Goal: Task Accomplishment & Management: Use online tool/utility

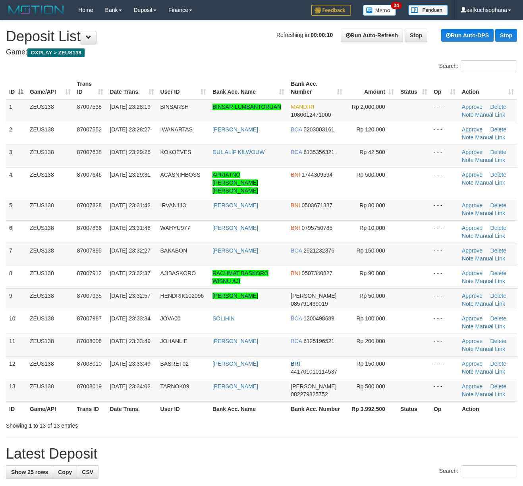
scroll to position [2, 0]
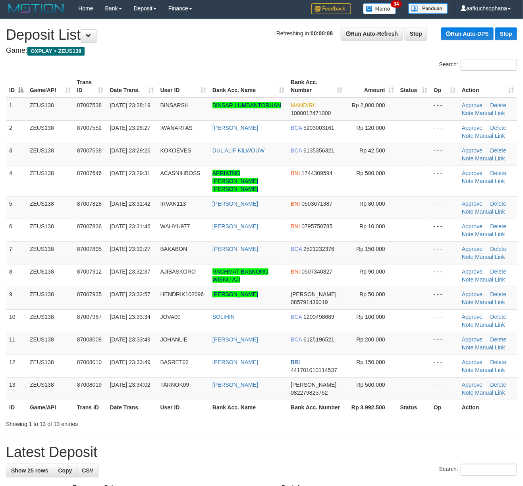
drag, startPoint x: 327, startPoint y: 404, endPoint x: 339, endPoint y: 404, distance: 11.5
click at [332, 404] on th "Bank Acc. Number" at bounding box center [316, 407] width 58 height 15
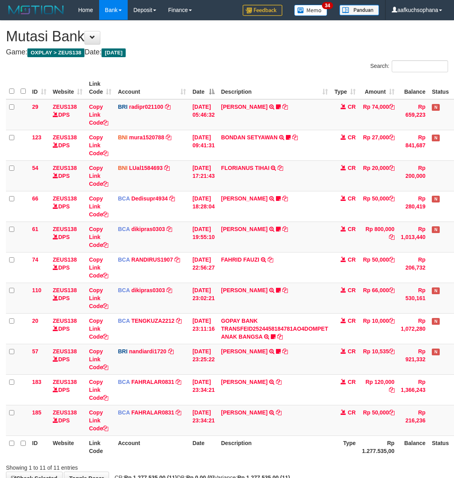
scroll to position [0, 28]
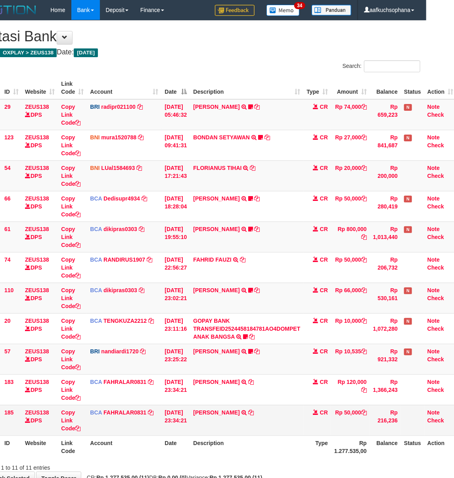
click at [252, 413] on td "HENDRIK DWI TRSF E-BANKING CR 0109/FTSCY/WS95051 50000.002025090193403849 TRFDN…" at bounding box center [246, 420] width 113 height 31
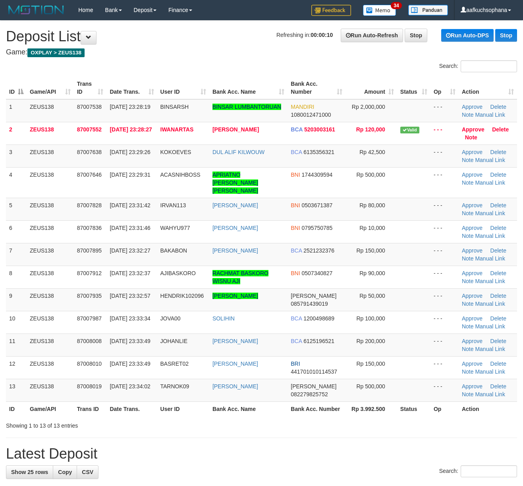
scroll to position [2, 0]
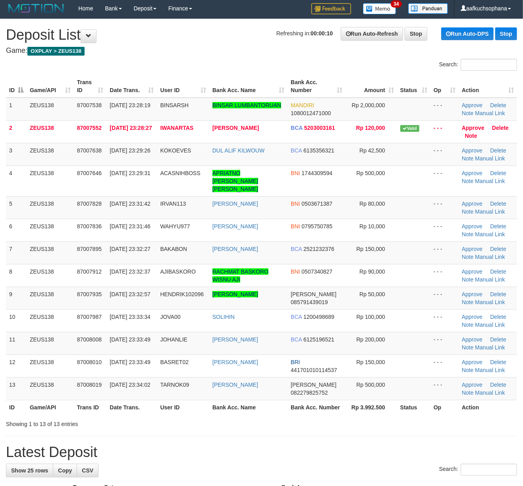
click at [355, 417] on div "Showing 1 to 13 of 13 entries" at bounding box center [261, 422] width 523 height 11
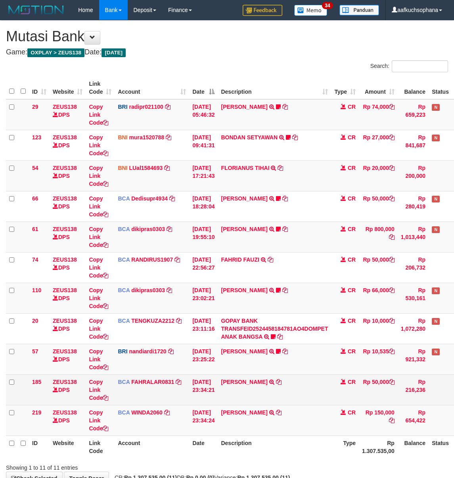
scroll to position [0, 28]
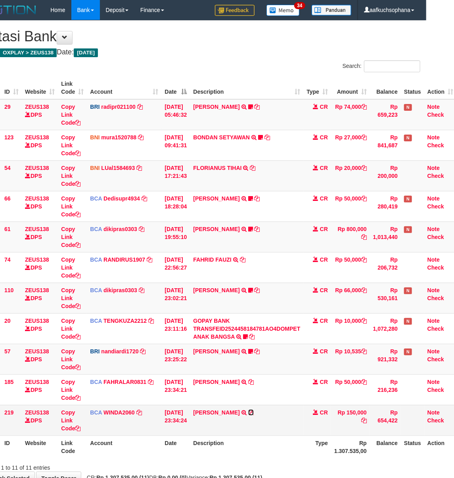
drag, startPoint x: 251, startPoint y: 413, endPoint x: 181, endPoint y: 411, distance: 70.2
click at [251, 412] on icon at bounding box center [251, 412] width 6 height 6
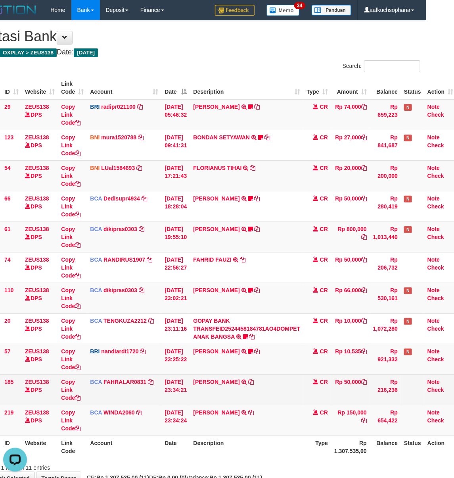
scroll to position [0, 0]
click at [248, 381] on icon at bounding box center [251, 382] width 6 height 6
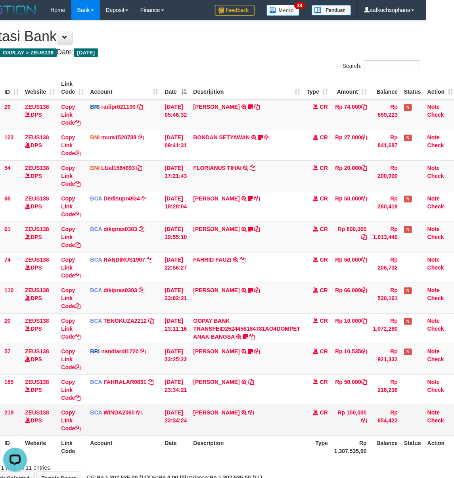
click at [299, 416] on td "DIAR SETIADIP TRSF E-BANKING CR 0109/FTSCY/WS95031 150000.00DIAR SETIADI/P" at bounding box center [246, 420] width 113 height 31
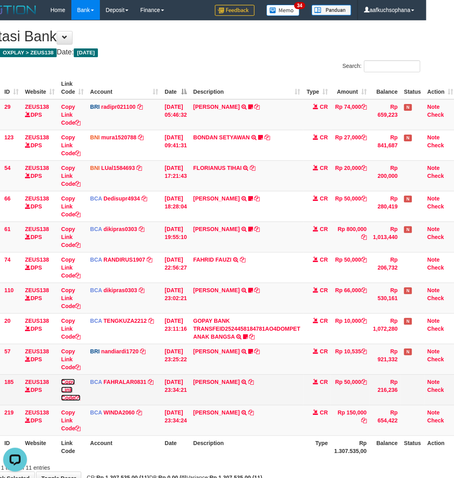
click at [77, 398] on icon at bounding box center [78, 398] width 6 height 6
click at [78, 398] on icon at bounding box center [78, 398] width 6 height 6
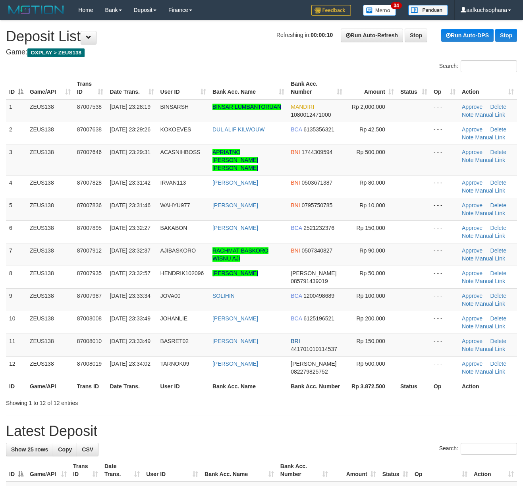
scroll to position [2, 0]
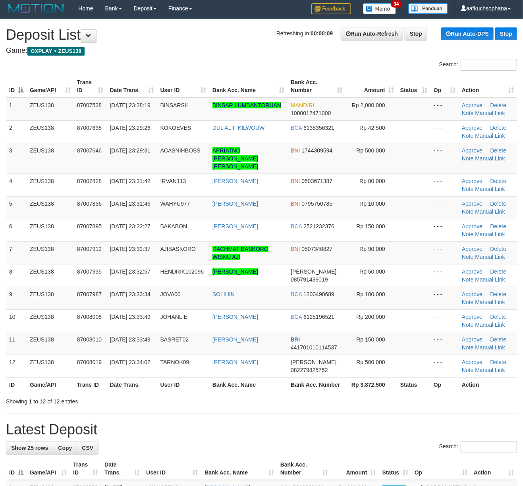
click at [379, 394] on div "Showing 1 to 12 of 12 entries" at bounding box center [261, 399] width 523 height 11
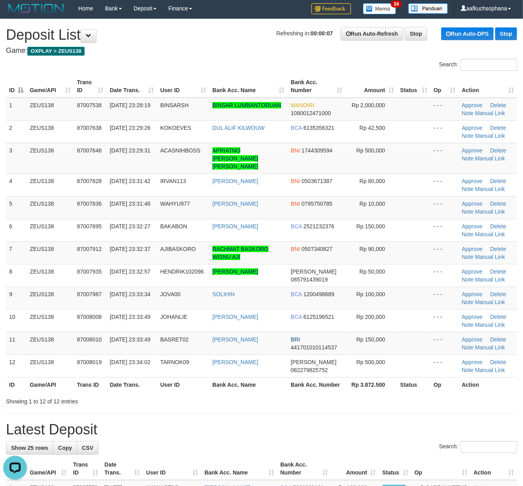
click at [382, 394] on div "Showing 1 to 12 of 12 entries" at bounding box center [261, 399] width 523 height 11
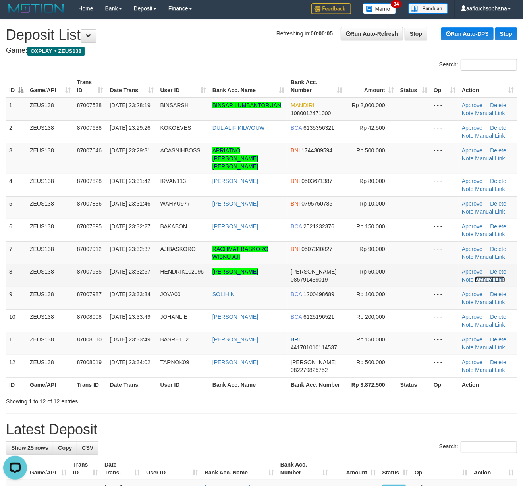
click at [482, 276] on link "Manual Link" at bounding box center [490, 279] width 30 height 6
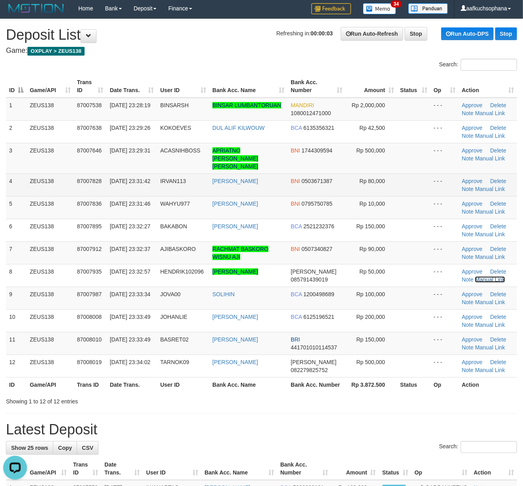
click at [475, 276] on link "Manual Link" at bounding box center [490, 279] width 30 height 6
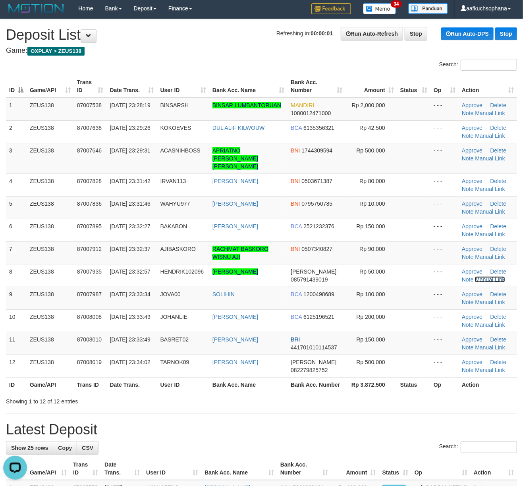
click at [475, 276] on link "Manual Link" at bounding box center [490, 279] width 30 height 6
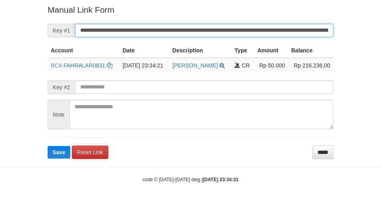
click at [48, 146] on button "Save" at bounding box center [59, 152] width 23 height 13
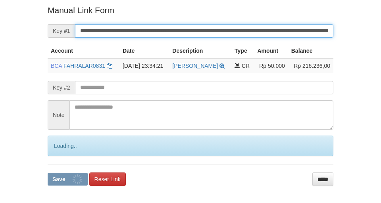
click at [48, 173] on button "Save" at bounding box center [68, 179] width 40 height 13
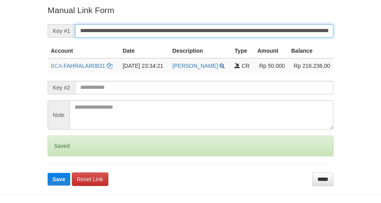
click at [48, 173] on button "Save" at bounding box center [59, 179] width 23 height 13
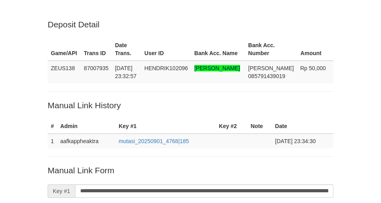
scroll to position [161, 0]
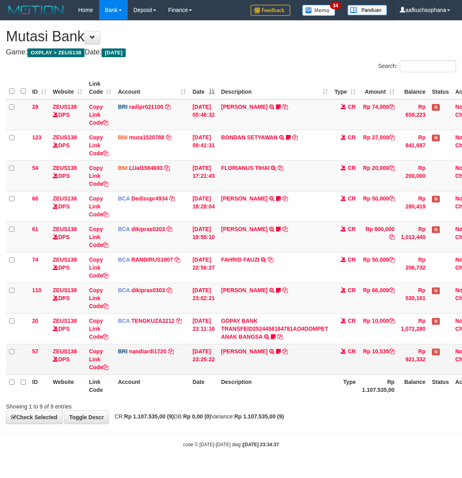
scroll to position [0, 28]
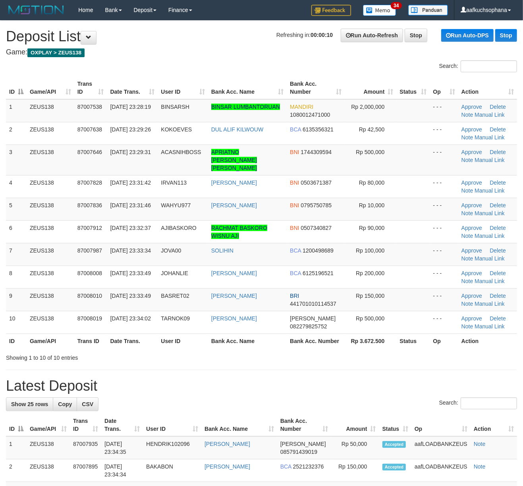
drag, startPoint x: 351, startPoint y: 361, endPoint x: 530, endPoint y: 369, distance: 179.5
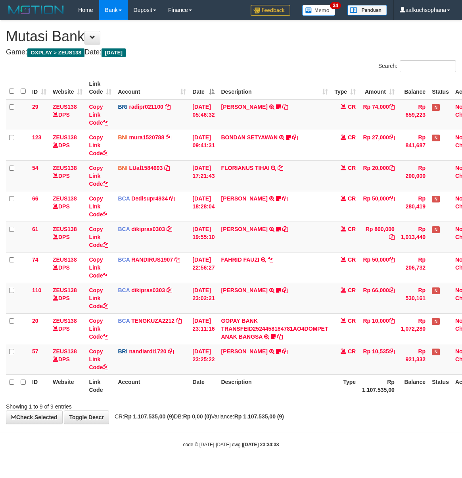
scroll to position [0, 28]
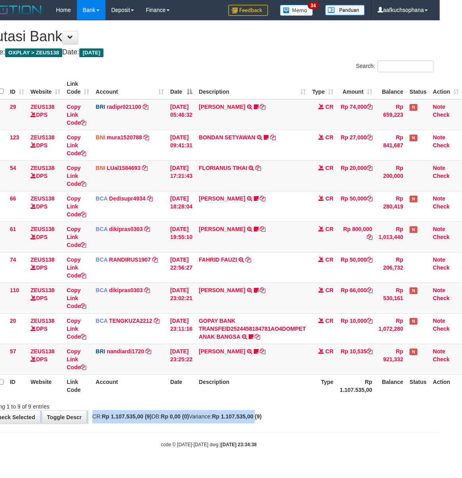
click at [271, 413] on div "**********" at bounding box center [209, 222] width 462 height 403
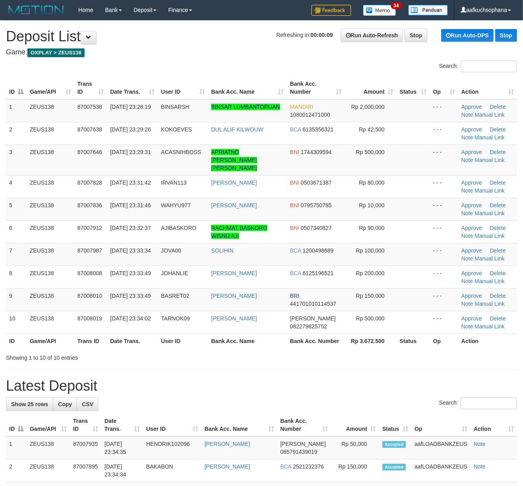
drag, startPoint x: 417, startPoint y: 359, endPoint x: 432, endPoint y: 356, distance: 14.5
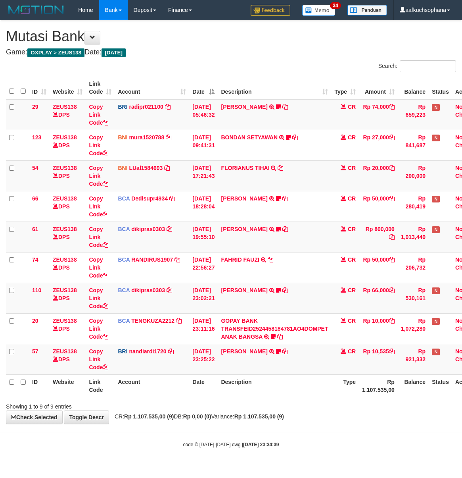
scroll to position [0, 28]
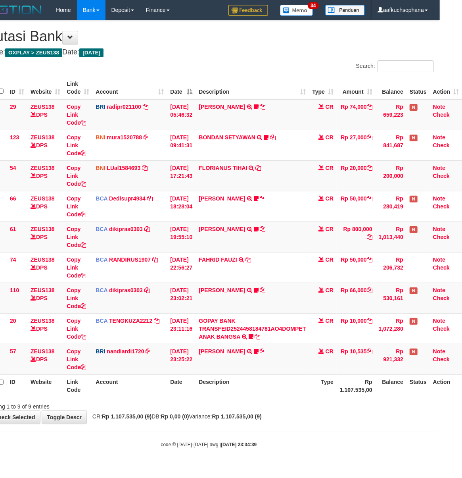
click at [388, 398] on div "ID Website Link Code Account Date Description Type Amount Balance Status Action…" at bounding box center [209, 236] width 462 height 325
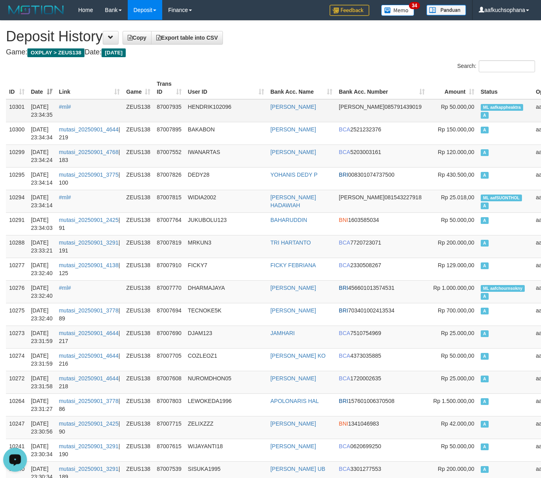
click at [481, 106] on span "ML aafkappheaktra" at bounding box center [502, 107] width 43 height 7
copy td "ML aafkappheaktra A"
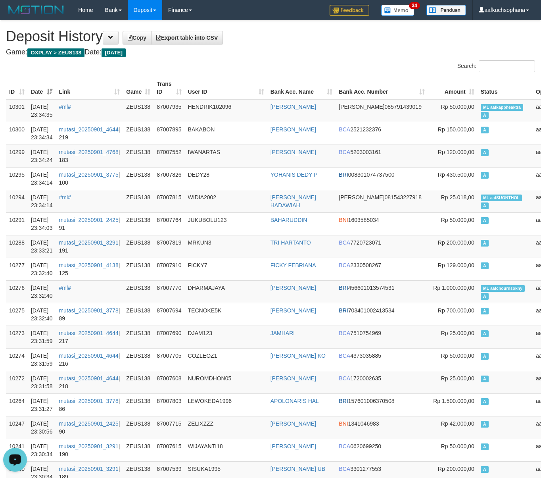
click at [286, 54] on h4 "Game: OXPLAY > ZEUS138 Date: Today" at bounding box center [270, 52] width 529 height 8
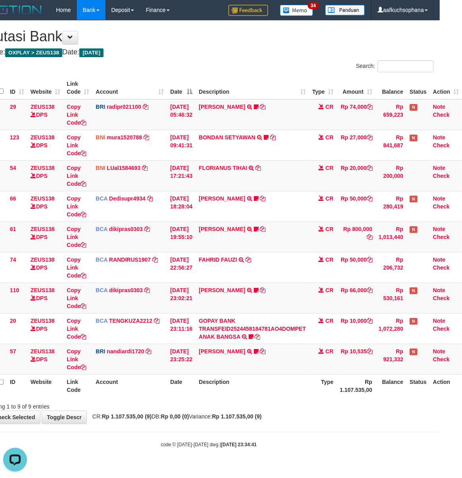
drag, startPoint x: 336, startPoint y: 438, endPoint x: 332, endPoint y: 432, distance: 7.8
click at [336, 434] on body "Toggle navigation Home Bank Account List Load By Website Group [OXPLAY] ZEUS138…" at bounding box center [209, 234] width 462 height 468
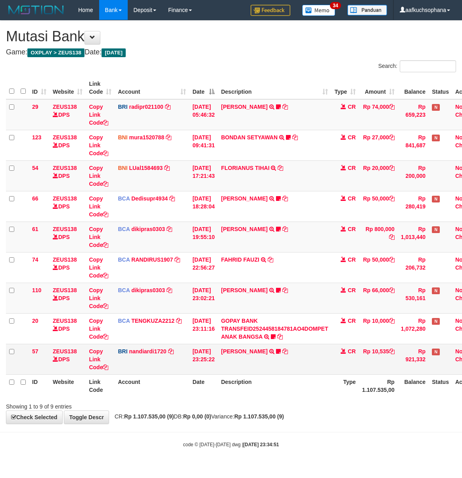
scroll to position [0, 28]
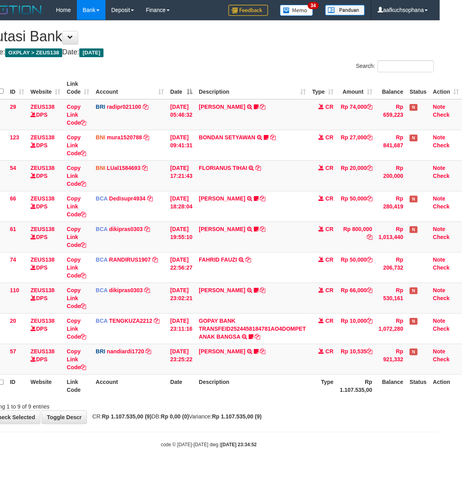
drag, startPoint x: 300, startPoint y: 421, endPoint x: 289, endPoint y: 421, distance: 10.7
click at [291, 421] on div "**********" at bounding box center [209, 222] width 462 height 403
drag, startPoint x: 288, startPoint y: 421, endPoint x: 183, endPoint y: 405, distance: 105.9
click at [288, 420] on div "**********" at bounding box center [209, 222] width 462 height 403
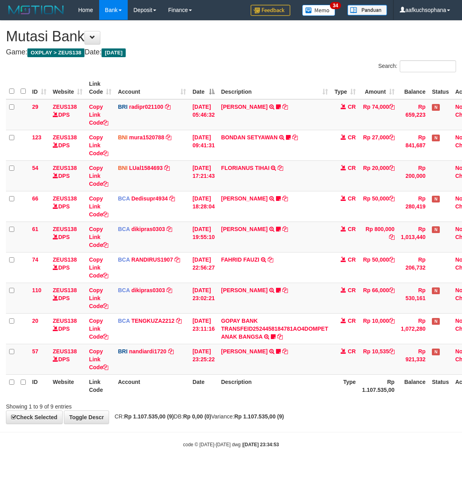
scroll to position [0, 28]
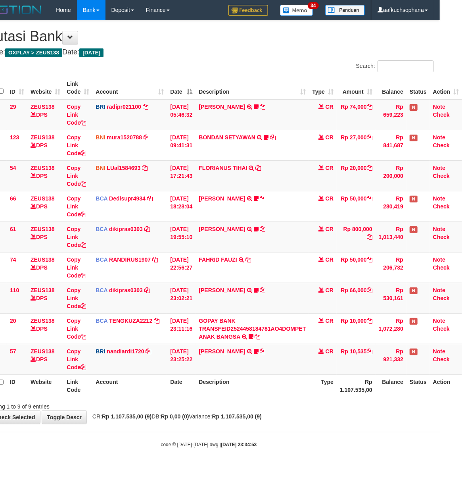
click at [249, 402] on div "Showing 1 to 9 of 9 entries" at bounding box center [209, 404] width 462 height 11
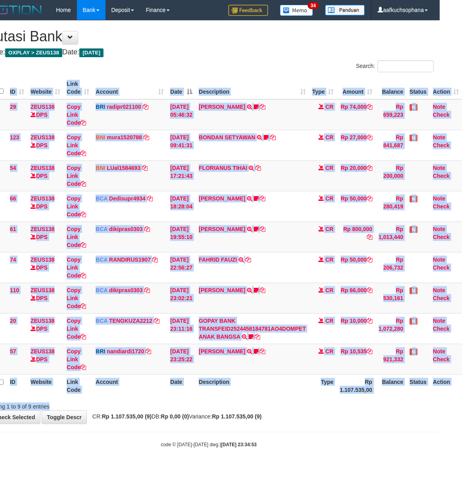
click at [248, 399] on div "Search: ID Website Link Code Account Date Description Type Amount Balance Statu…" at bounding box center [209, 235] width 450 height 350
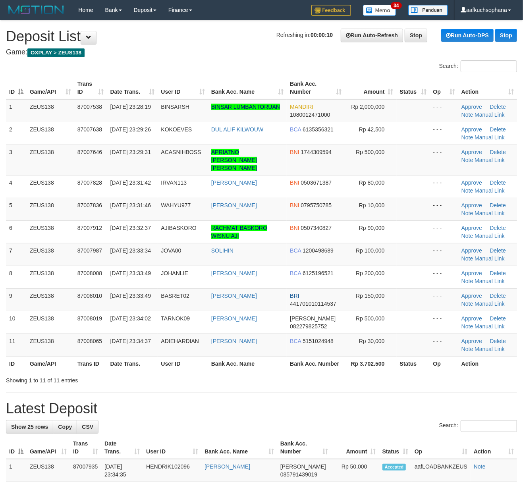
drag, startPoint x: 373, startPoint y: 394, endPoint x: 382, endPoint y: 394, distance: 8.8
click at [376, 400] on h1 "Latest Deposit" at bounding box center [261, 408] width 511 height 16
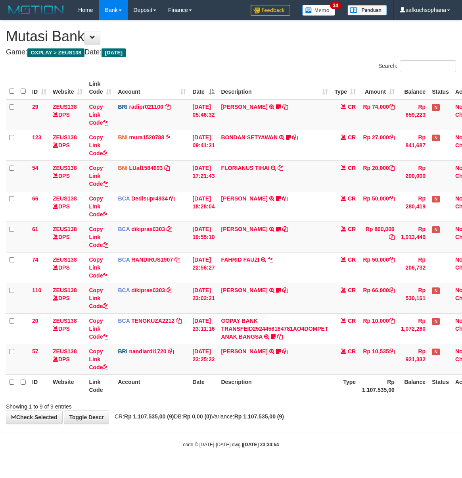
scroll to position [0, 28]
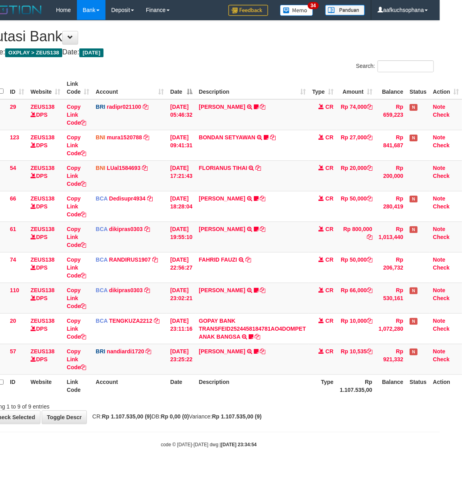
click at [321, 413] on div "**********" at bounding box center [209, 222] width 462 height 403
click at [310, 405] on div "Showing 1 to 9 of 9 entries" at bounding box center [209, 404] width 462 height 11
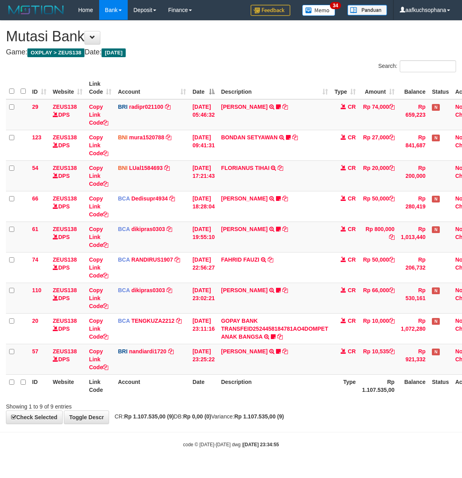
scroll to position [0, 28]
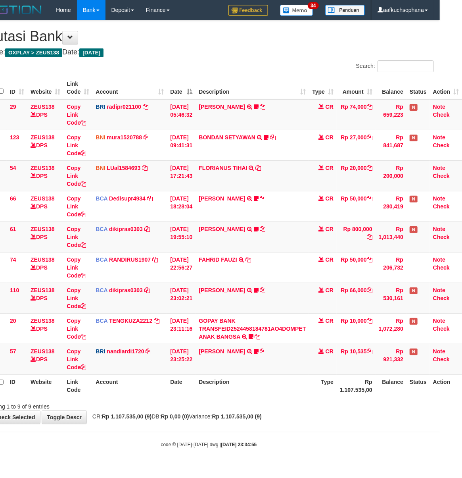
click at [229, 395] on th "Description" at bounding box center [252, 385] width 113 height 23
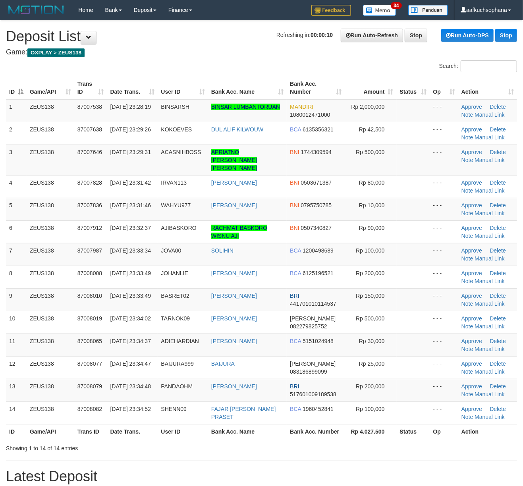
drag, startPoint x: 426, startPoint y: 421, endPoint x: 434, endPoint y: 421, distance: 8.0
click at [428, 424] on th "Status" at bounding box center [412, 431] width 33 height 15
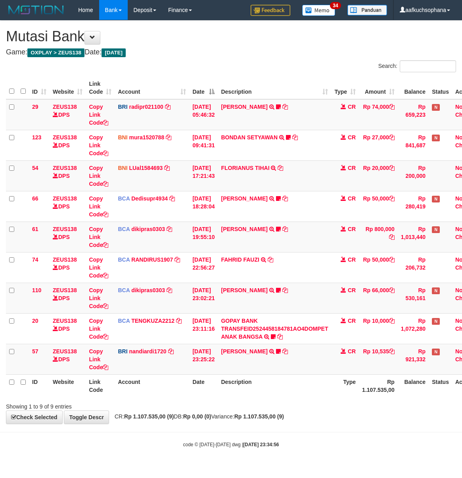
scroll to position [0, 28]
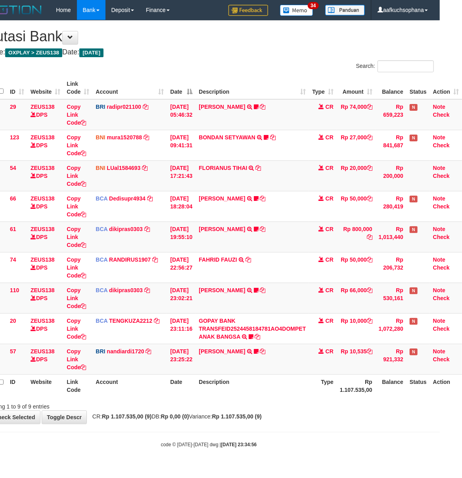
click at [192, 430] on body "Toggle navigation Home Bank Account List Load By Website Group [OXPLAY] ZEUS138…" at bounding box center [209, 234] width 462 height 468
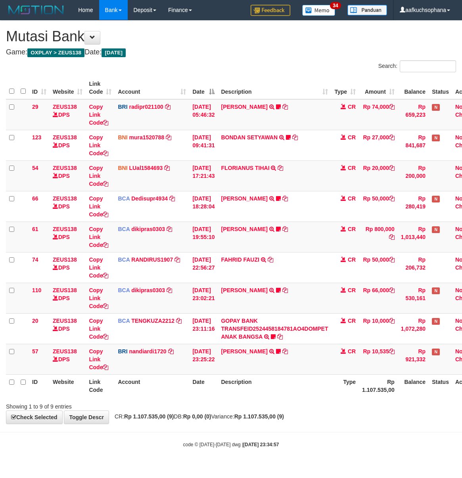
scroll to position [0, 28]
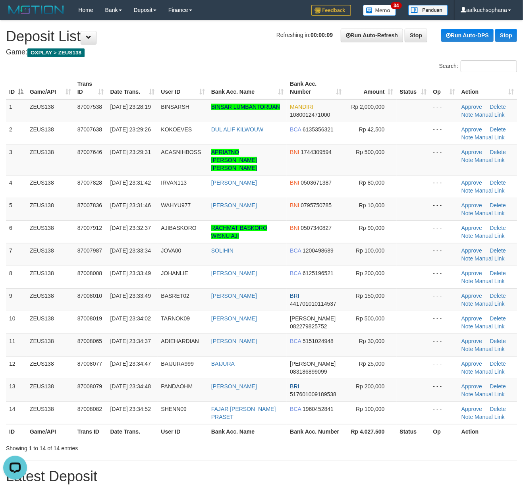
drag, startPoint x: 461, startPoint y: 434, endPoint x: 530, endPoint y: 424, distance: 69.7
click at [463, 432] on div "Search: ID Game/API Trans ID Date Trans. User ID Bank Acc. Name Bank Acc. Numbe…" at bounding box center [261, 256] width 511 height 392
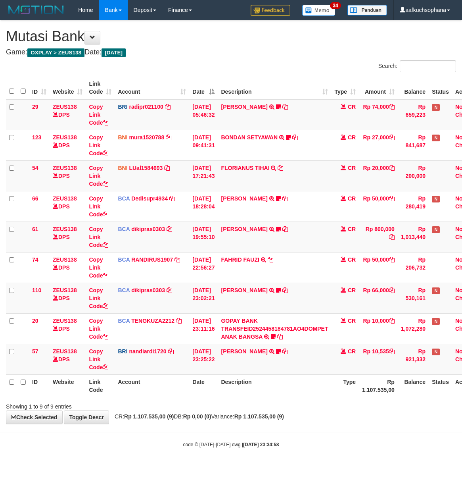
scroll to position [0, 28]
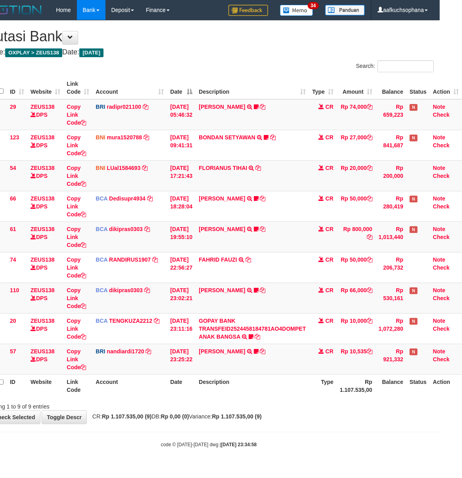
click at [273, 421] on div "**********" at bounding box center [209, 222] width 462 height 403
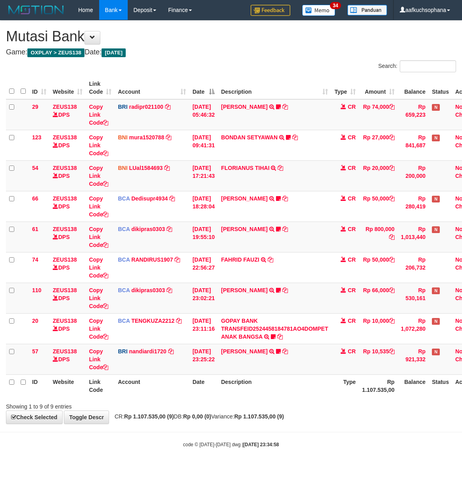
scroll to position [0, 28]
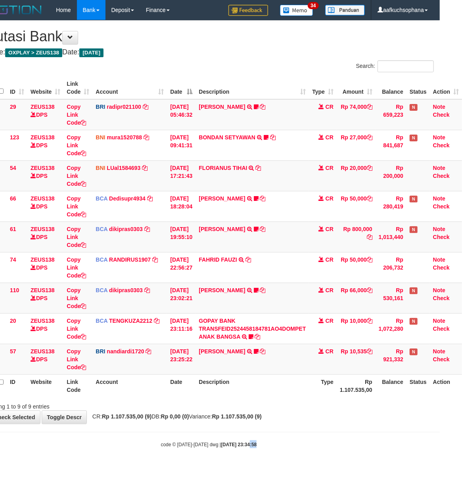
click at [240, 440] on body "Toggle navigation Home Bank Account List Load By Website Group [OXPLAY] ZEUS138…" at bounding box center [209, 234] width 462 height 468
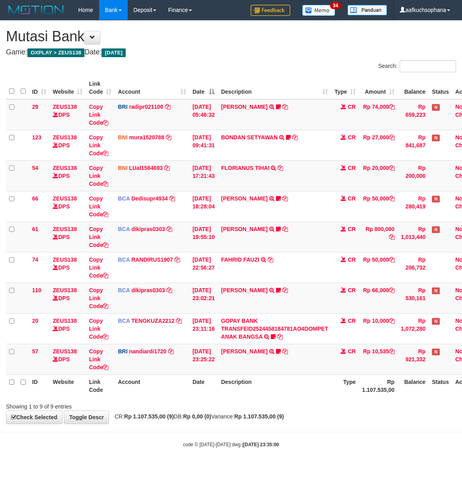
scroll to position [0, 28]
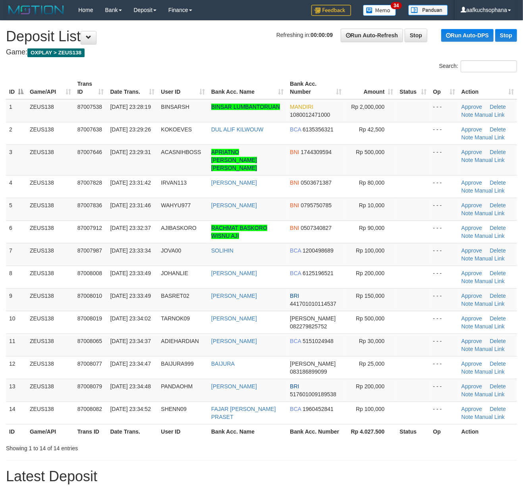
drag, startPoint x: 443, startPoint y: 436, endPoint x: 529, endPoint y: 423, distance: 87.1
click at [443, 441] on div "Showing 1 to 14 of 14 entries" at bounding box center [261, 446] width 523 height 11
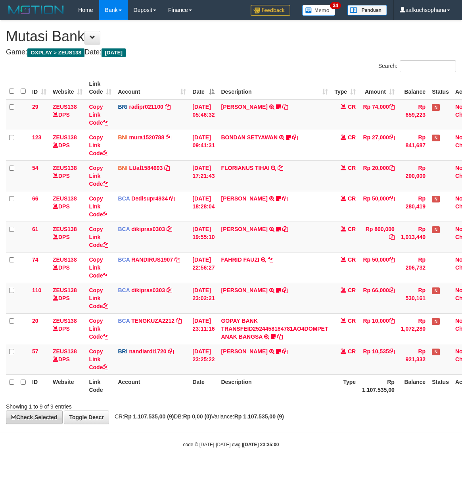
scroll to position [0, 28]
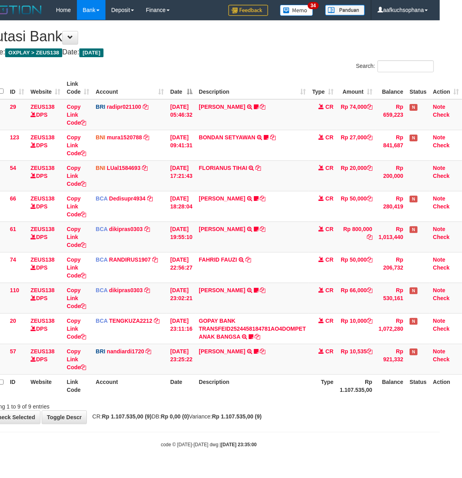
click at [238, 432] on hr at bounding box center [209, 432] width 462 height 0
click at [239, 432] on hr at bounding box center [209, 432] width 462 height 0
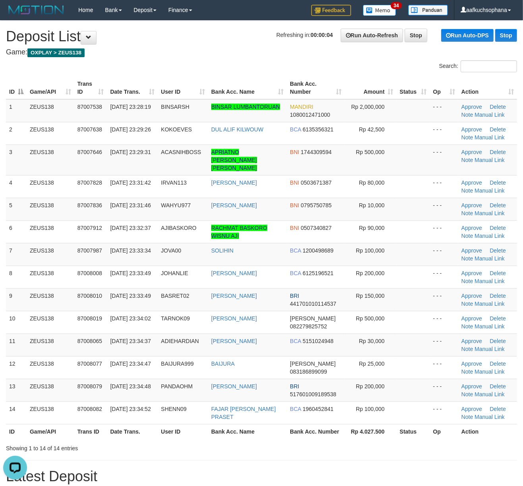
drag, startPoint x: 351, startPoint y: 432, endPoint x: 529, endPoint y: 426, distance: 177.9
click at [361, 432] on div "ID Game/API Trans ID Date Trans. User ID Bank Acc. Name Bank Acc. Number Amount…" at bounding box center [261, 257] width 523 height 367
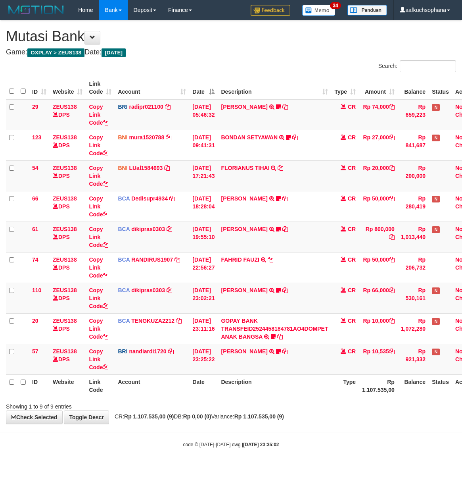
scroll to position [0, 28]
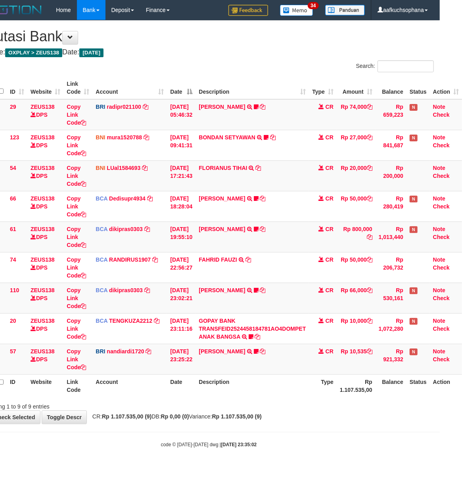
click at [275, 428] on body "Toggle navigation Home Bank Account List Load By Website Group [OXPLAY] ZEUS138…" at bounding box center [209, 234] width 462 height 468
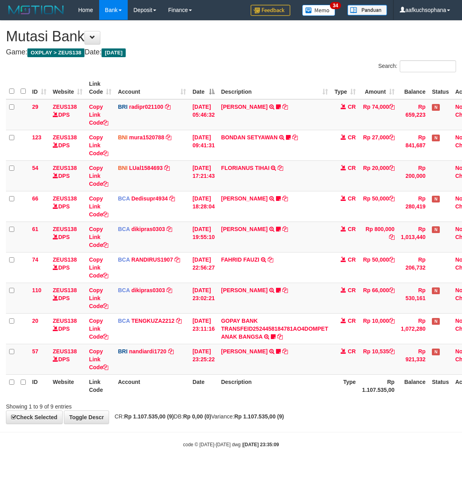
scroll to position [0, 28]
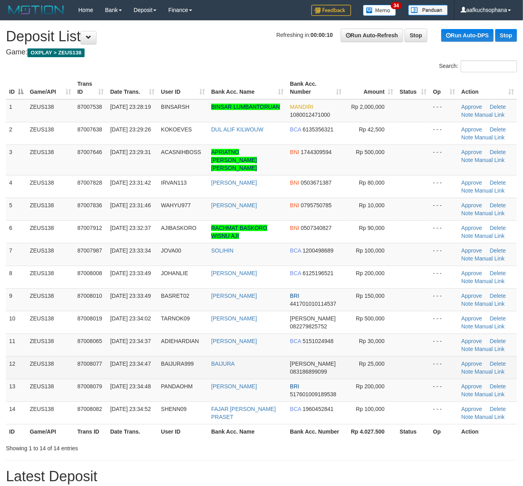
click at [405, 370] on td at bounding box center [412, 367] width 33 height 23
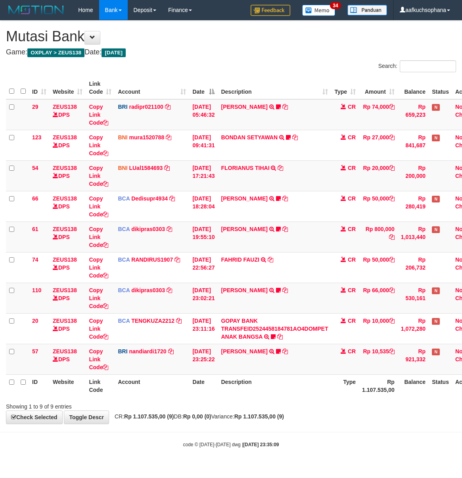
scroll to position [0, 28]
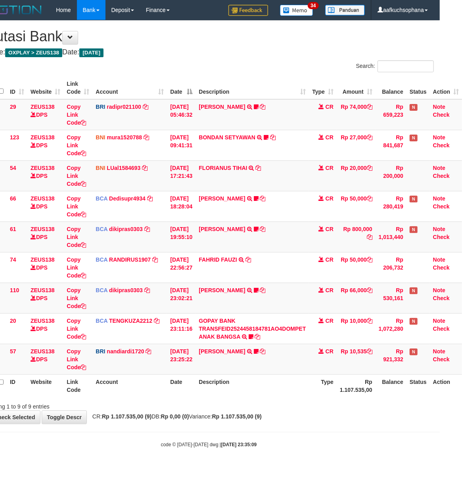
click at [243, 399] on div "ID Website Link Code Account Date Description Type Amount Balance Status Action…" at bounding box center [209, 236] width 462 height 325
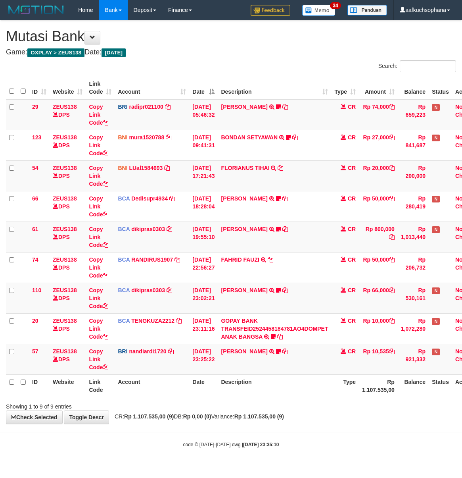
scroll to position [0, 28]
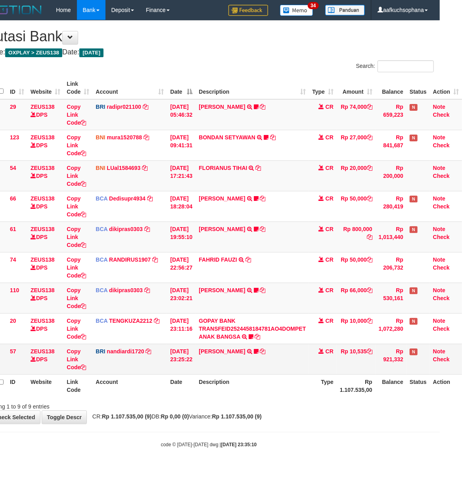
drag, startPoint x: 332, startPoint y: 406, endPoint x: 461, endPoint y: 361, distance: 135.9
click at [335, 407] on div "Showing 1 to 9 of 9 entries" at bounding box center [209, 404] width 462 height 11
drag, startPoint x: 340, startPoint y: 407, endPoint x: 253, endPoint y: 387, distance: 89.1
click at [336, 406] on div "Showing 1 to 9 of 9 entries" at bounding box center [209, 404] width 462 height 11
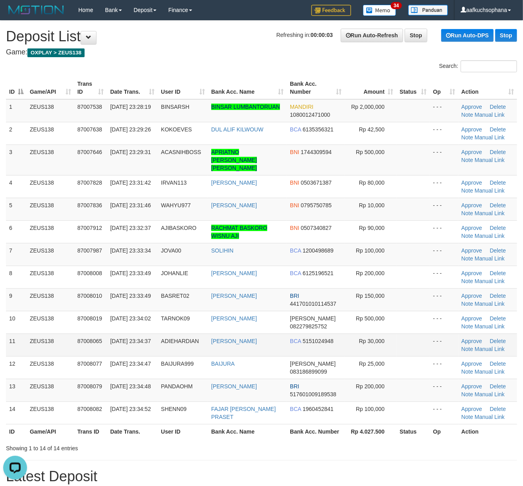
click at [425, 343] on td at bounding box center [412, 344] width 33 height 23
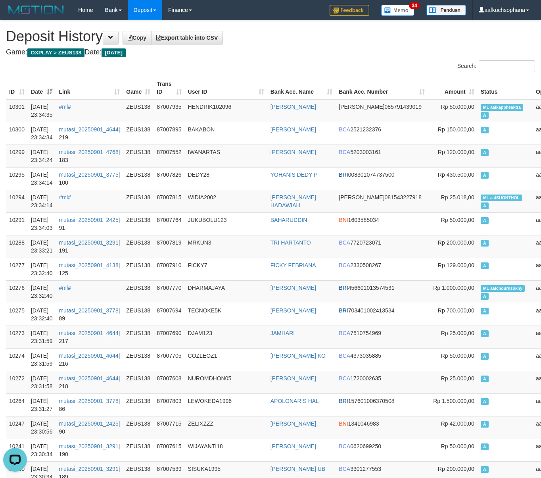
click at [304, 67] on div "Search:" at bounding box center [406, 67] width 259 height 14
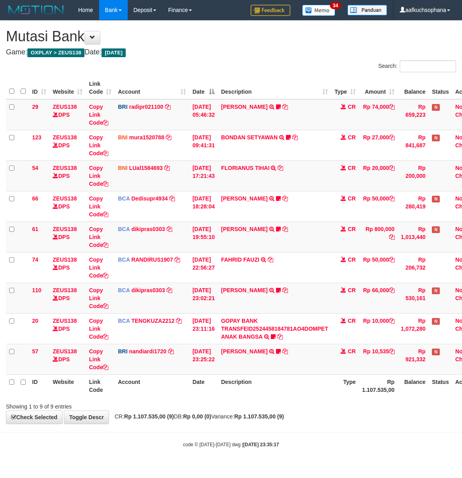
scroll to position [0, 28]
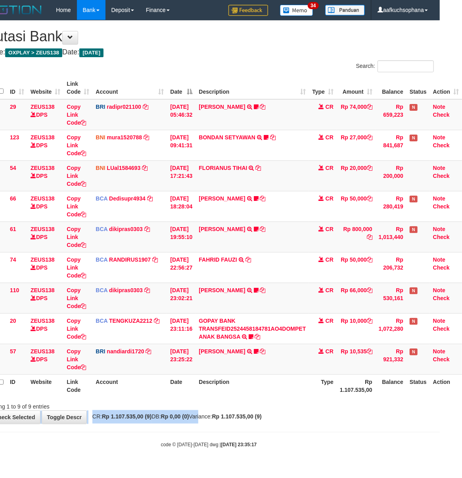
click at [202, 413] on div "**********" at bounding box center [209, 222] width 462 height 403
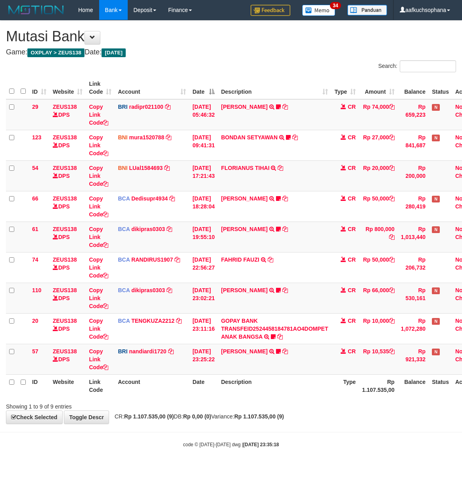
scroll to position [0, 28]
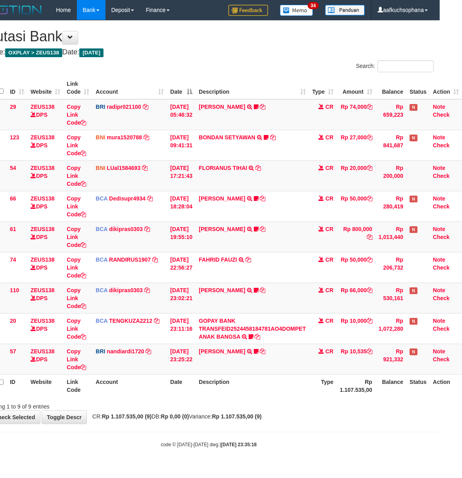
click at [302, 441] on body "Toggle navigation Home Bank Account List Load By Website Group [OXPLAY] ZEUS138…" at bounding box center [209, 234] width 462 height 468
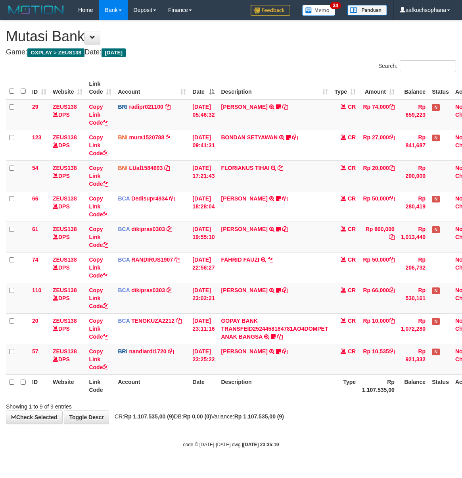
scroll to position [0, 28]
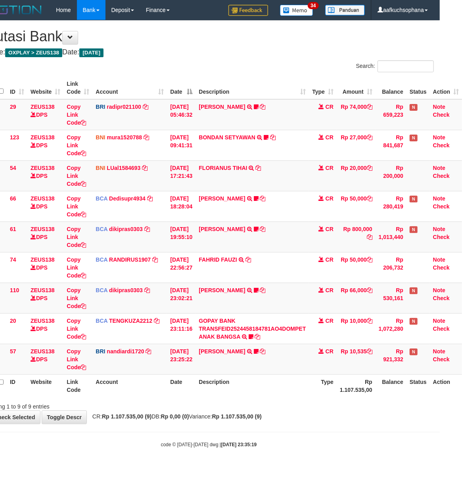
click at [279, 440] on body "Toggle navigation Home Bank Account List Load By Website Group [OXPLAY] ZEUS138…" at bounding box center [209, 234] width 462 height 468
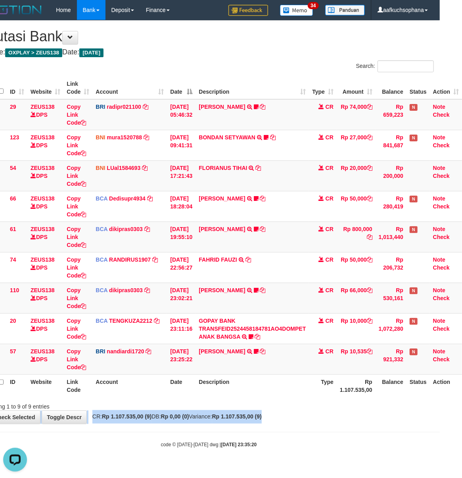
drag, startPoint x: 301, startPoint y: 419, endPoint x: 281, endPoint y: 417, distance: 19.5
click at [300, 419] on div "**********" at bounding box center [209, 222] width 462 height 403
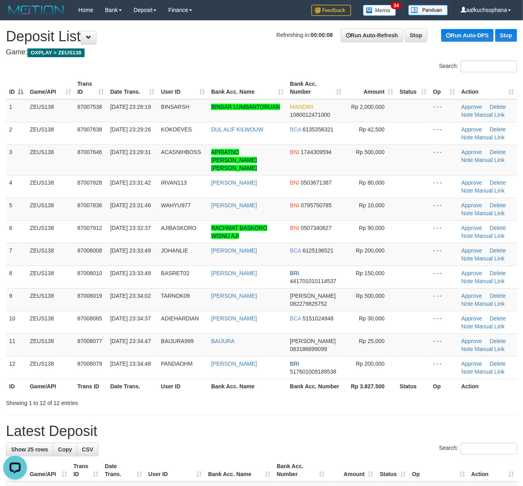
drag, startPoint x: 388, startPoint y: 386, endPoint x: 528, endPoint y: 397, distance: 140.9
click at [389, 386] on th "Rp 3.827.500" at bounding box center [371, 386] width 52 height 15
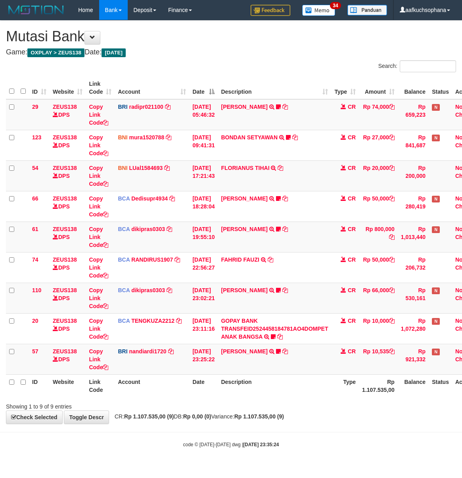
scroll to position [0, 28]
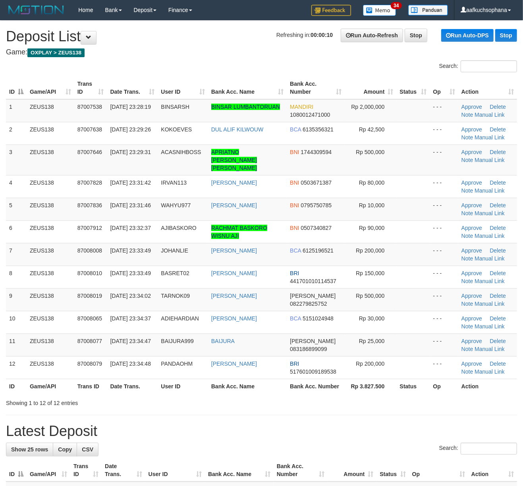
drag, startPoint x: 308, startPoint y: 421, endPoint x: 392, endPoint y: 422, distance: 84.1
click at [321, 423] on h1 "Latest Deposit" at bounding box center [261, 431] width 511 height 16
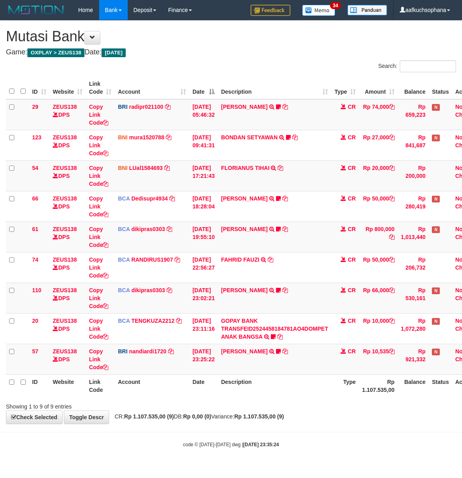
scroll to position [0, 28]
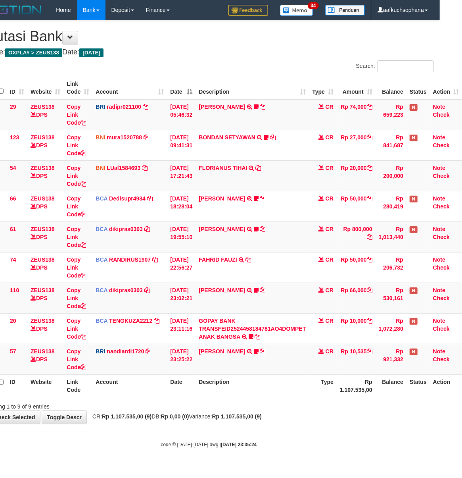
click at [256, 431] on body "Toggle navigation Home Bank Account List Load By Website Group [OXPLAY] ZEUS138…" at bounding box center [209, 234] width 462 height 468
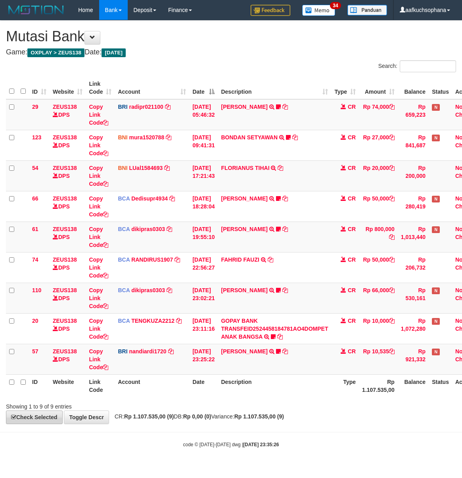
scroll to position [0, 28]
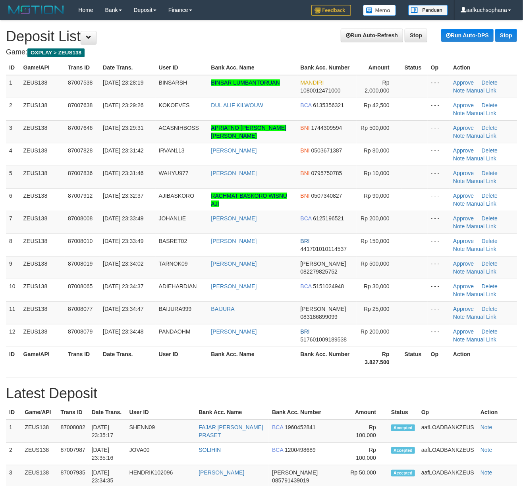
drag, startPoint x: 344, startPoint y: 421, endPoint x: 360, endPoint y: 412, distance: 18.1
click at [345, 419] on th "Amount" at bounding box center [366, 412] width 43 height 15
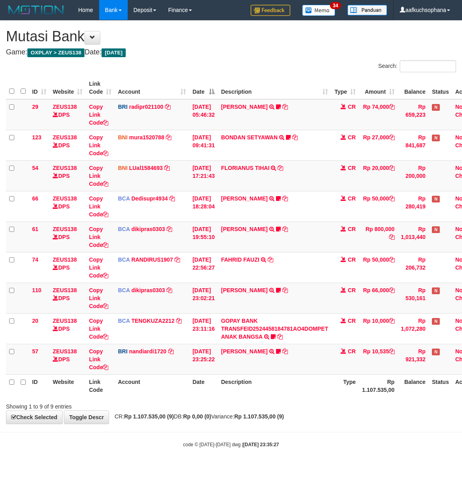
scroll to position [0, 28]
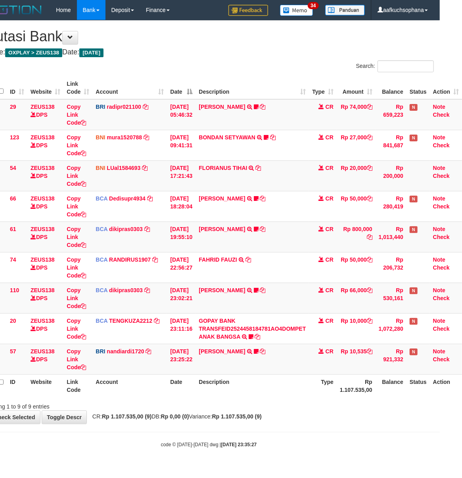
click at [273, 442] on div "code © 2012-2018 dwg | 2025/09/01 23:35:27" at bounding box center [209, 444] width 462 height 8
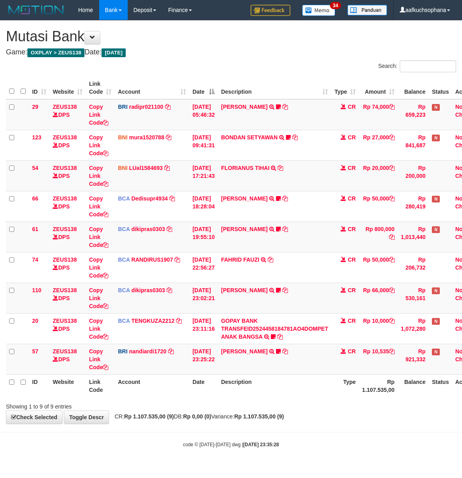
scroll to position [0, 28]
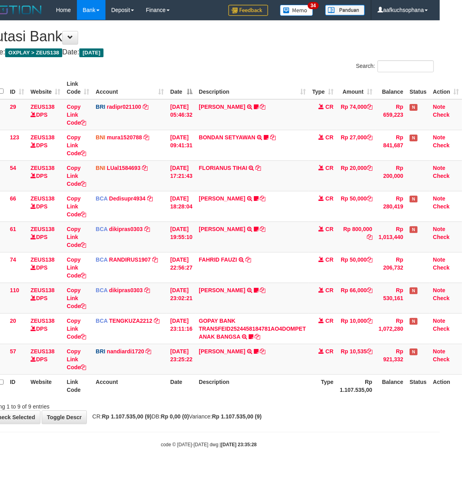
click at [298, 426] on body "Toggle navigation Home Bank Account List Load By Website Group [OXPLAY] ZEUS138…" at bounding box center [209, 234] width 462 height 468
drag, startPoint x: 257, startPoint y: 438, endPoint x: 262, endPoint y: 437, distance: 4.9
click at [261, 438] on body "Toggle navigation Home Bank Account List Load By Website Group [OXPLAY] ZEUS138…" at bounding box center [209, 234] width 462 height 468
click at [261, 437] on body "Toggle navigation Home Bank Account List Load By Website Group [OXPLAY] ZEUS138…" at bounding box center [209, 234] width 462 height 468
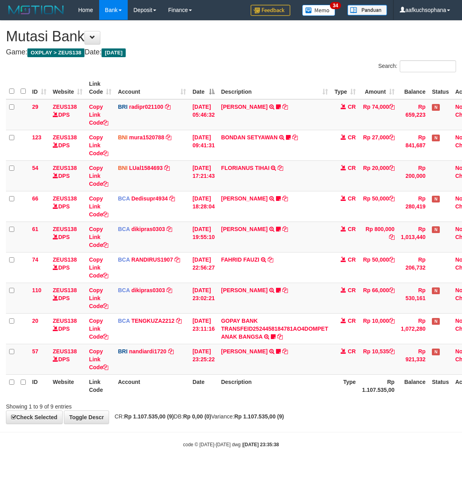
scroll to position [0, 28]
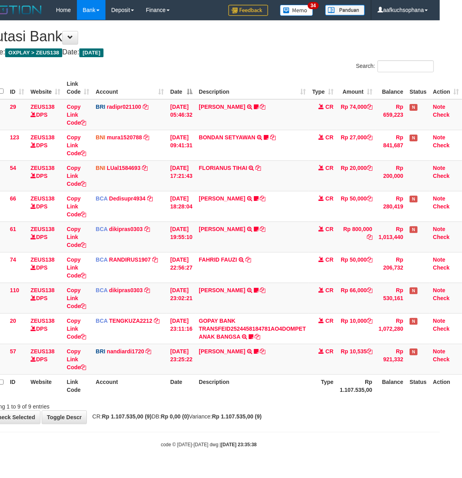
click at [336, 442] on body "Toggle navigation Home Bank Account List Load By Website Group [OXPLAY] ZEUS138…" at bounding box center [209, 234] width 462 height 468
click at [335, 442] on div "code © 2012-2018 dwg | 2025/09/01 23:35:38" at bounding box center [209, 444] width 462 height 8
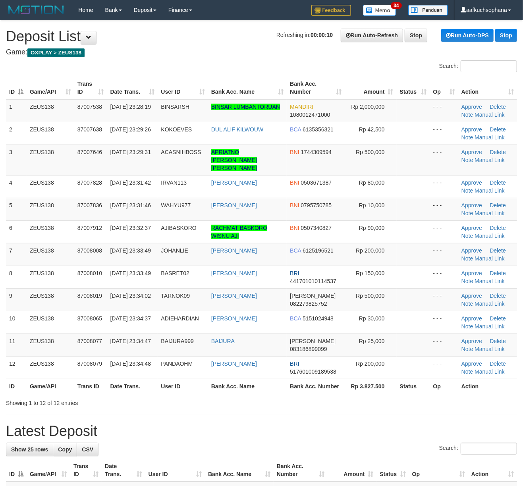
click at [300, 423] on h1 "Latest Deposit" at bounding box center [261, 431] width 511 height 16
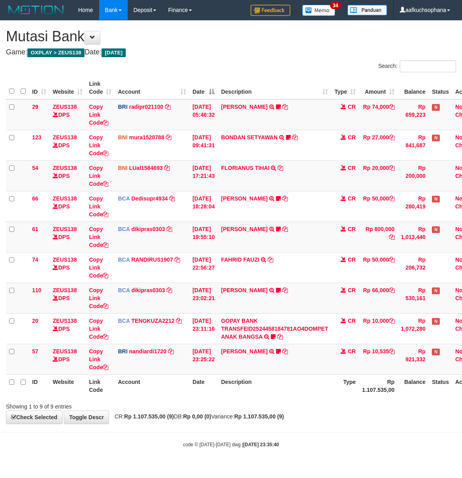
scroll to position [0, 28]
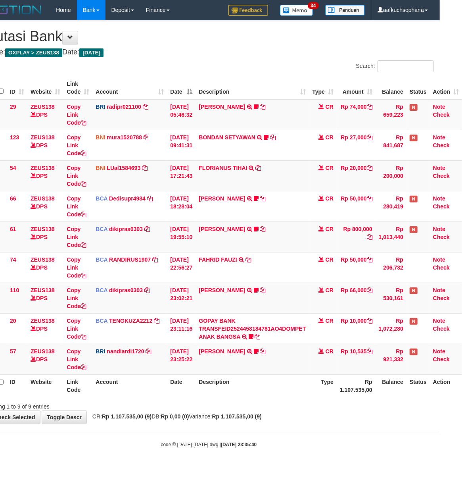
click at [317, 426] on body "Toggle navigation Home Bank Account List Load By Website Group [OXPLAY] ZEUS138…" at bounding box center [209, 234] width 462 height 468
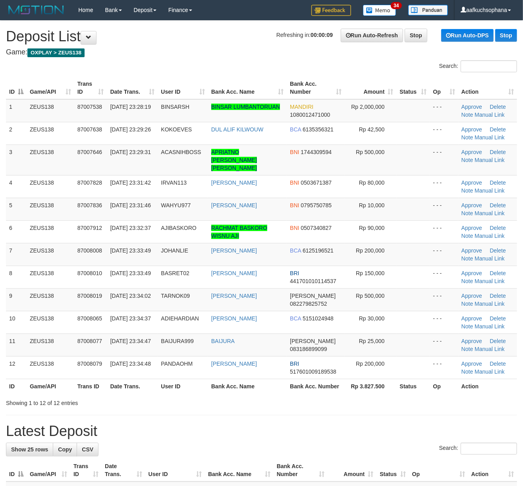
drag, startPoint x: 349, startPoint y: 398, endPoint x: 353, endPoint y: 394, distance: 5.6
click at [351, 396] on div "Showing 1 to 12 of 12 entries" at bounding box center [261, 401] width 523 height 11
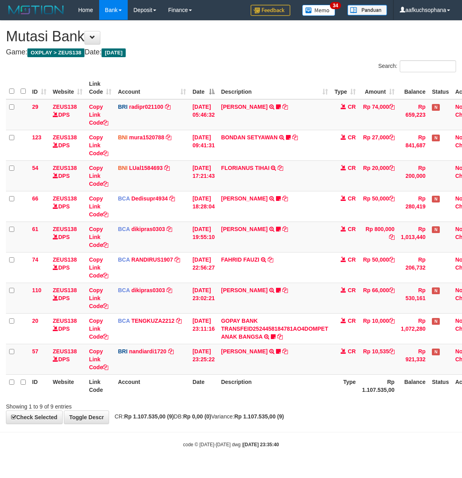
scroll to position [0, 28]
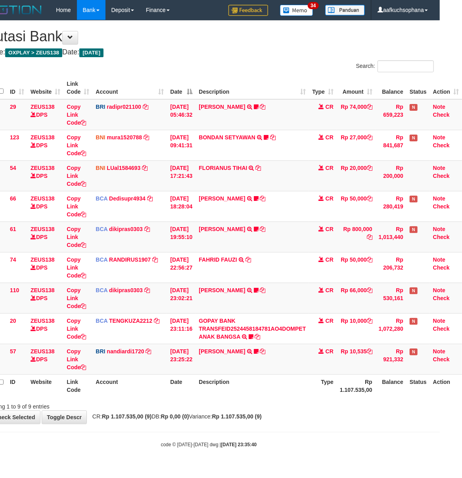
click at [294, 419] on div "**********" at bounding box center [209, 222] width 462 height 403
click at [296, 421] on div "**********" at bounding box center [209, 222] width 462 height 403
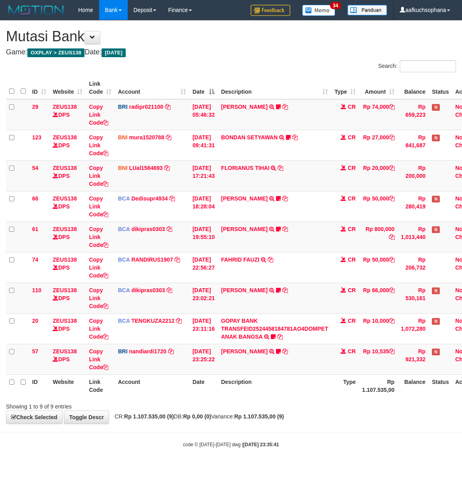
scroll to position [0, 28]
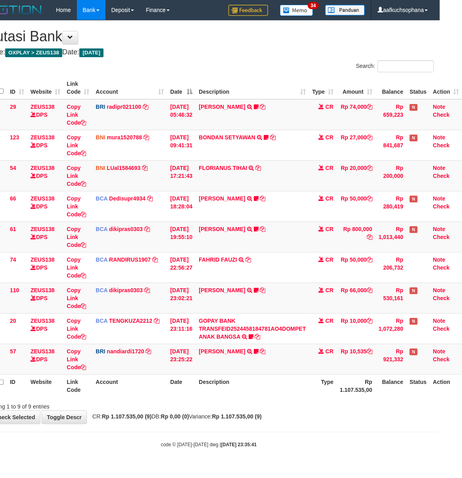
click at [296, 421] on div "**********" at bounding box center [209, 222] width 462 height 403
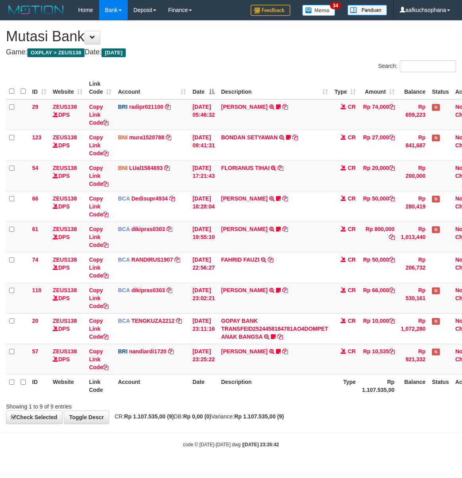
click at [283, 415] on div "**********" at bounding box center [231, 222] width 462 height 403
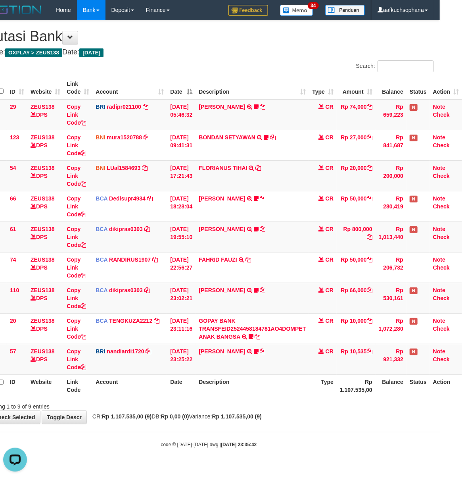
drag, startPoint x: 333, startPoint y: 380, endPoint x: 327, endPoint y: 401, distance: 22.0
click at [334, 391] on th "Type" at bounding box center [323, 385] width 28 height 23
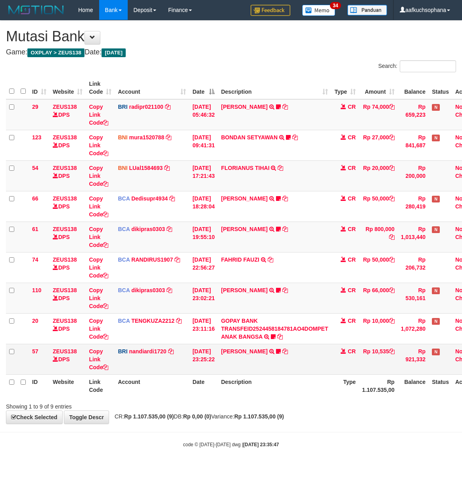
scroll to position [0, 28]
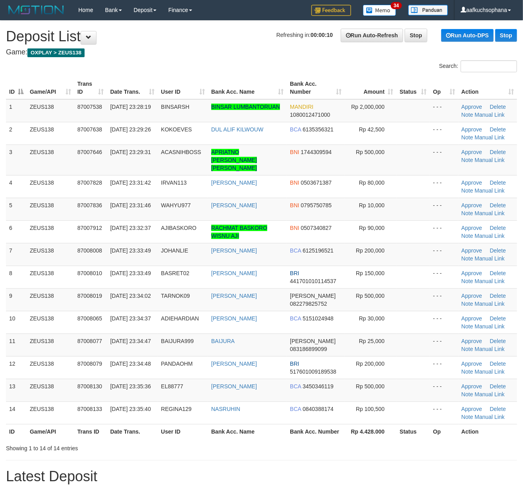
drag, startPoint x: 393, startPoint y: 421, endPoint x: 475, endPoint y: 420, distance: 81.7
click at [396, 424] on th "Rp 4.428.000" at bounding box center [371, 431] width 52 height 15
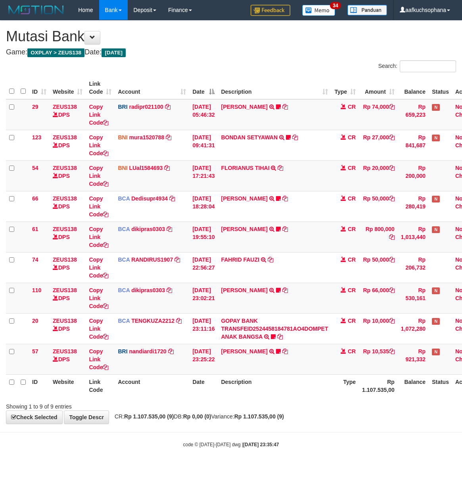
scroll to position [0, 28]
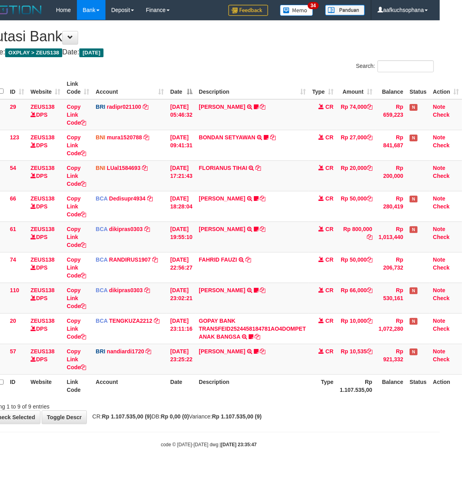
click at [306, 426] on body "Toggle navigation Home Bank Account List Load By Website Group [OXPLAY] ZEUS138…" at bounding box center [209, 234] width 462 height 468
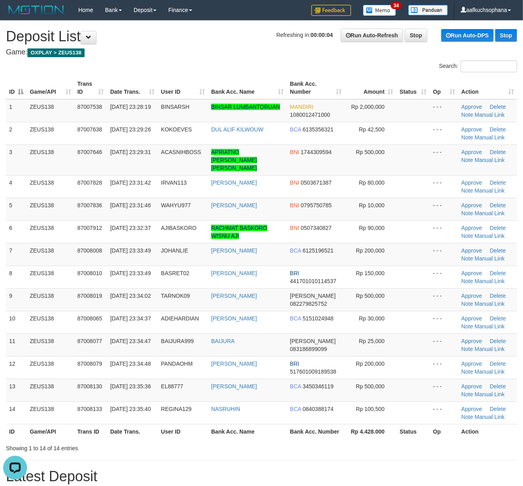
drag, startPoint x: 451, startPoint y: 439, endPoint x: 529, endPoint y: 427, distance: 79.0
click at [453, 441] on div "Showing 1 to 14 of 14 entries" at bounding box center [261, 446] width 523 height 11
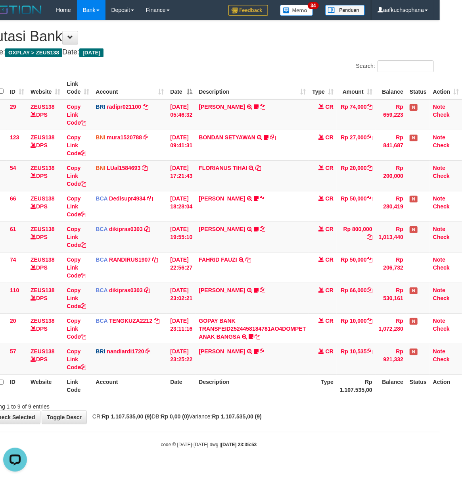
drag, startPoint x: 278, startPoint y: 426, endPoint x: 258, endPoint y: 427, distance: 20.3
click at [275, 425] on body "Toggle navigation Home Bank Account List Load By Website Group [OXPLAY] ZEUS138…" at bounding box center [209, 234] width 462 height 468
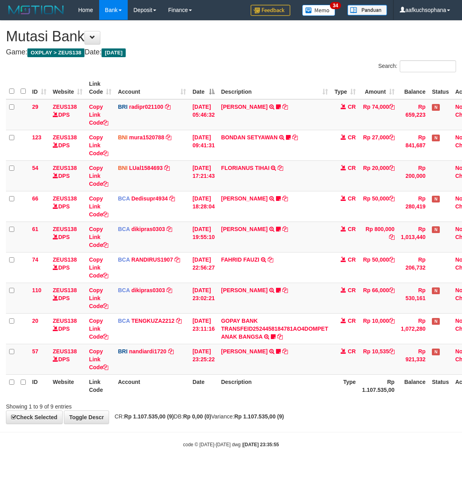
scroll to position [0, 28]
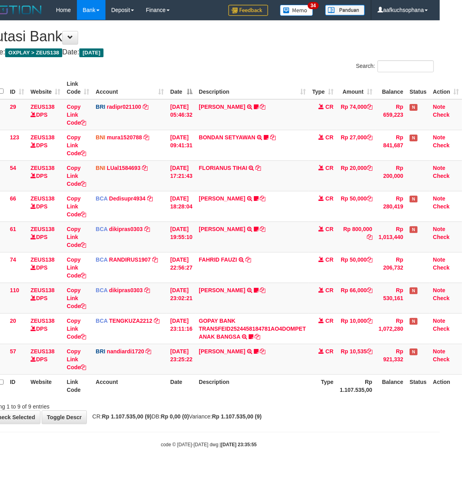
click at [337, 423] on div "**********" at bounding box center [209, 222] width 462 height 403
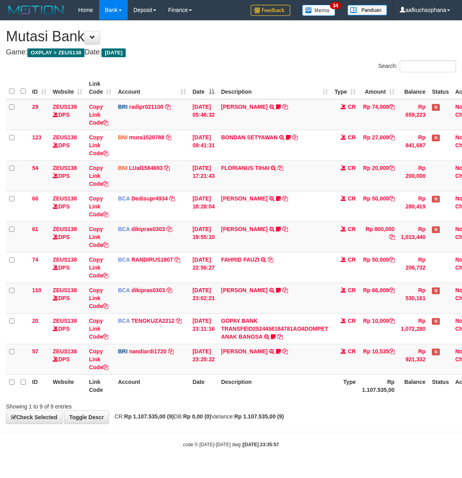
scroll to position [0, 28]
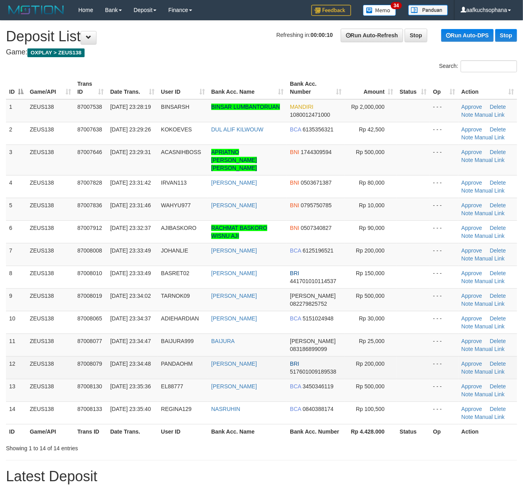
click at [410, 356] on td at bounding box center [412, 367] width 33 height 23
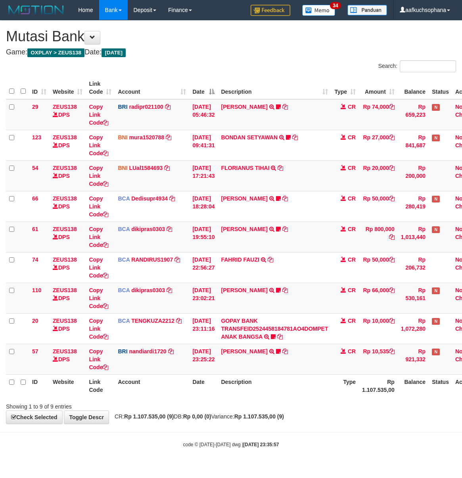
scroll to position [0, 28]
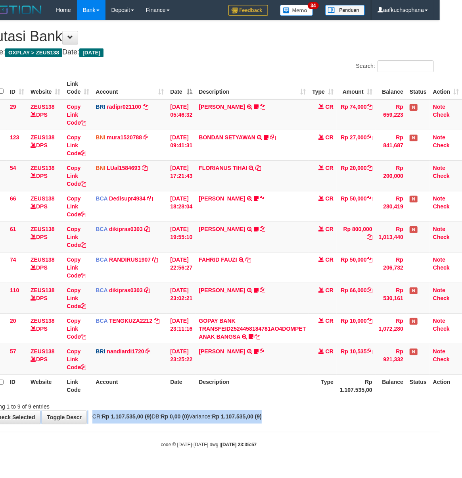
click at [329, 416] on div "**********" at bounding box center [209, 222] width 462 height 403
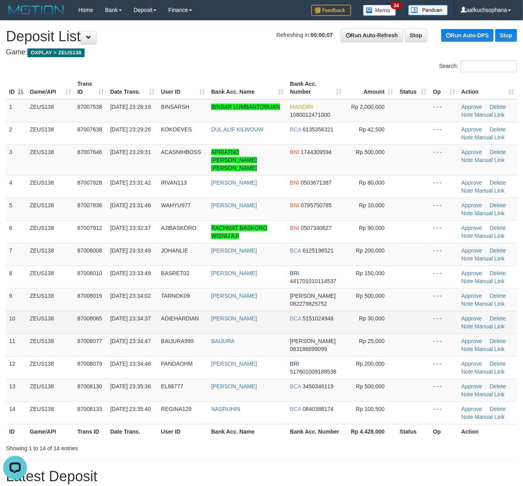
click at [419, 313] on td at bounding box center [412, 322] width 33 height 23
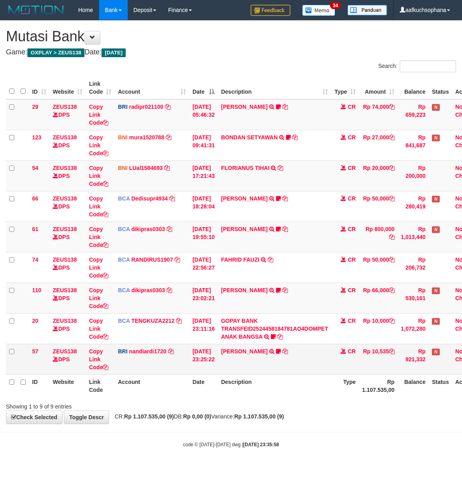
scroll to position [0, 28]
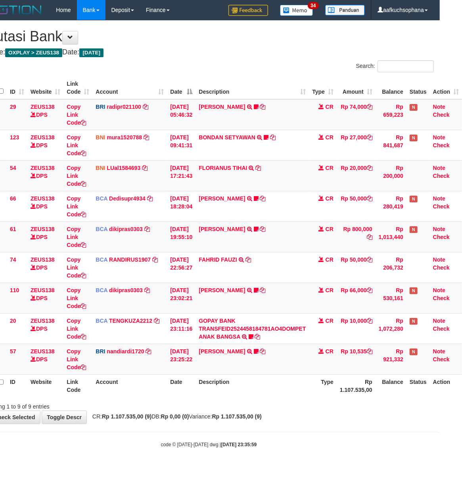
click at [302, 427] on body "Toggle navigation Home Bank Account List Load By Website Group [OXPLAY] ZEUS138…" at bounding box center [209, 234] width 462 height 468
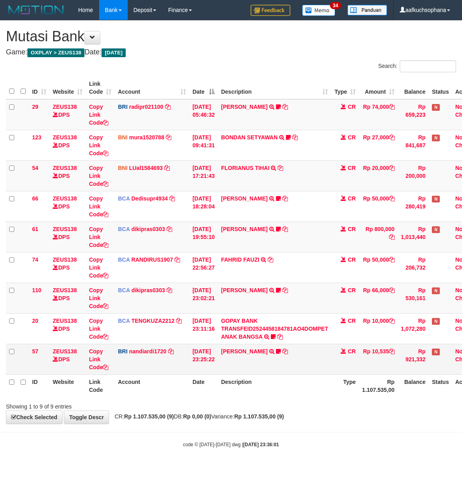
scroll to position [0, 28]
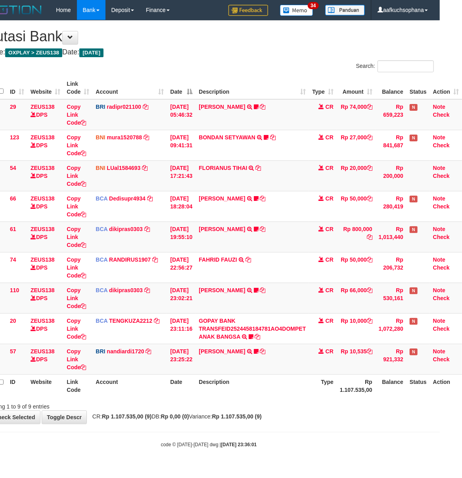
click at [417, 432] on hr at bounding box center [209, 432] width 462 height 0
click at [256, 393] on th "Description" at bounding box center [252, 385] width 113 height 23
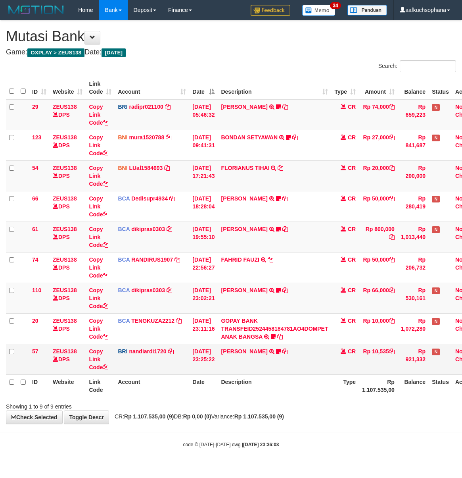
scroll to position [0, 28]
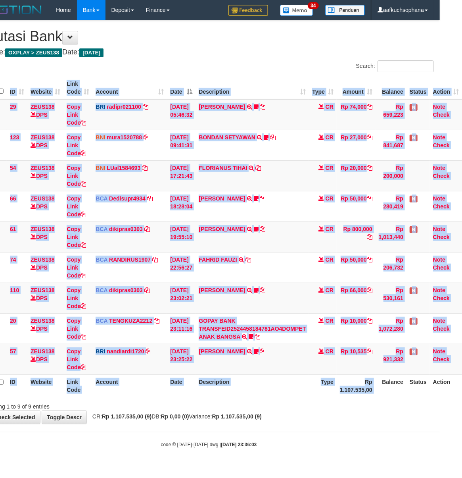
click at [379, 399] on div "ID Website Link Code Account Date Description Type Amount Balance Status Action…" at bounding box center [209, 236] width 462 height 325
click at [379, 400] on div "Search: ID Website Link Code Account Date Description Type Amount Balance Statu…" at bounding box center [209, 235] width 450 height 350
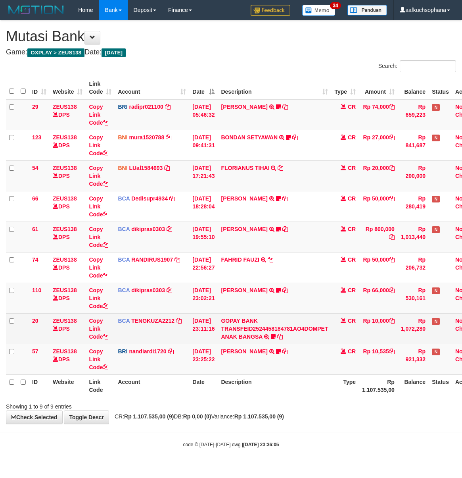
scroll to position [0, 28]
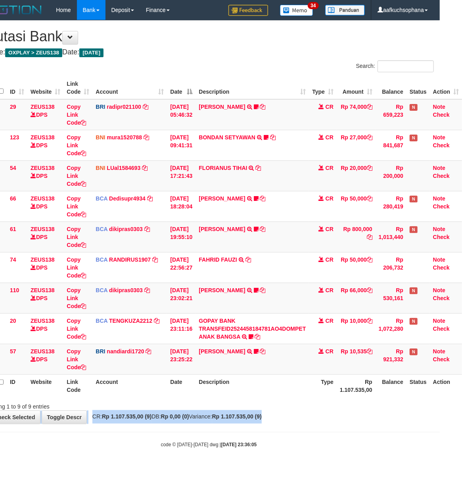
click at [386, 412] on div "**********" at bounding box center [209, 222] width 462 height 403
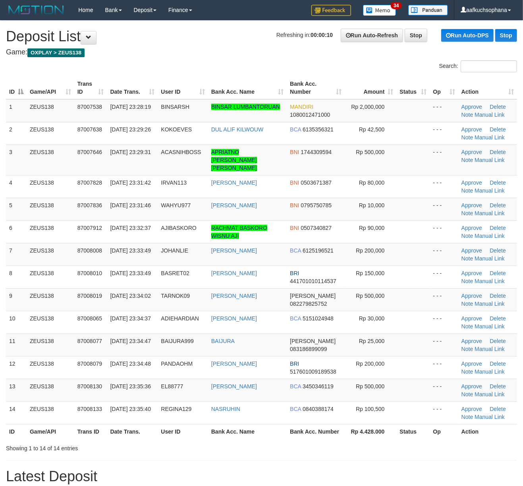
drag, startPoint x: 417, startPoint y: 323, endPoint x: 527, endPoint y: 343, distance: 112.6
click td
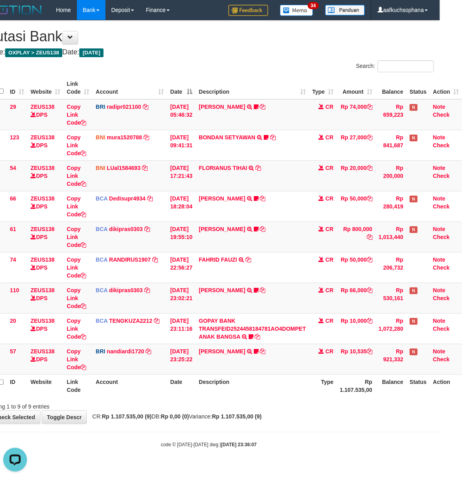
click at [348, 405] on div "Showing 1 to 9 of 9 entries" at bounding box center [209, 404] width 462 height 11
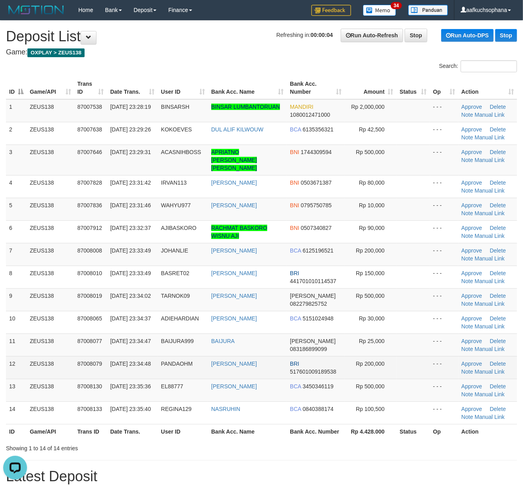
click td "- - -"
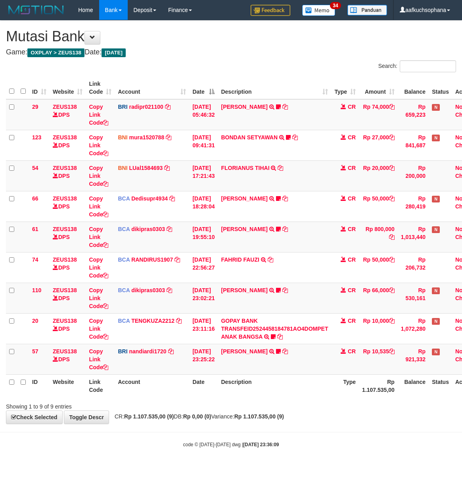
scroll to position [0, 28]
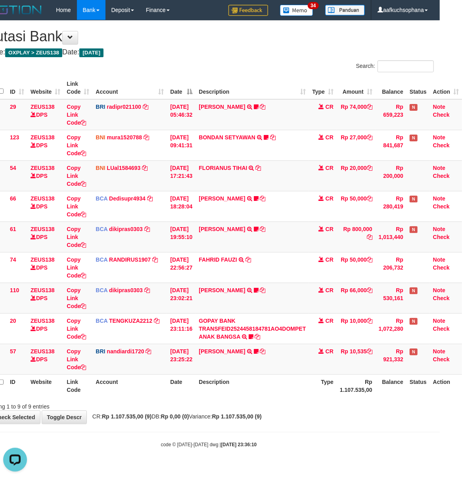
click at [281, 407] on div "Showing 1 to 9 of 9 entries" at bounding box center [209, 404] width 462 height 11
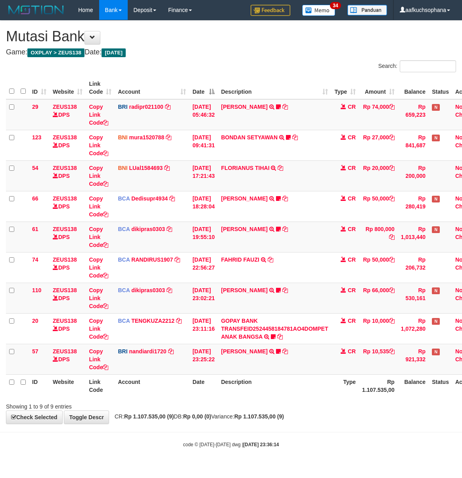
scroll to position [0, 28]
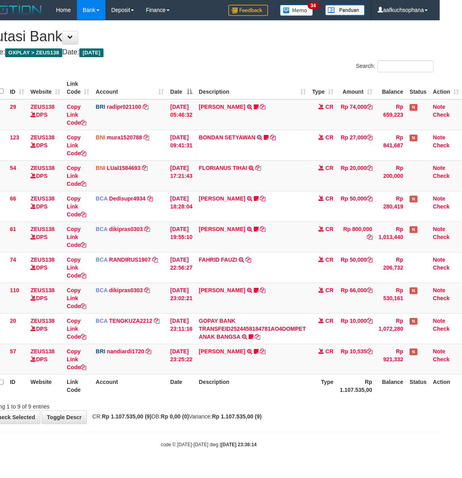
click at [382, 421] on div "**********" at bounding box center [209, 222] width 462 height 403
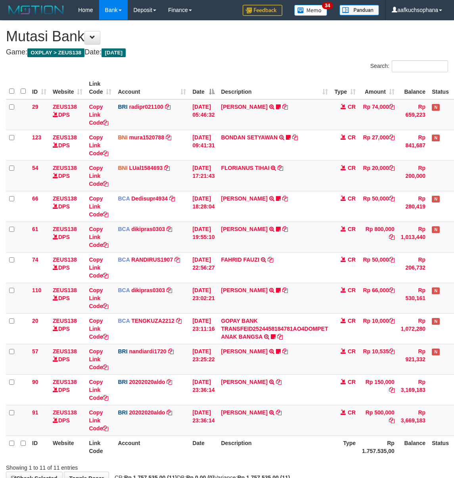
scroll to position [0, 28]
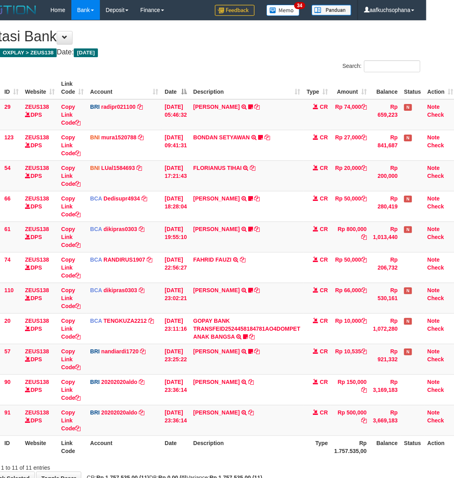
click at [335, 440] on tr "ID Website Link Code Account Date Description Type Rp 1.757.535,00 Balance Stat…" at bounding box center [217, 446] width 478 height 23
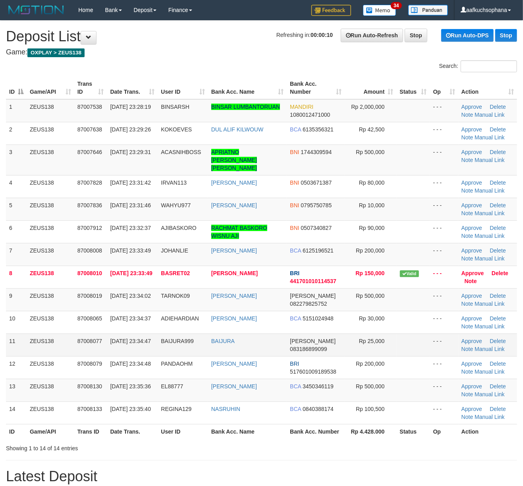
click at [394, 333] on td "Rp 25,000" at bounding box center [371, 344] width 52 height 23
drag, startPoint x: 348, startPoint y: 386, endPoint x: 351, endPoint y: 383, distance: 4.2
click td "Rp 500,000"
click link "Manual Link"
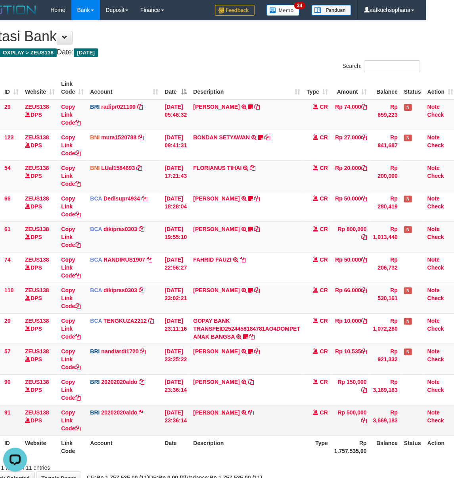
drag, startPoint x: 252, startPoint y: 413, endPoint x: 216, endPoint y: 413, distance: 36.1
click at [216, 413] on td "DANA ADISAPUTRA TRANSFER NBMB DANA ADISAPUTRA TO REVALDO SAGITA" at bounding box center [246, 420] width 113 height 31
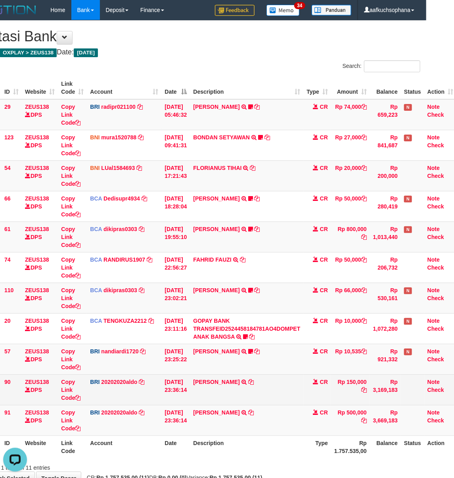
copy link "ADISAPUTRA"
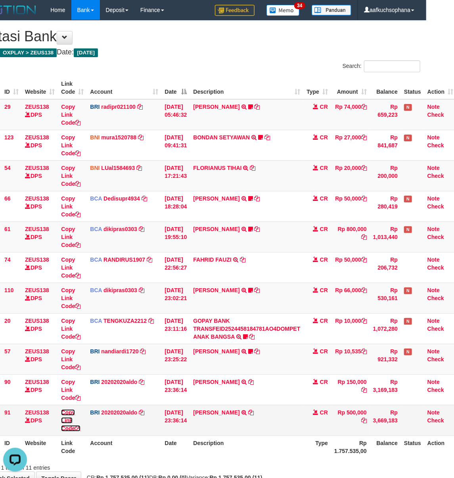
click at [79, 429] on icon at bounding box center [78, 428] width 6 height 6
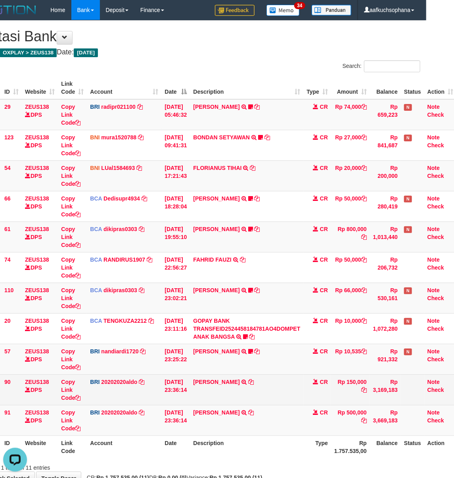
click at [268, 399] on td "HILMAN RAMDHAN TRANSFER NBMB HILMAN RAMDHAN TO REVALDO SAGITA" at bounding box center [246, 389] width 113 height 31
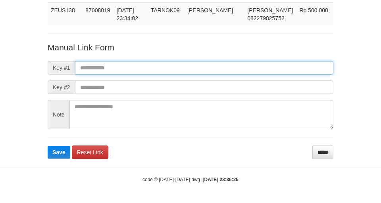
click at [194, 67] on input "text" at bounding box center [204, 67] width 258 height 13
paste input "**********"
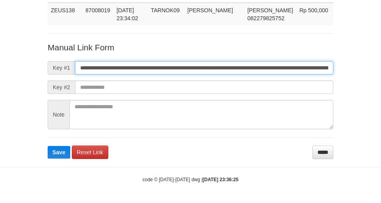
scroll to position [0, 443]
type input "**********"
click at [48, 146] on button "Save" at bounding box center [59, 152] width 23 height 13
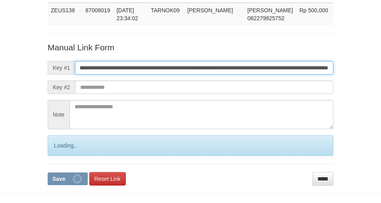
click at [48, 173] on button "Save" at bounding box center [68, 179] width 40 height 13
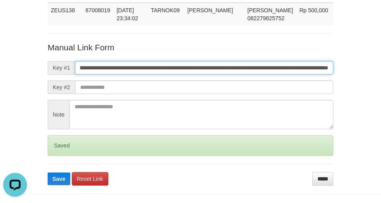
click at [48, 173] on button "Save" at bounding box center [59, 179] width 23 height 13
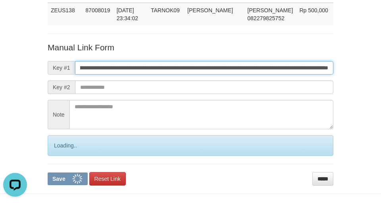
click at [48, 173] on button "Save" at bounding box center [68, 179] width 40 height 13
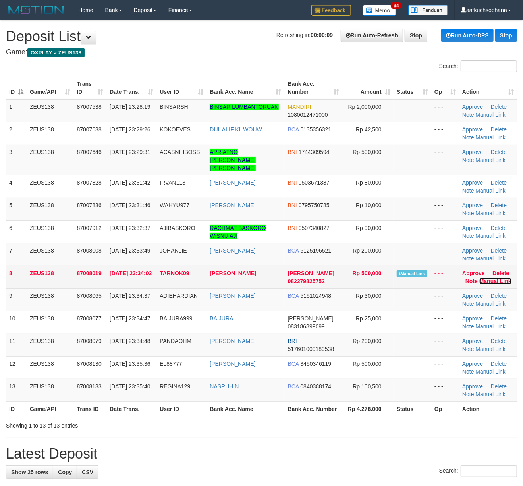
click at [492, 278] on link "Manual Link" at bounding box center [495, 281] width 32 height 6
click at [494, 278] on link "Manual Link" at bounding box center [495, 281] width 32 height 6
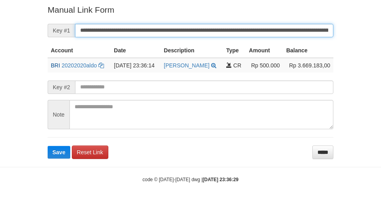
click at [48, 146] on button "Save" at bounding box center [59, 152] width 23 height 13
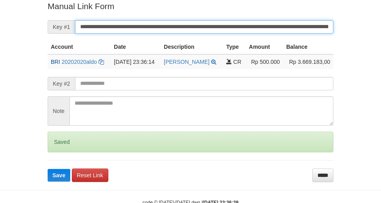
click at [48, 169] on button "Save" at bounding box center [59, 175] width 23 height 13
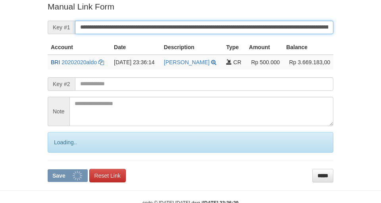
click at [48, 169] on button "Save" at bounding box center [68, 175] width 40 height 13
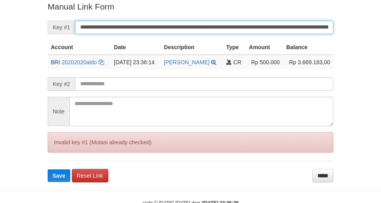
click at [217, 29] on input "**********" at bounding box center [204, 27] width 258 height 13
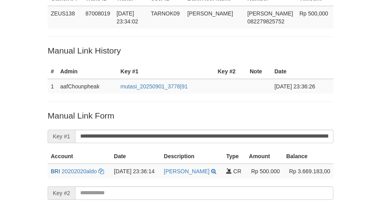
scroll to position [54, 0]
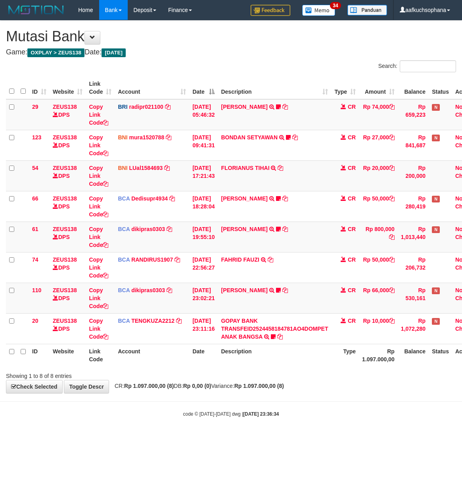
scroll to position [0, 28]
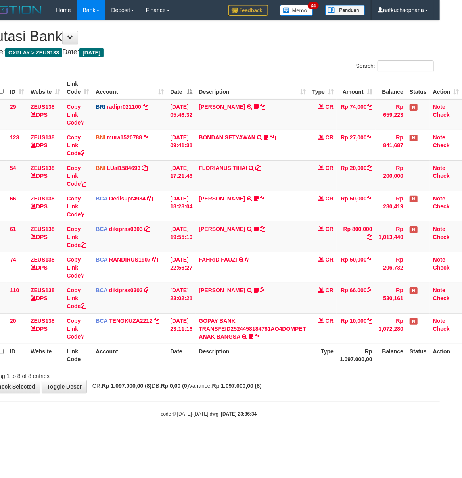
click at [364, 402] on body "Toggle navigation Home Bank Account List Load By Website Group [OXPLAY] ZEUS138…" at bounding box center [209, 218] width 462 height 437
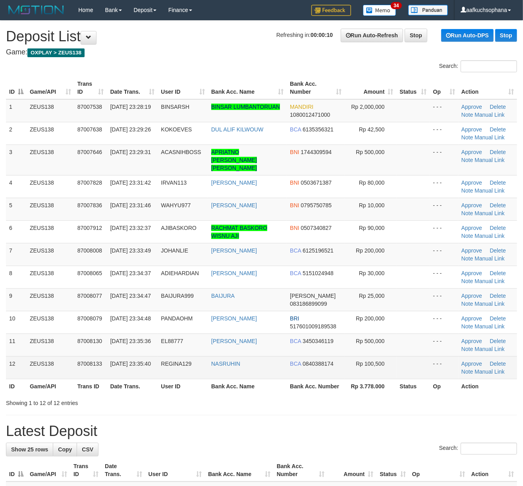
click td "Approve Delete Note Manual Link"
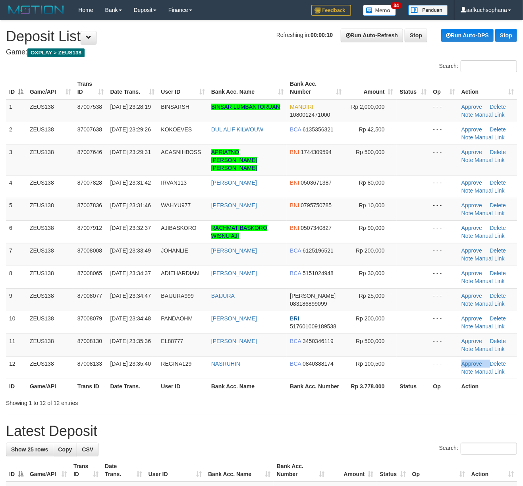
drag, startPoint x: 466, startPoint y: 349, endPoint x: 529, endPoint y: 350, distance: 63.5
click tbody "1 ZEUS138 87007538 01/09/2025 23:28:19 BINSARSH BINSAR LUMBANTORUAN MANDIRI 108…"
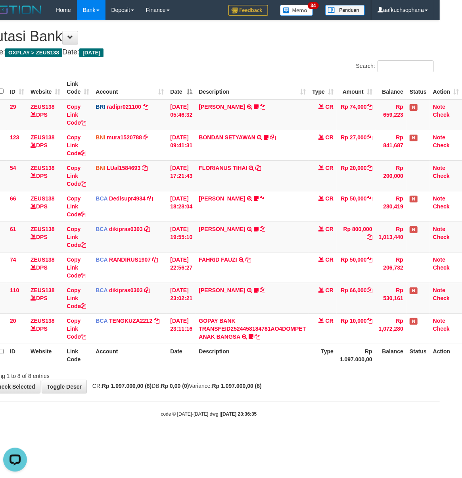
click at [339, 427] on body "Toggle navigation Home Bank Account List Load By Website Group [OXPLAY] ZEUS138…" at bounding box center [209, 218] width 462 height 437
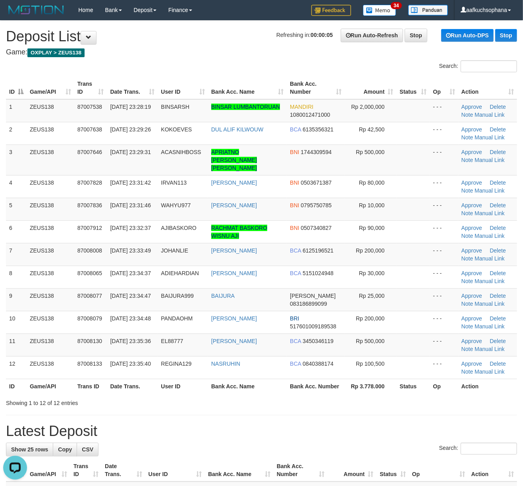
drag, startPoint x: 397, startPoint y: 393, endPoint x: 529, endPoint y: 373, distance: 133.2
click at [398, 396] on div "Showing 1 to 12 of 12 entries" at bounding box center [261, 401] width 523 height 11
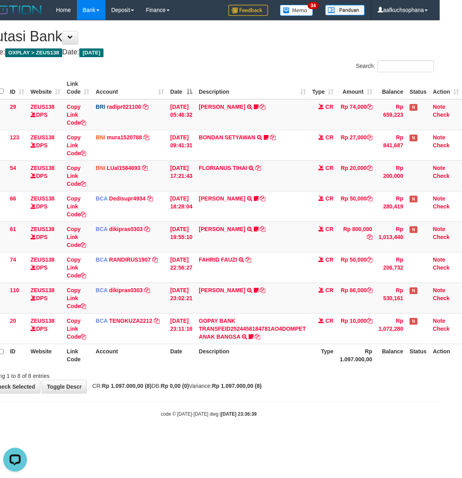
click at [272, 437] on html "Toggle navigation Home Bank Account List Load By Website Group [OXPLAY] ZEUS138…" at bounding box center [209, 218] width 462 height 437
click at [248, 388] on strong "Rp 1.097.000,00 (8)" at bounding box center [237, 385] width 50 height 6
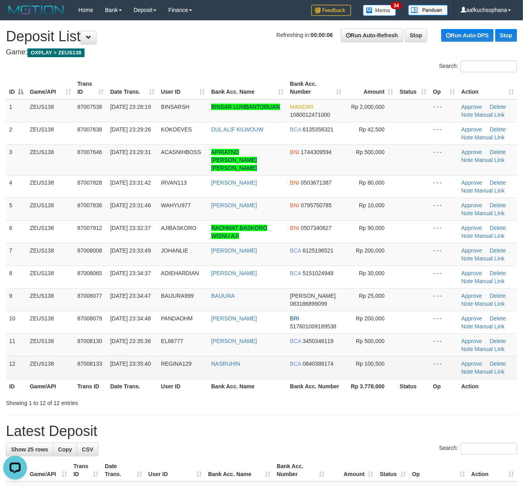
drag, startPoint x: 437, startPoint y: 378, endPoint x: 467, endPoint y: 368, distance: 31.2
click at [452, 371] on table "ID Game/API Trans ID Date Trans. User ID Bank Acc. Name Bank Acc. Number Amount…" at bounding box center [261, 235] width 511 height 317
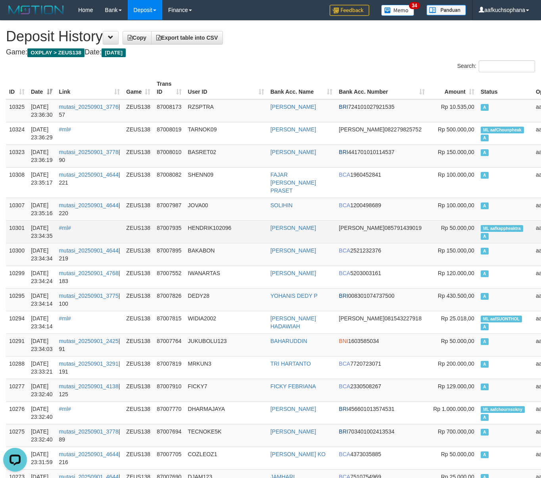
drag, startPoint x: 326, startPoint y: 81, endPoint x: 49, endPoint y: 233, distance: 315.9
click at [324, 81] on th "Bank Acc. Name" at bounding box center [301, 88] width 69 height 23
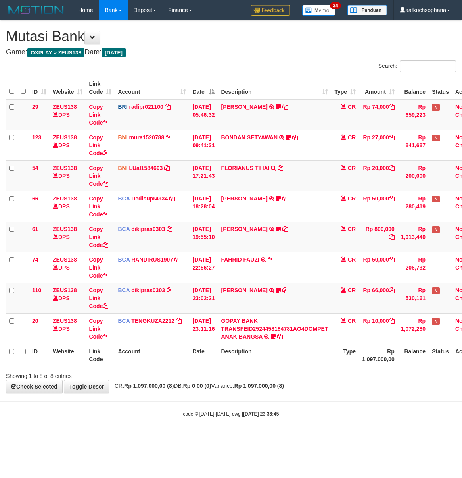
scroll to position [0, 28]
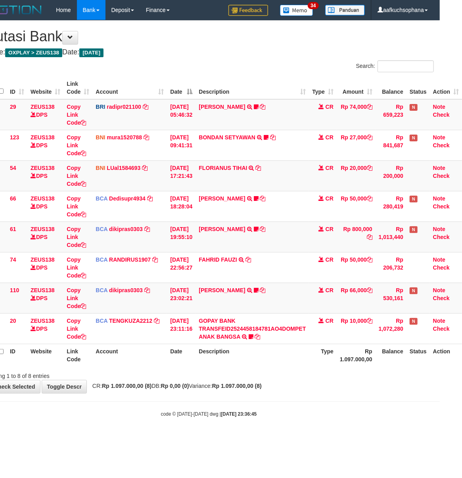
click at [367, 392] on div "**********" at bounding box center [209, 207] width 462 height 372
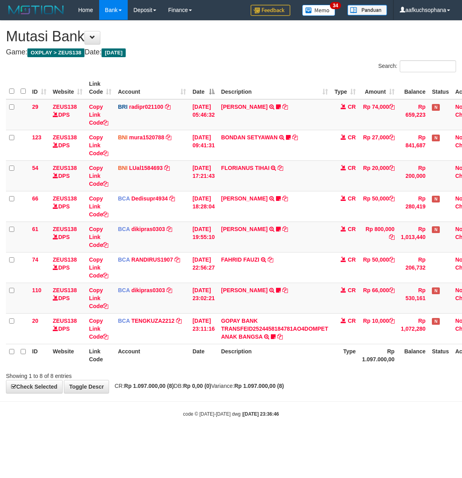
scroll to position [0, 28]
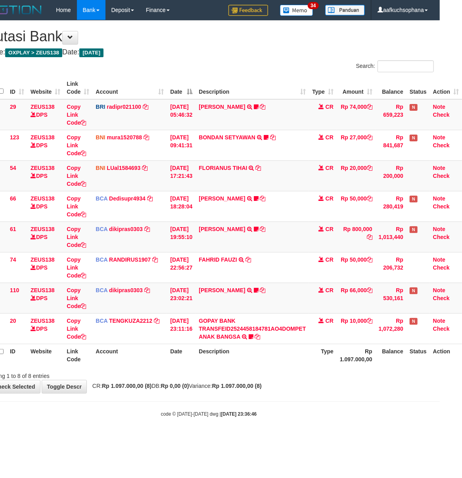
click at [308, 404] on body "Toggle navigation Home Bank Account List Load By Website Group [OXPLAY] ZEUS138…" at bounding box center [209, 218] width 462 height 437
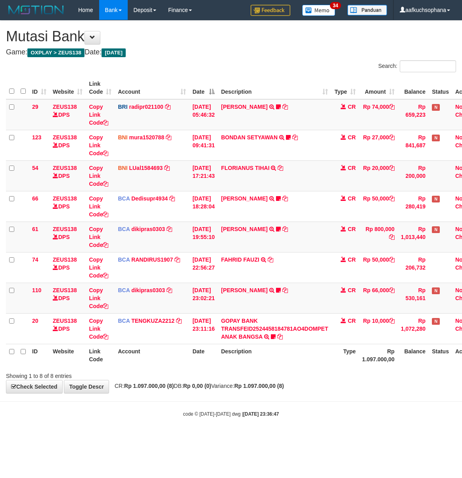
scroll to position [0, 28]
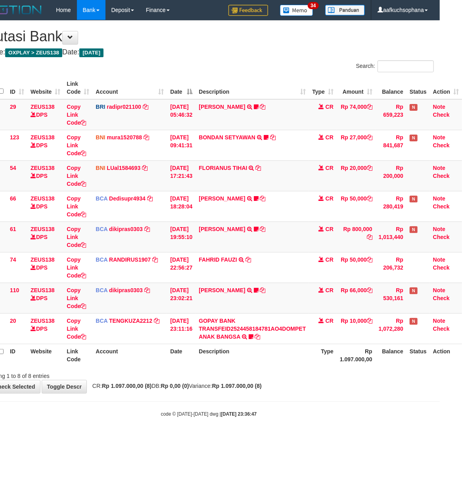
click at [283, 437] on body "Toggle navigation Home Bank Account List Load By Website Group [OXPLAY] ZEUS138…" at bounding box center [209, 218] width 462 height 437
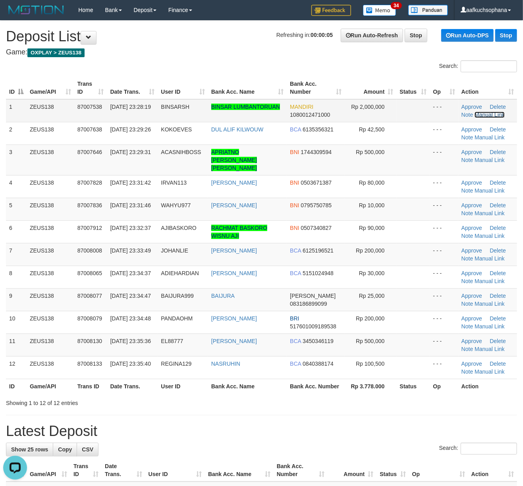
click at [488, 111] on link "Manual Link" at bounding box center [489, 114] width 30 height 6
click at [483, 114] on link "Manual Link" at bounding box center [489, 114] width 30 height 6
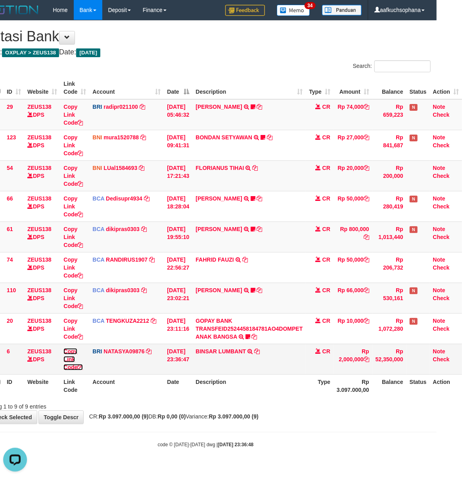
click at [80, 365] on icon at bounding box center [80, 367] width 6 height 6
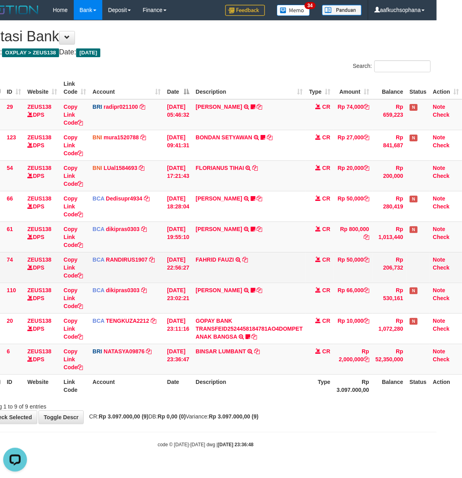
scroll to position [109, 0]
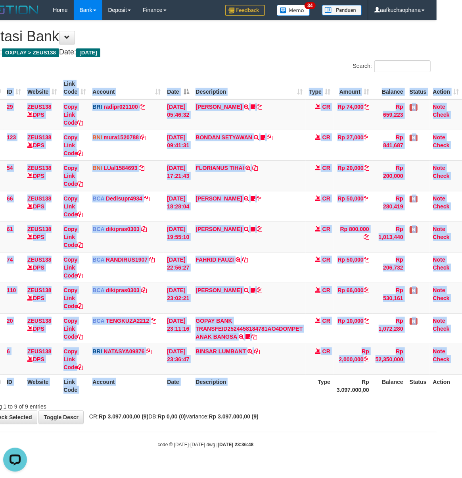
click at [321, 397] on th "Type" at bounding box center [320, 385] width 28 height 23
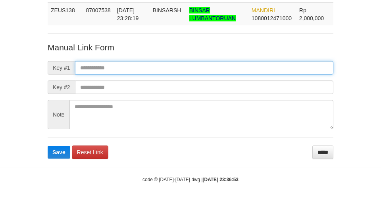
click at [207, 69] on input "text" at bounding box center [204, 67] width 258 height 13
paste input "**********"
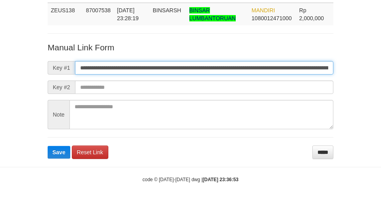
scroll to position [0, 482]
type input "**********"
click at [48, 146] on button "Save" at bounding box center [59, 152] width 23 height 13
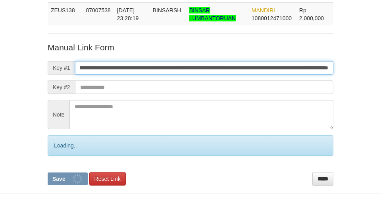
click at [48, 173] on button "Save" at bounding box center [68, 179] width 40 height 13
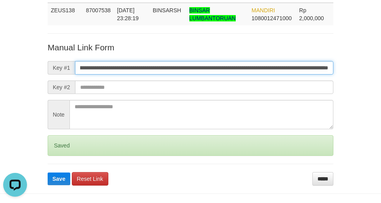
click at [48, 173] on button "Save" at bounding box center [59, 179] width 23 height 13
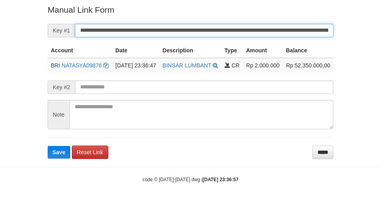
click at [48, 146] on button "Save" at bounding box center [59, 152] width 23 height 13
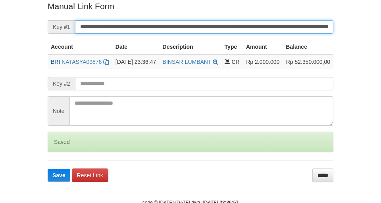
drag, startPoint x: 0, startPoint y: 0, endPoint x: 180, endPoint y: 26, distance: 182.0
click at [181, 27] on input "**********" at bounding box center [204, 26] width 258 height 13
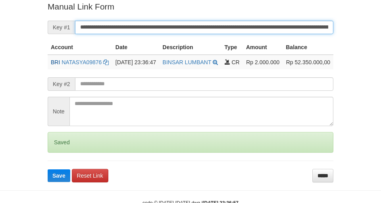
click at [48, 169] on button "Save" at bounding box center [59, 175] width 23 height 13
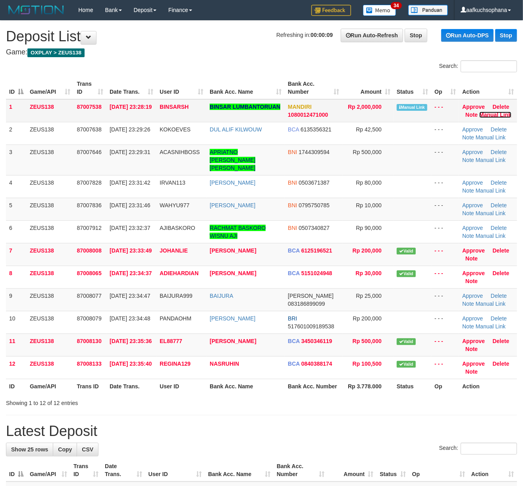
click at [490, 113] on link "Manual Link" at bounding box center [495, 114] width 32 height 6
click at [492, 113] on link "Manual Link" at bounding box center [495, 114] width 32 height 6
drag, startPoint x: 399, startPoint y: 392, endPoint x: 529, endPoint y: 391, distance: 130.1
click at [406, 396] on div "Showing 1 to 12 of 12 entries" at bounding box center [261, 401] width 523 height 11
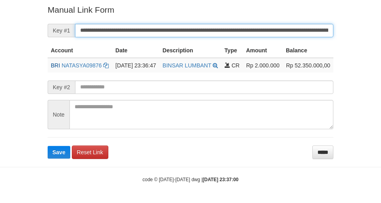
click at [48, 146] on button "Save" at bounding box center [59, 152] width 23 height 13
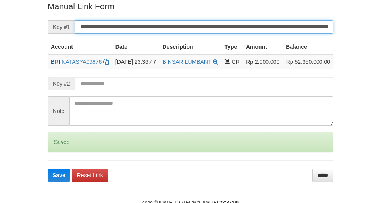
click at [48, 169] on button "Save" at bounding box center [59, 175] width 23 height 13
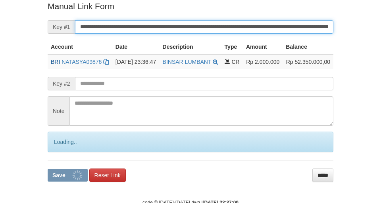
click at [48, 169] on button "Save" at bounding box center [68, 175] width 40 height 13
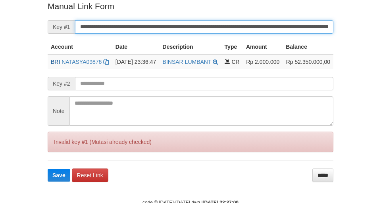
click at [48, 169] on button "Save" at bounding box center [59, 175] width 23 height 13
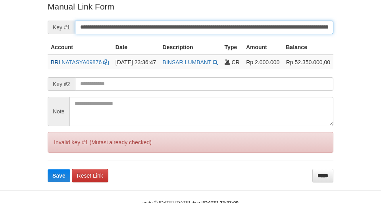
click at [48, 169] on button "Save" at bounding box center [59, 175] width 23 height 13
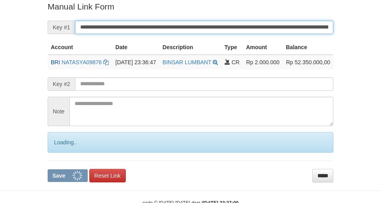
click at [48, 169] on button "Save" at bounding box center [68, 175] width 40 height 13
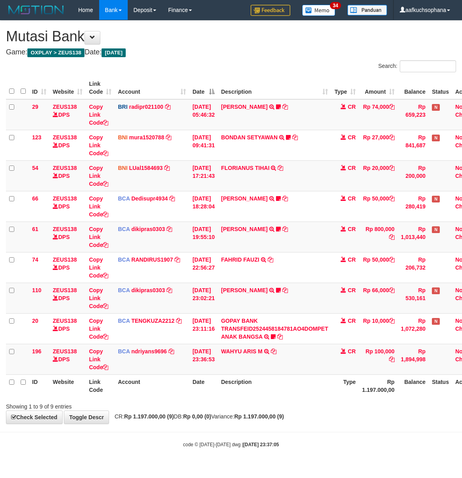
scroll to position [0, 28]
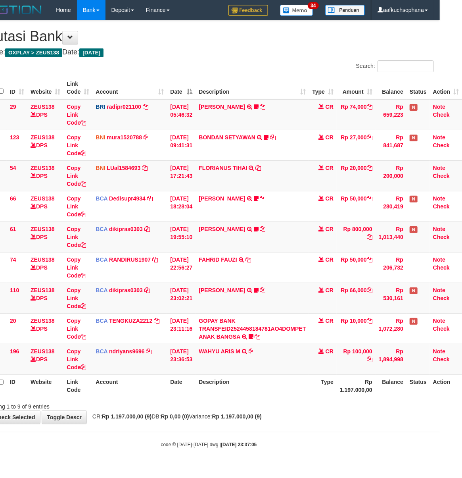
drag, startPoint x: 317, startPoint y: 432, endPoint x: 313, endPoint y: 430, distance: 4.1
click at [313, 430] on body "Toggle navigation Home Bank Account List Load By Website Group [OXPLAY] ZEUS138…" at bounding box center [209, 234] width 462 height 468
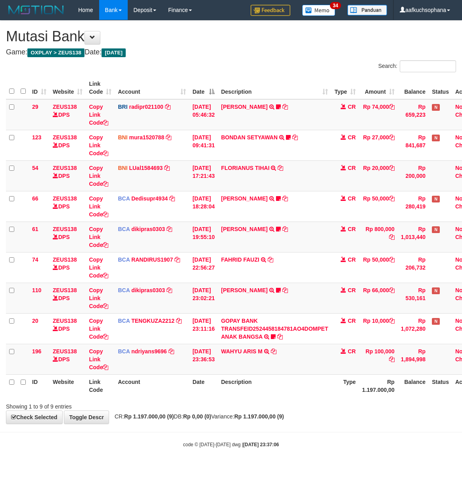
scroll to position [0, 28]
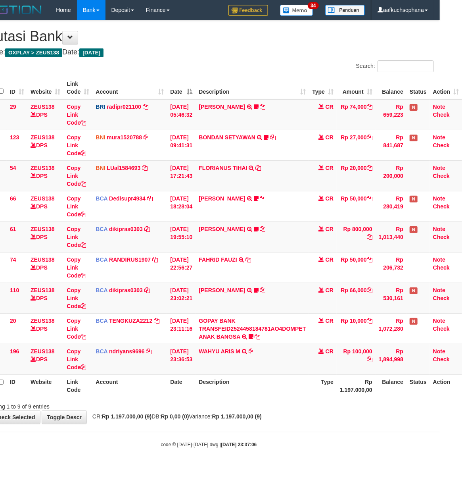
drag, startPoint x: 324, startPoint y: 416, endPoint x: 461, endPoint y: 262, distance: 206.6
click at [318, 416] on div "**********" at bounding box center [209, 222] width 462 height 403
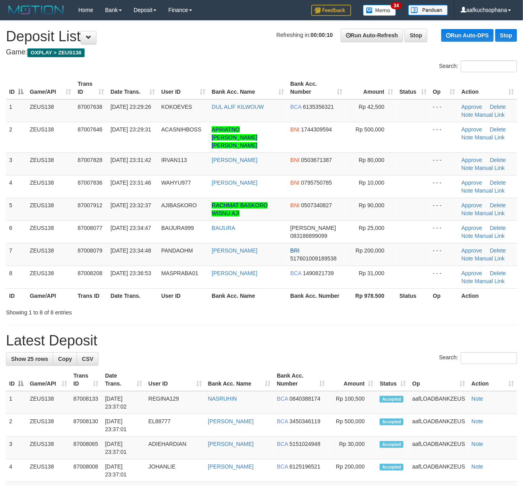
drag, startPoint x: 329, startPoint y: 330, endPoint x: 419, endPoint y: 337, distance: 90.3
click at [334, 332] on h1 "Latest Deposit" at bounding box center [261, 340] width 511 height 16
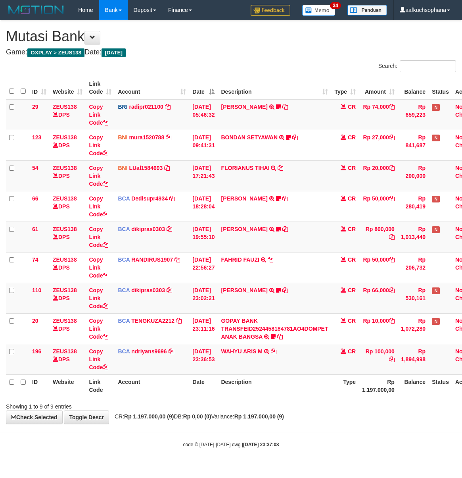
scroll to position [0, 28]
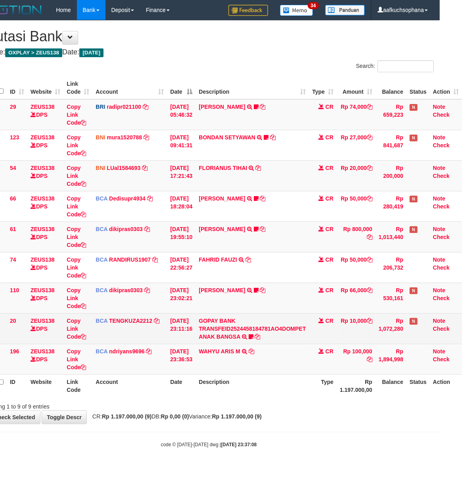
drag, startPoint x: 271, startPoint y: 380, endPoint x: 76, endPoint y: 343, distance: 198.7
click at [267, 378] on th "Description" at bounding box center [252, 385] width 113 height 23
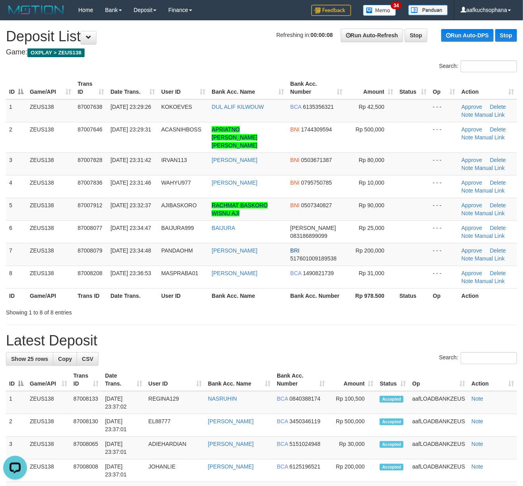
drag, startPoint x: 303, startPoint y: 298, endPoint x: 529, endPoint y: 323, distance: 227.5
click at [306, 305] on div at bounding box center [370, 305] width 305 height 0
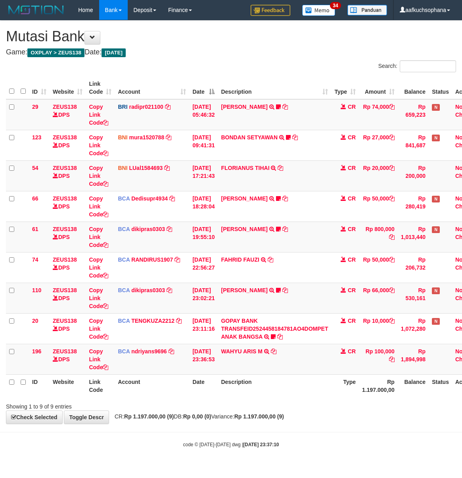
scroll to position [0, 28]
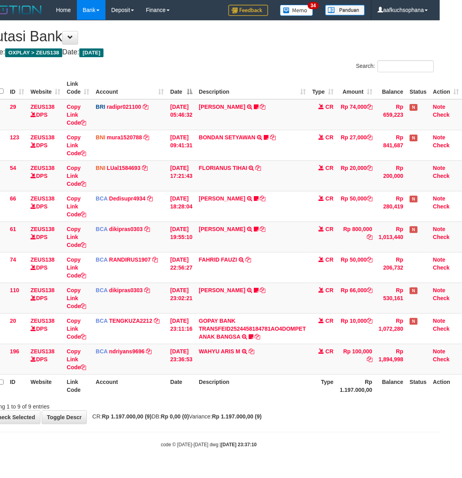
click at [345, 397] on th "Rp 1.197.000,00" at bounding box center [356, 385] width 39 height 23
drag, startPoint x: 274, startPoint y: 424, endPoint x: 227, endPoint y: 417, distance: 47.0
click at [275, 423] on div "**********" at bounding box center [209, 222] width 462 height 403
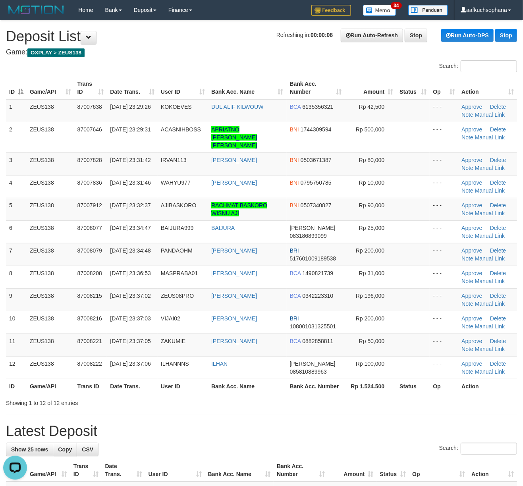
click at [434, 423] on h1 "Latest Deposit" at bounding box center [261, 431] width 511 height 16
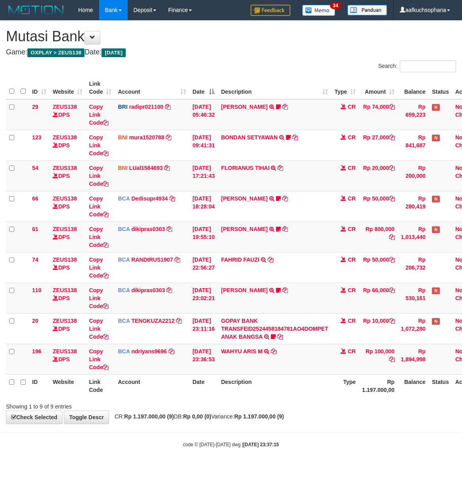
scroll to position [0, 28]
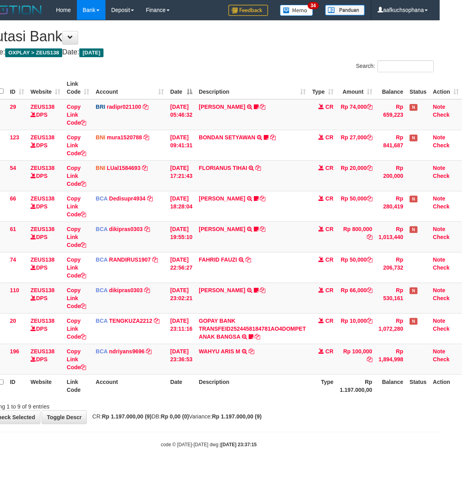
click at [306, 432] on hr at bounding box center [209, 432] width 462 height 0
click at [308, 432] on hr at bounding box center [209, 432] width 462 height 0
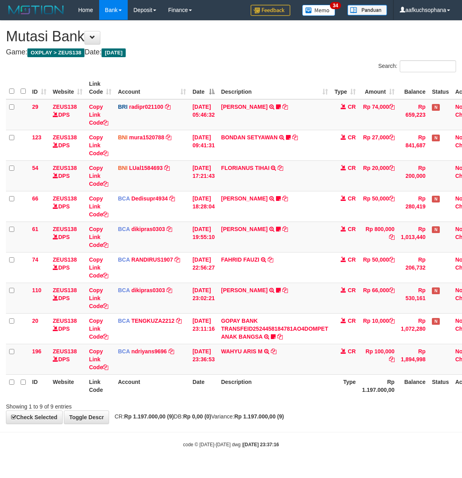
scroll to position [0, 28]
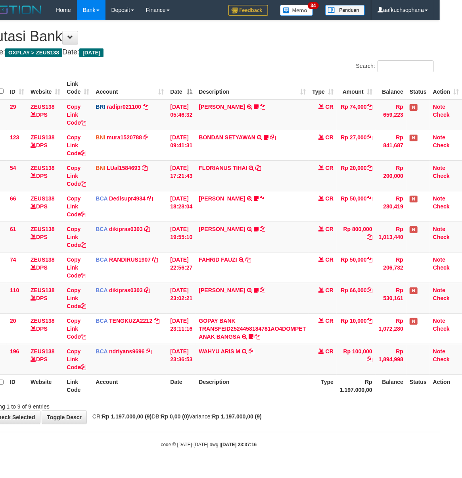
drag, startPoint x: 327, startPoint y: 416, endPoint x: 75, endPoint y: 384, distance: 254.7
click at [324, 416] on div "**********" at bounding box center [209, 222] width 462 height 403
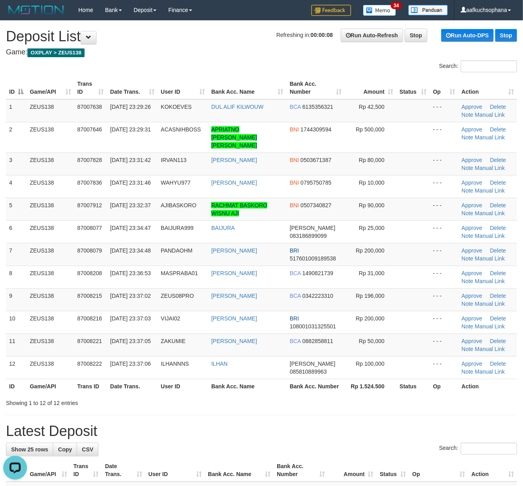
click at [411, 396] on div "Showing 1 to 12 of 12 entries" at bounding box center [261, 401] width 523 height 11
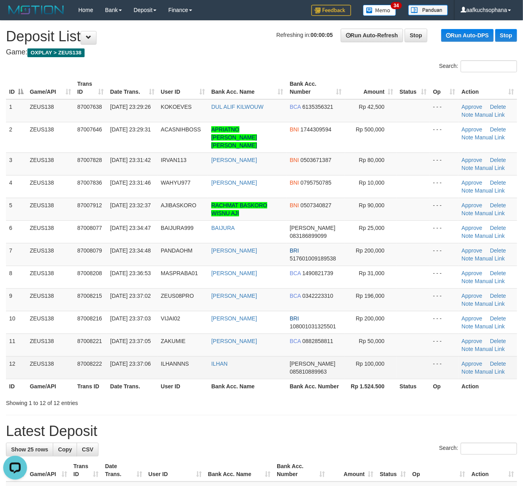
click at [381, 364] on td "Rp 100,000" at bounding box center [371, 367] width 52 height 23
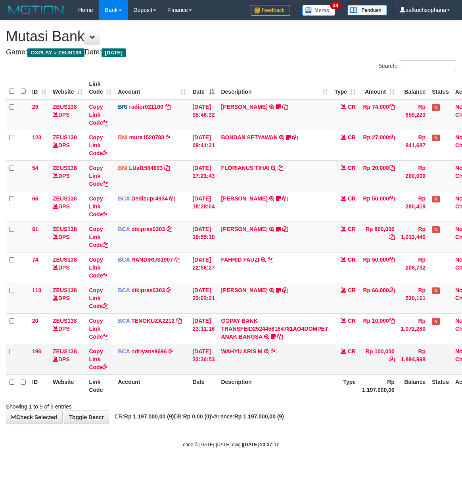
scroll to position [0, 28]
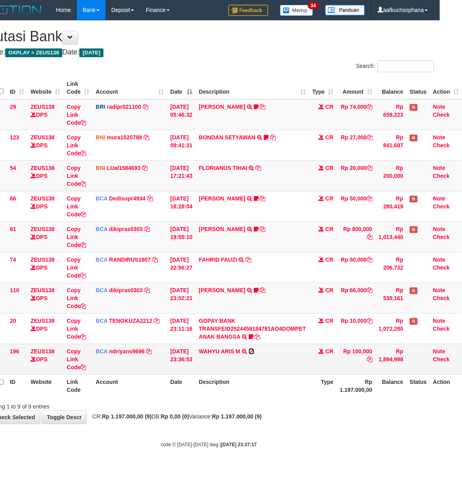
click at [251, 350] on icon at bounding box center [252, 351] width 6 height 6
click at [237, 390] on th "Description" at bounding box center [252, 385] width 113 height 23
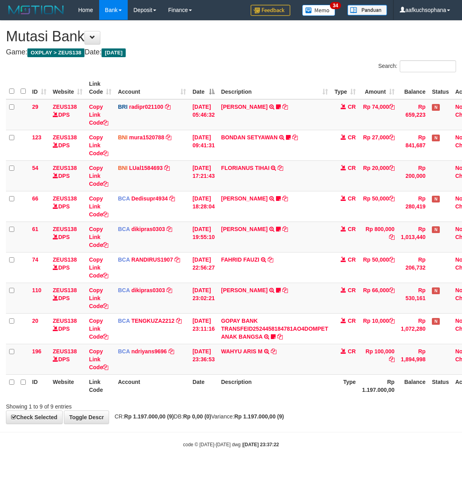
scroll to position [0, 28]
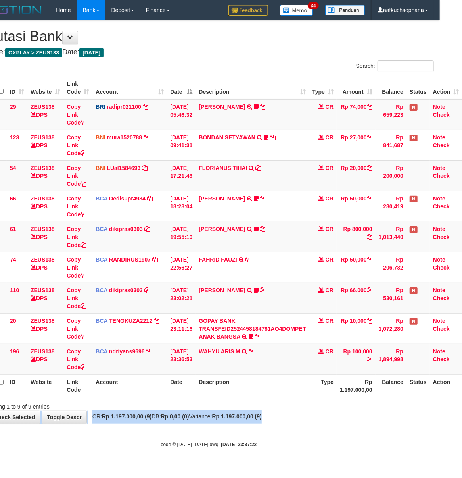
click at [329, 413] on div "**********" at bounding box center [209, 222] width 462 height 403
click at [328, 413] on div "**********" at bounding box center [209, 222] width 462 height 403
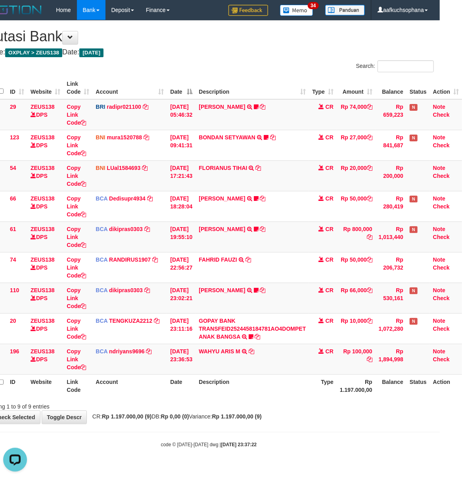
click at [211, 441] on div "code © [DATE]-[DATE] dwg | [DATE] 23:37:22" at bounding box center [209, 444] width 462 height 8
click at [311, 432] on body "Toggle navigation Home Bank Account List Load By Website Group [OXPLAY] ZEUS138…" at bounding box center [209, 234] width 462 height 468
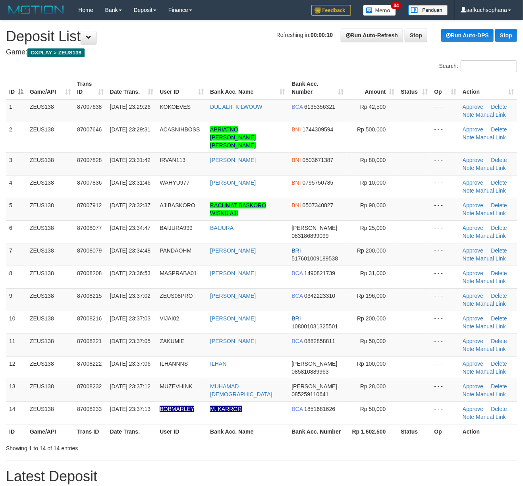
click at [440, 432] on div "ID Game/API Trans ID Date Trans. User ID Bank Acc. Name Bank Acc. Number Amount…" at bounding box center [261, 257] width 523 height 367
click at [404, 431] on th "Status" at bounding box center [414, 431] width 33 height 15
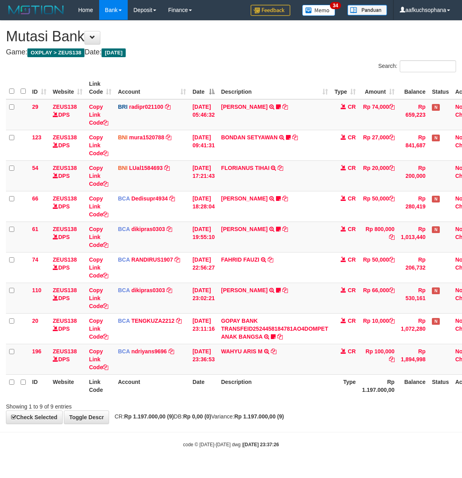
scroll to position [0, 28]
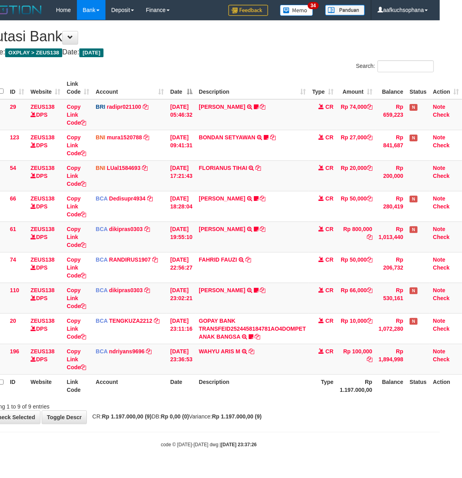
click at [167, 419] on span "CR: Rp 1.197.000,00 (9) DB: Rp 0,00 (0) Variance: Rp 1.197.000,00 (9)" at bounding box center [174, 416] width 173 height 6
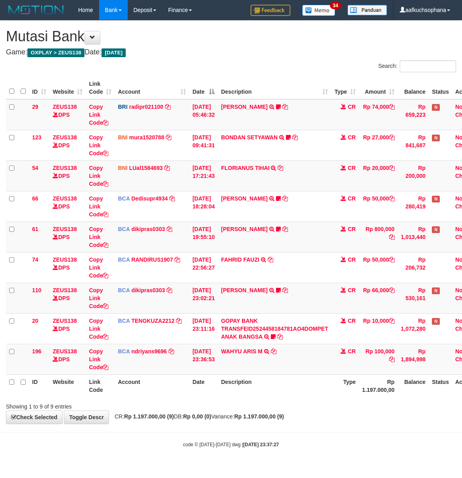
scroll to position [0, 28]
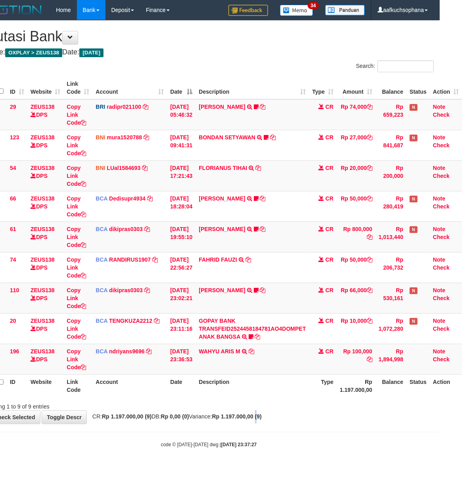
click at [273, 423] on div "**********" at bounding box center [209, 222] width 462 height 403
drag, startPoint x: 211, startPoint y: 440, endPoint x: 151, endPoint y: 428, distance: 61.4
click at [210, 440] on body "Toggle navigation Home Bank Account List Load By Website Group [OXPLAY] ZEUS138…" at bounding box center [209, 234] width 462 height 468
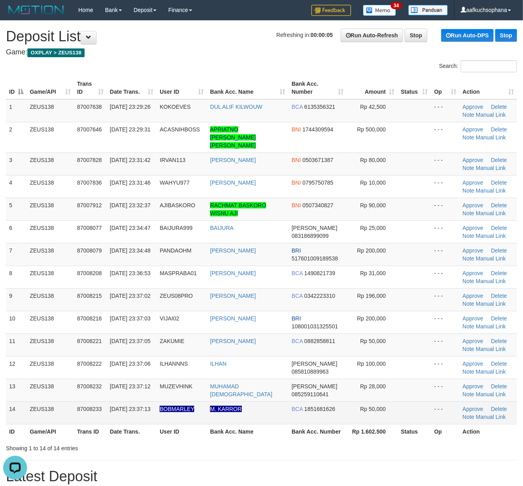
click at [443, 401] on td "- - -" at bounding box center [444, 412] width 28 height 23
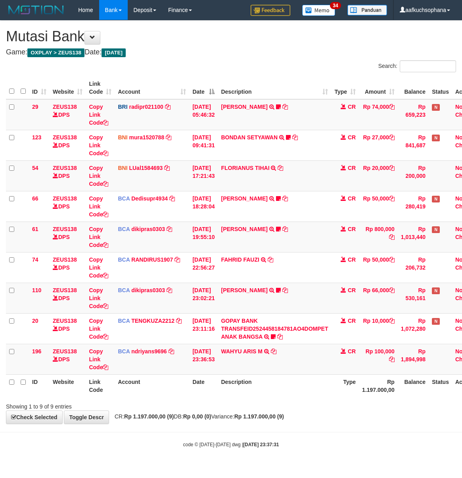
scroll to position [0, 28]
click at [166, 423] on div "**********" at bounding box center [231, 222] width 462 height 403
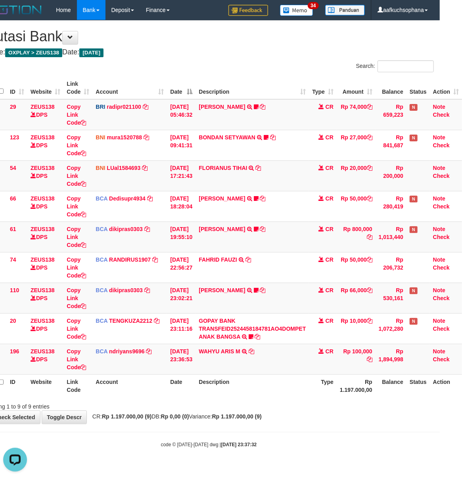
click at [271, 401] on div "Showing 1 to 9 of 9 entries" at bounding box center [209, 404] width 462 height 11
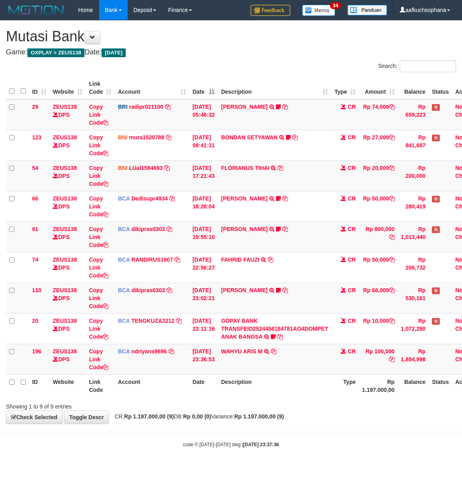
scroll to position [0, 28]
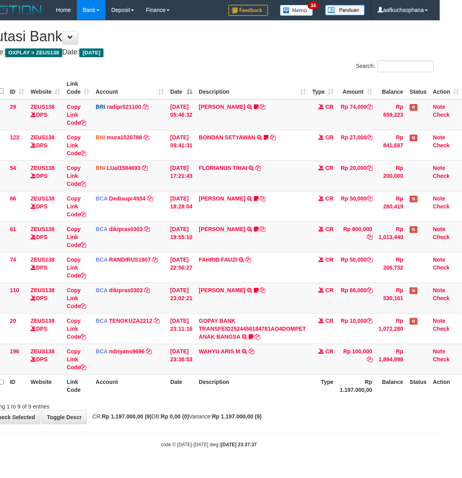
click at [254, 439] on body "Toggle navigation Home Bank Account List Load By Website Group [OXPLAY] ZEUS138…" at bounding box center [209, 234] width 462 height 468
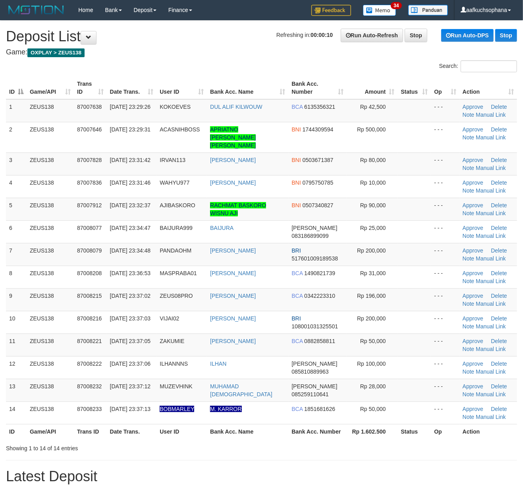
click at [405, 441] on div "Showing 1 to 14 of 14 entries" at bounding box center [261, 446] width 523 height 11
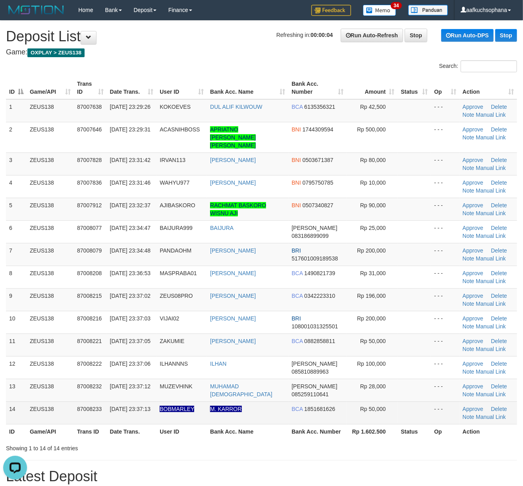
click at [398, 411] on td at bounding box center [414, 412] width 33 height 23
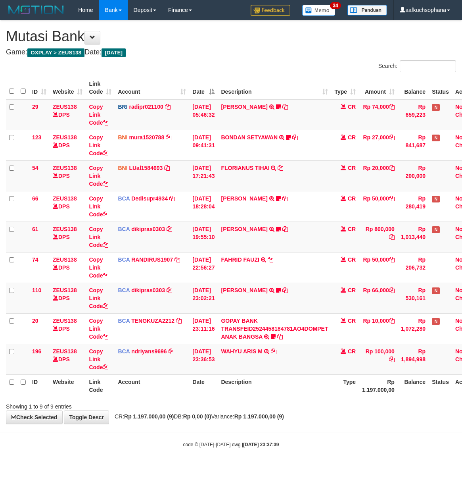
scroll to position [0, 28]
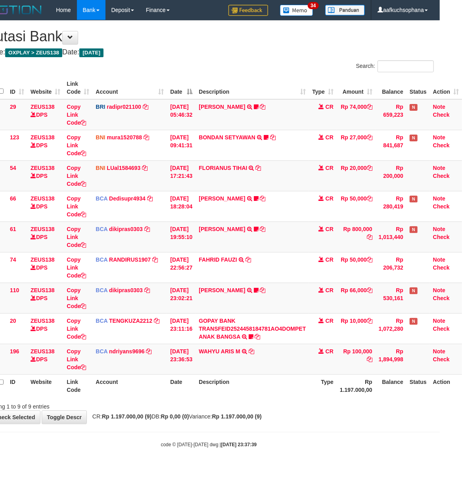
click at [249, 434] on body "Toggle navigation Home Bank Account List Load By Website Group [OXPLAY] ZEUS138…" at bounding box center [209, 234] width 462 height 468
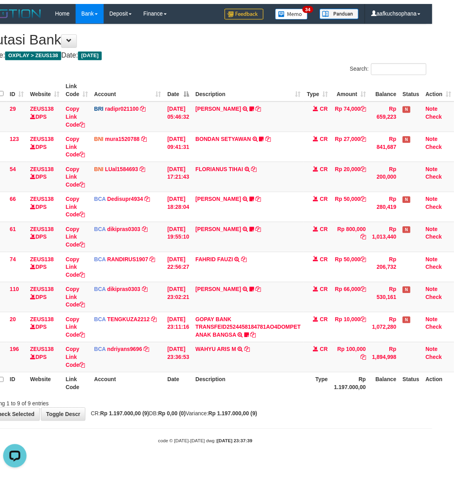
scroll to position [0, 0]
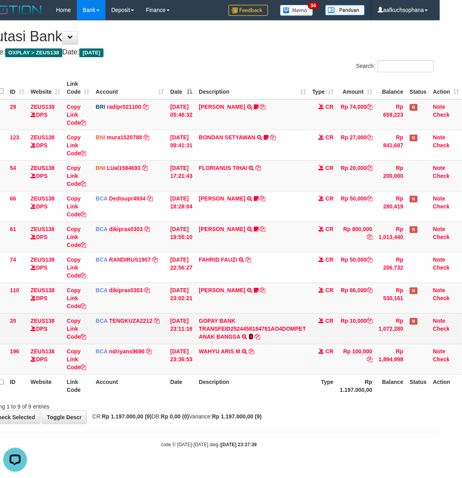
click at [249, 336] on icon at bounding box center [251, 337] width 5 height 6
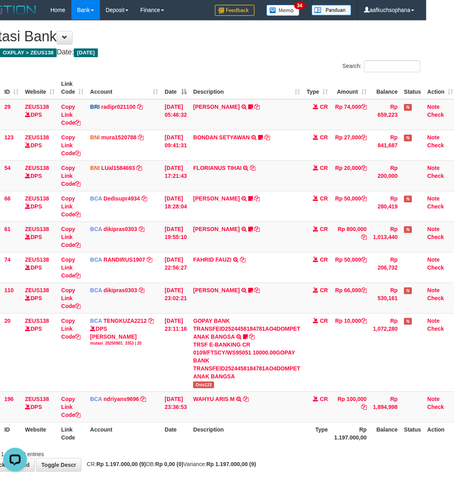
click at [288, 445] on div "ID Website Link Code Account Date Description Type Amount Balance Status Action…" at bounding box center [199, 260] width 454 height 373
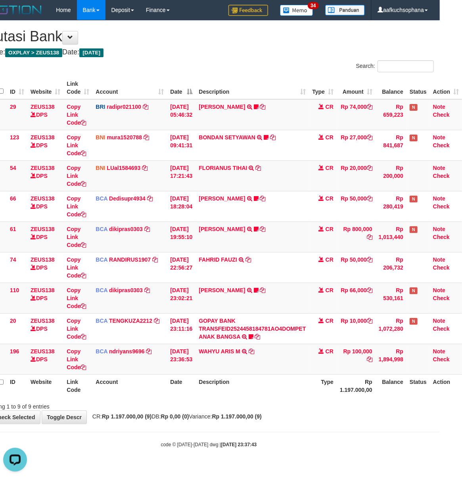
click at [206, 408] on div "Showing 1 to 9 of 9 entries" at bounding box center [209, 404] width 462 height 11
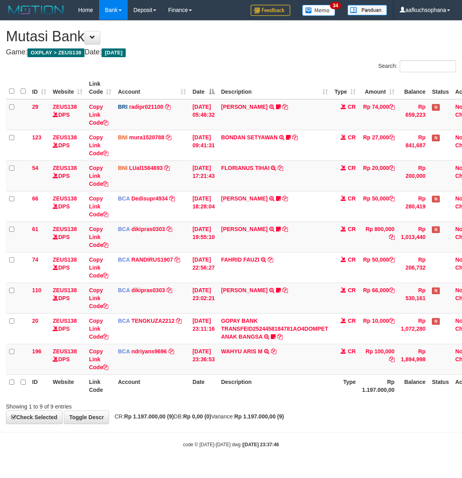
scroll to position [0, 28]
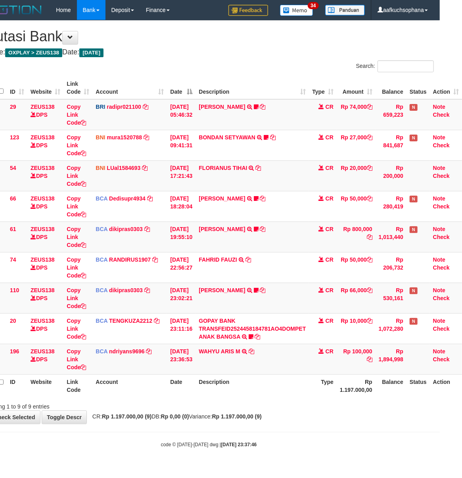
click at [376, 402] on div "Showing 1 to 9 of 9 entries" at bounding box center [209, 404] width 462 height 11
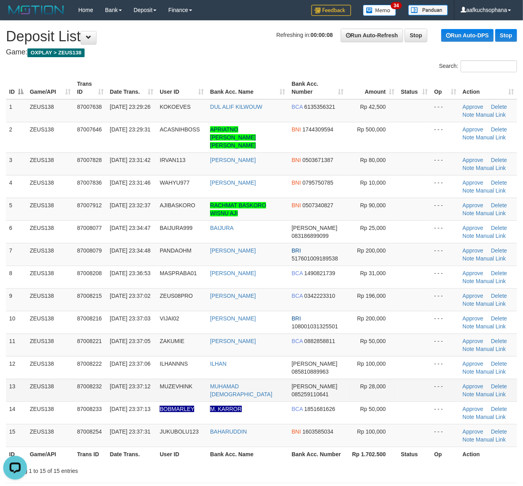
click at [430, 379] on td "- - -" at bounding box center [444, 390] width 28 height 23
click at [427, 379] on td at bounding box center [414, 390] width 33 height 23
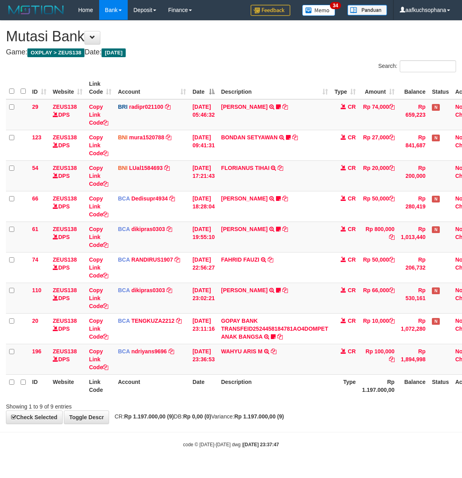
scroll to position [0, 28]
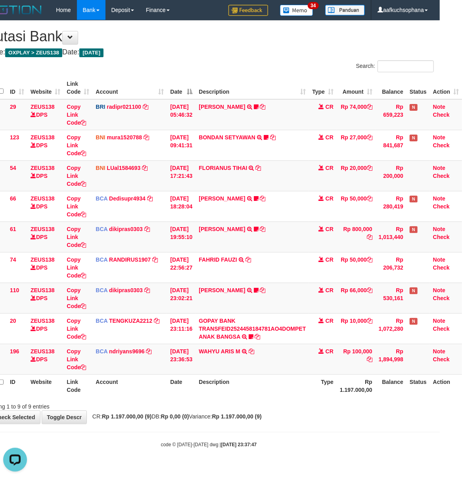
click at [296, 410] on div "Showing 1 to 9 of 9 entries" at bounding box center [209, 404] width 462 height 11
click at [290, 409] on div "Showing 1 to 9 of 9 entries" at bounding box center [209, 404] width 462 height 11
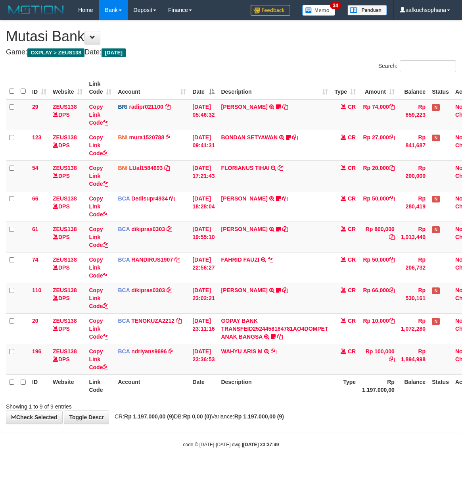
scroll to position [0, 28]
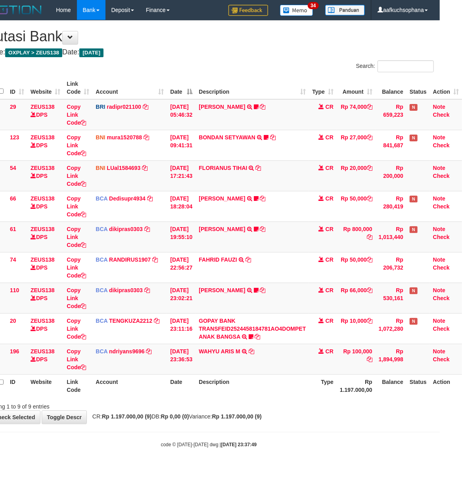
click at [202, 408] on div "Showing 1 to 9 of 9 entries" at bounding box center [209, 404] width 462 height 11
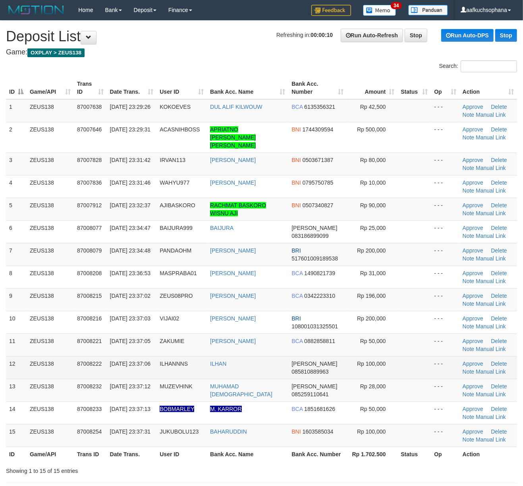
click at [415, 356] on td at bounding box center [414, 367] width 33 height 23
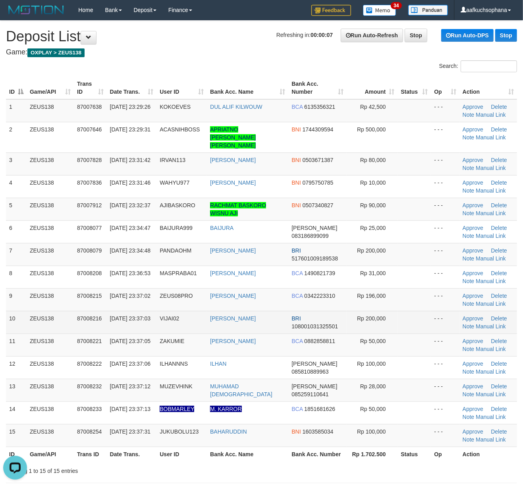
click at [428, 311] on td at bounding box center [414, 322] width 33 height 23
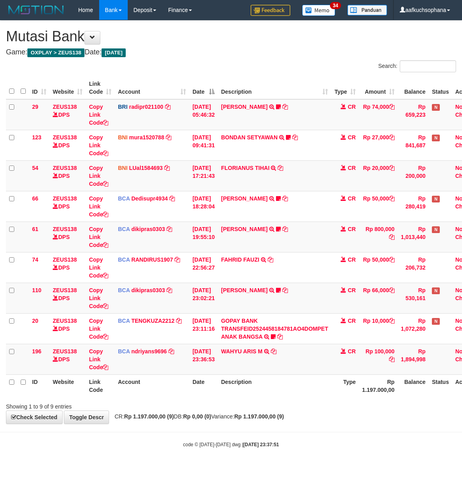
click at [200, 402] on div "Showing 1 to 9 of 9 entries" at bounding box center [231, 404] width 462 height 11
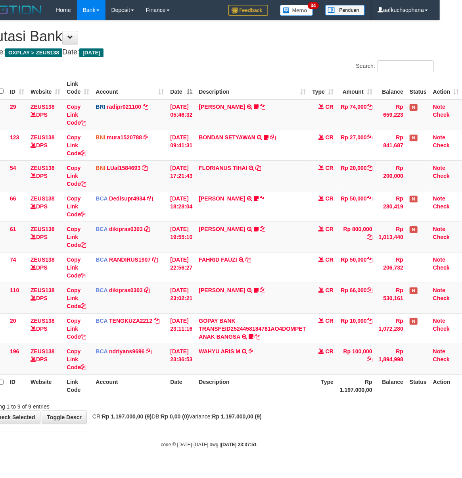
click at [306, 405] on div "Showing 1 to 9 of 9 entries" at bounding box center [209, 404] width 462 height 11
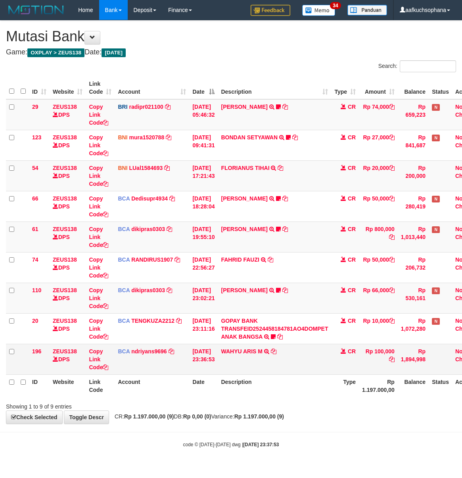
scroll to position [0, 28]
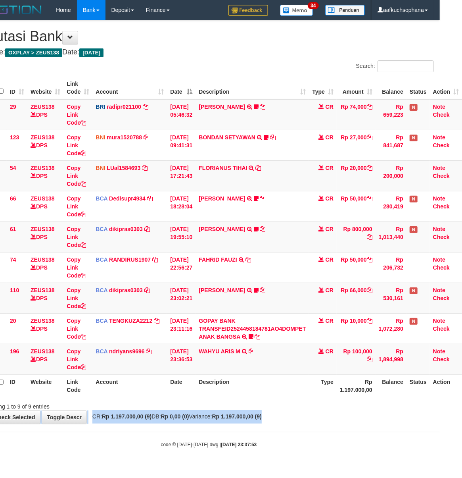
click at [353, 413] on div "**********" at bounding box center [209, 222] width 462 height 403
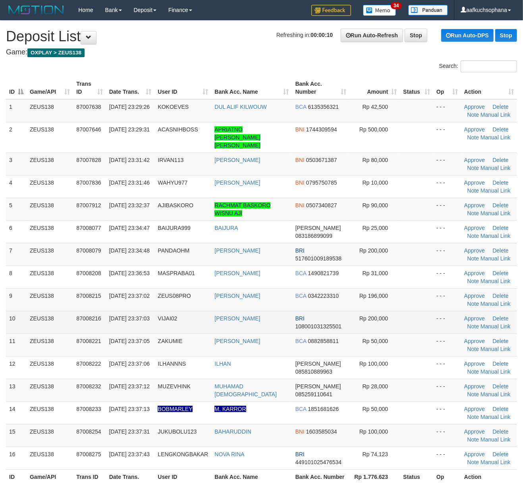
drag, startPoint x: 419, startPoint y: 283, endPoint x: 483, endPoint y: 309, distance: 69.4
click at [419, 288] on td at bounding box center [416, 299] width 33 height 23
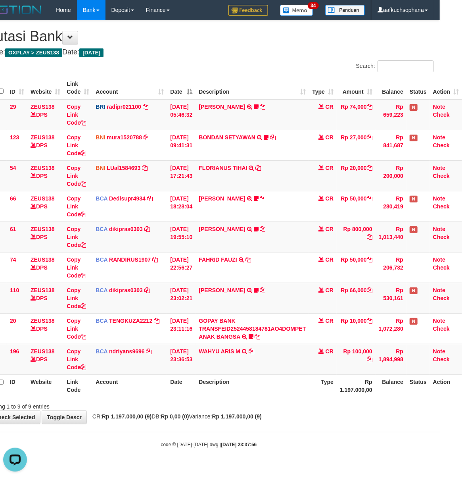
click at [350, 412] on div "**********" at bounding box center [209, 222] width 462 height 403
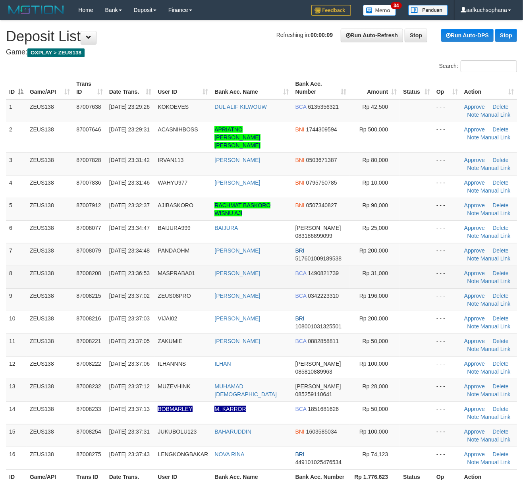
click at [404, 278] on td at bounding box center [416, 276] width 33 height 23
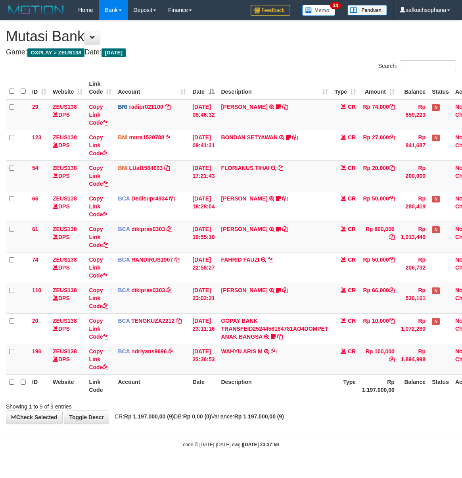
scroll to position [0, 28]
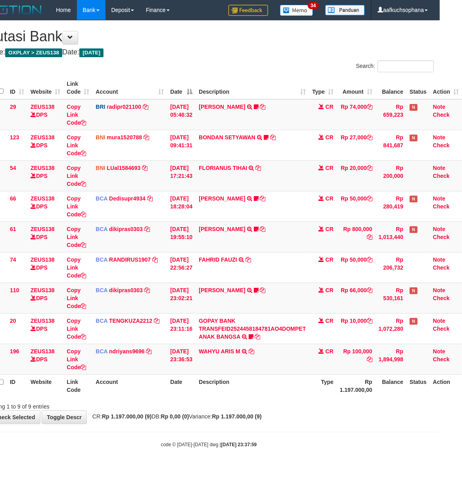
click at [259, 391] on th "Description" at bounding box center [252, 385] width 113 height 23
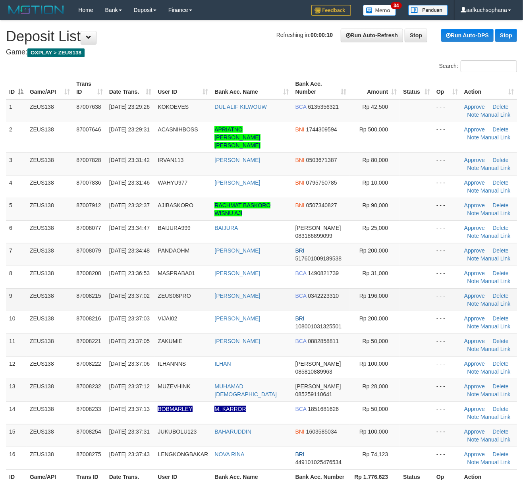
drag, startPoint x: 413, startPoint y: 284, endPoint x: 484, endPoint y: 303, distance: 73.8
click at [413, 288] on td at bounding box center [416, 299] width 33 height 23
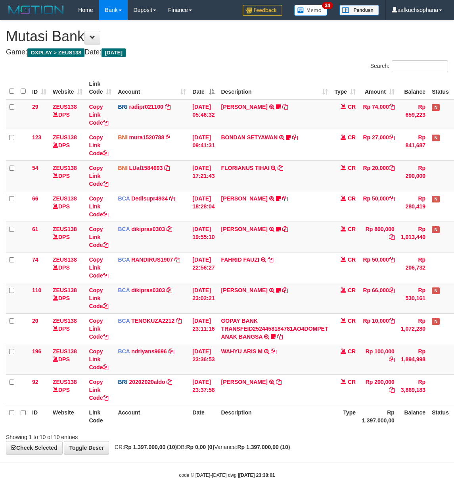
scroll to position [0, 28]
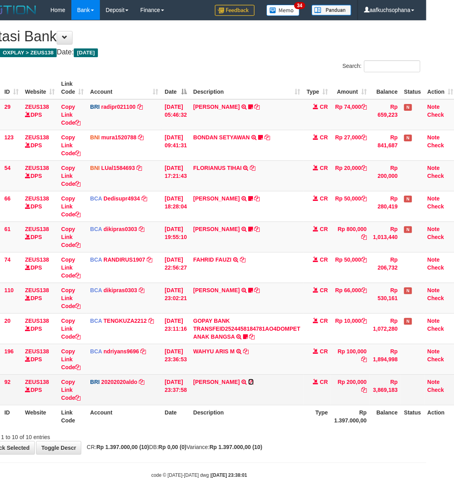
click at [254, 382] on icon at bounding box center [251, 382] width 6 height 6
click at [279, 402] on td "ERICTER IMANUE TRANSFER NBMB ERICTER IMANUE TO REVALDO SAGITA" at bounding box center [246, 389] width 113 height 31
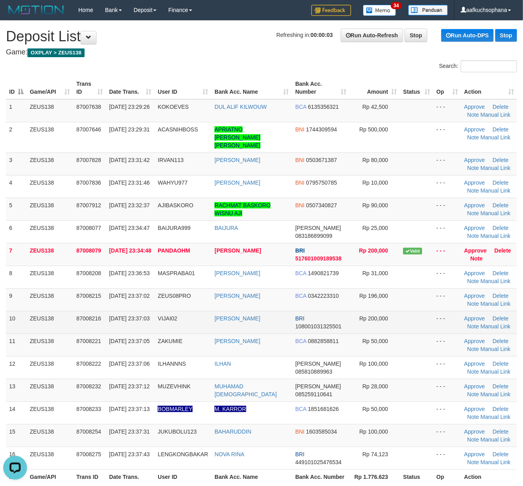
click at [461, 326] on td "Approve Delete Note Manual Link" at bounding box center [489, 322] width 56 height 23
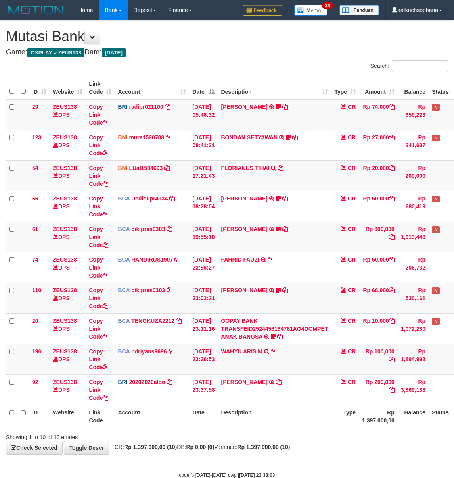
scroll to position [0, 28]
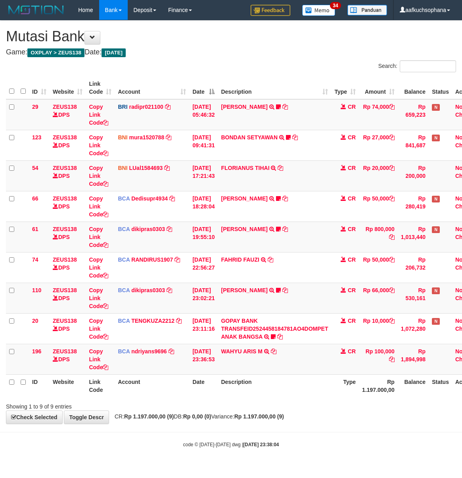
scroll to position [0, 28]
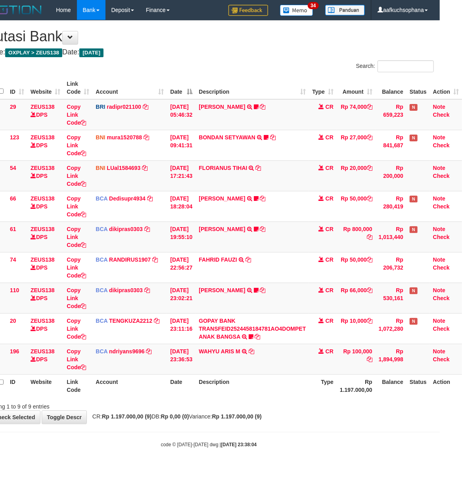
click at [300, 403] on div "Showing 1 to 9 of 9 entries" at bounding box center [209, 404] width 462 height 11
click at [251, 290] on td "RAKA SUBARNA TRSF E-BANKING CR 0109/FTSCY/WS95031 66000.00RAKA SUBARNA grace21" at bounding box center [252, 297] width 113 height 31
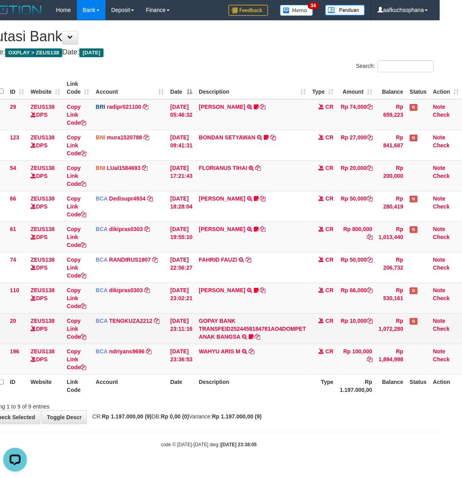
drag, startPoint x: 291, startPoint y: 393, endPoint x: 170, endPoint y: 337, distance: 133.0
click at [293, 396] on th "Description" at bounding box center [252, 385] width 113 height 23
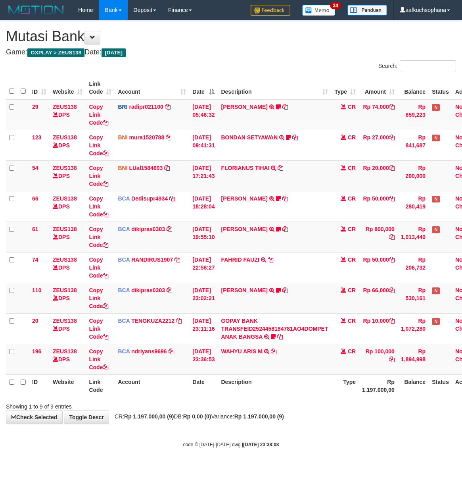
scroll to position [0, 28]
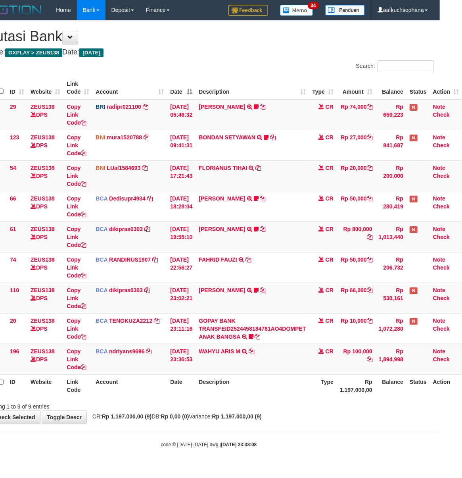
click at [356, 407] on div "Showing 1 to 9 of 9 entries" at bounding box center [209, 404] width 462 height 11
drag, startPoint x: 329, startPoint y: 396, endPoint x: 328, endPoint y: 400, distance: 4.9
click at [328, 400] on div "Search: ID Website Link Code Account Date Description Type Amount Balance Statu…" at bounding box center [209, 235] width 450 height 350
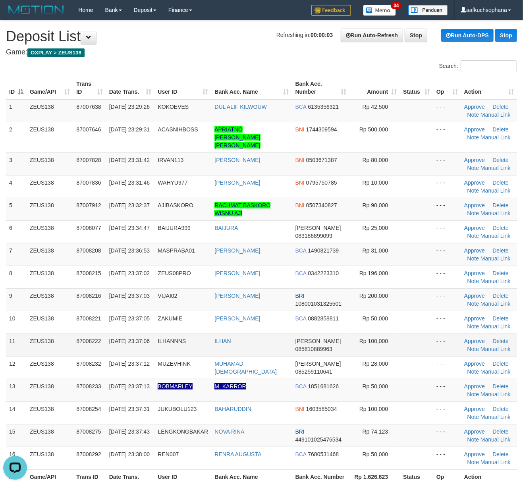
click at [393, 340] on td "Rp 100,000" at bounding box center [374, 344] width 50 height 23
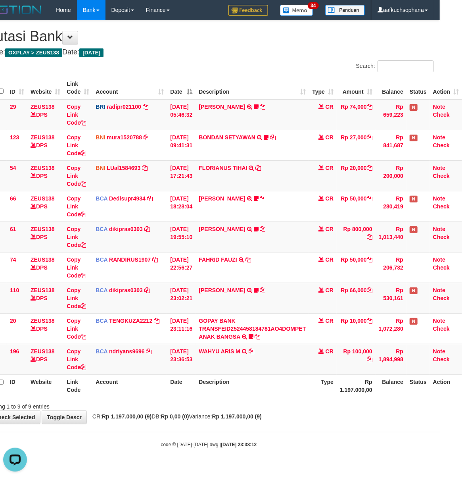
click at [346, 413] on div "**********" at bounding box center [209, 222] width 462 height 403
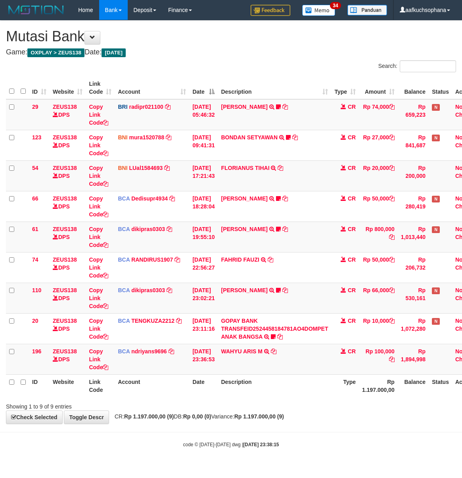
scroll to position [0, 28]
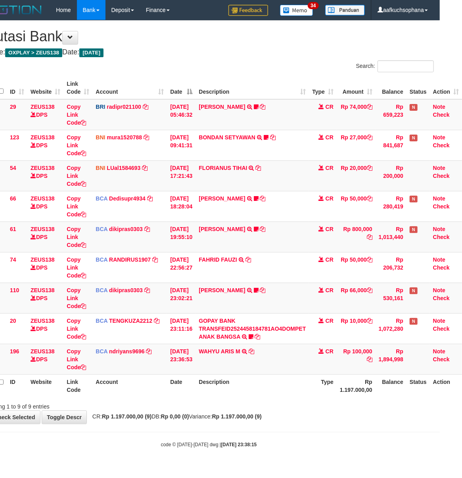
click at [363, 413] on div "**********" at bounding box center [209, 222] width 462 height 403
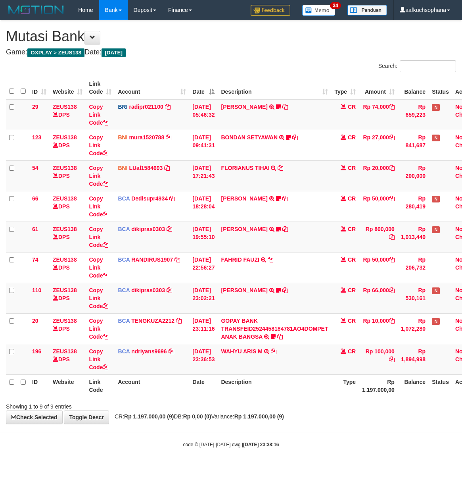
scroll to position [0, 28]
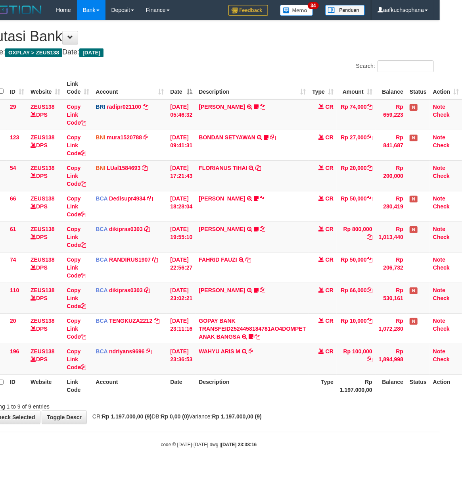
drag, startPoint x: 0, startPoint y: 0, endPoint x: 257, endPoint y: 396, distance: 472.1
click at [257, 396] on th "Description" at bounding box center [252, 385] width 113 height 23
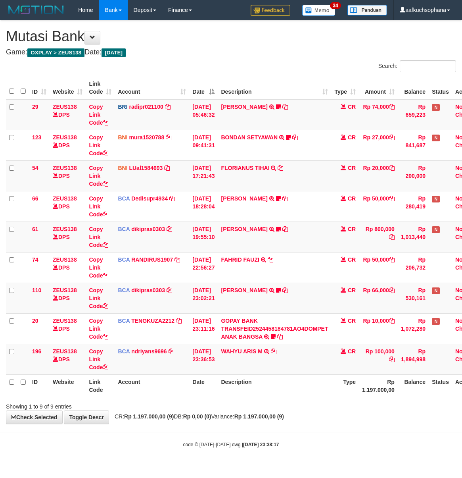
scroll to position [0, 28]
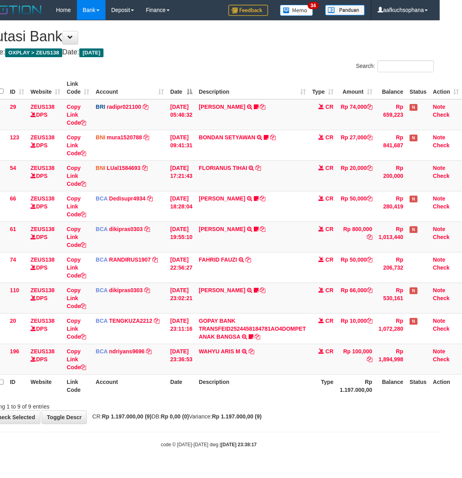
click at [284, 435] on body "Toggle navigation Home Bank Account List Load By Website Group [OXPLAY] ZEUS138…" at bounding box center [209, 234] width 462 height 468
click at [286, 423] on div "**********" at bounding box center [209, 222] width 462 height 403
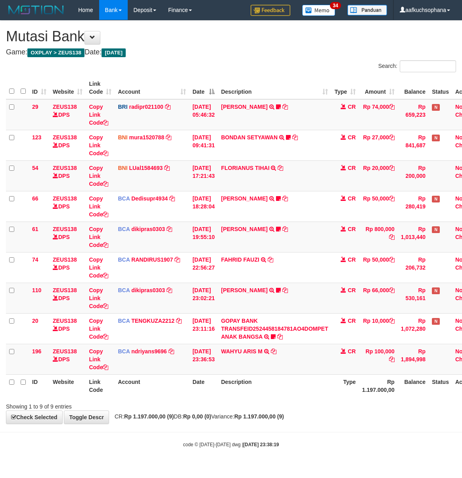
scroll to position [0, 28]
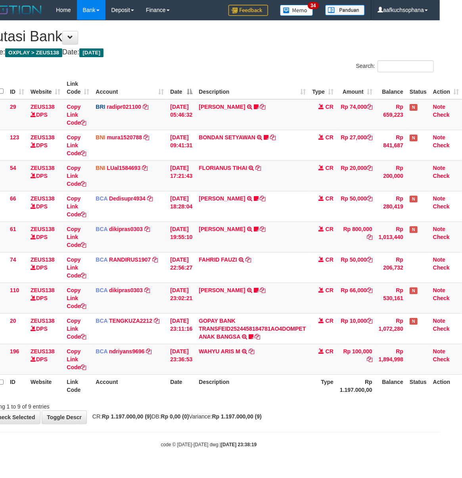
click at [325, 423] on div "**********" at bounding box center [209, 222] width 462 height 403
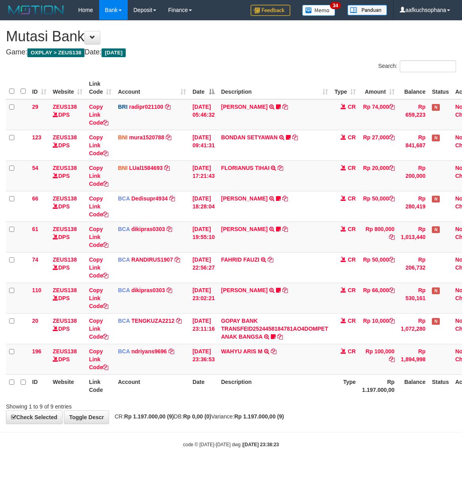
scroll to position [0, 28]
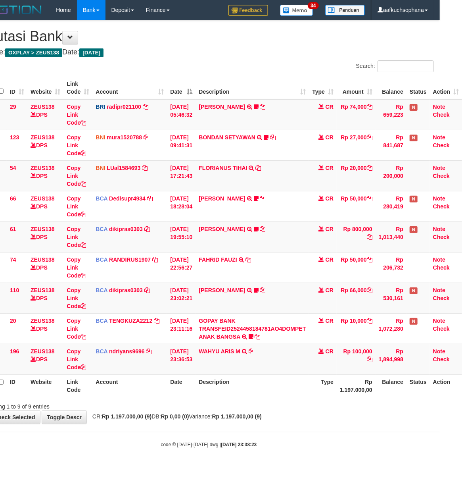
click at [305, 407] on div "Showing 1 to 9 of 9 entries" at bounding box center [209, 404] width 462 height 11
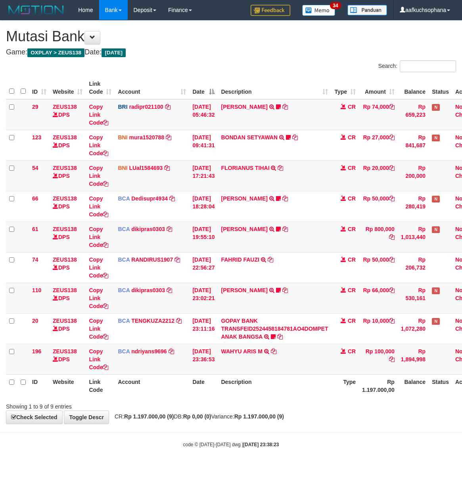
scroll to position [0, 28]
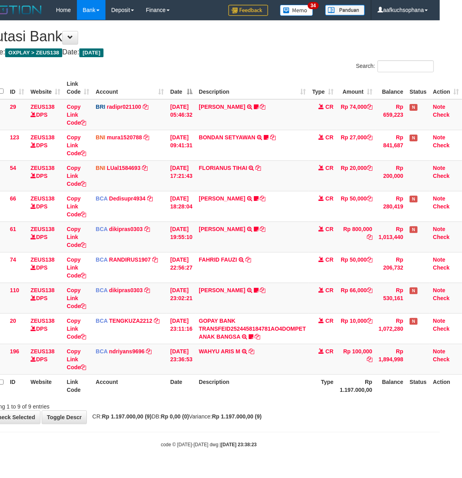
drag, startPoint x: 289, startPoint y: 405, endPoint x: 294, endPoint y: 408, distance: 6.1
click at [294, 408] on div "Showing 1 to 9 of 9 entries" at bounding box center [209, 404] width 462 height 11
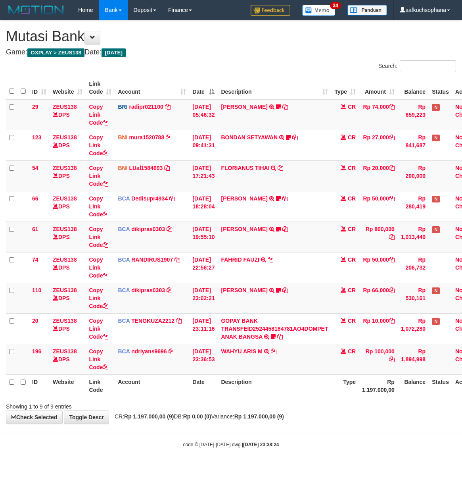
scroll to position [0, 28]
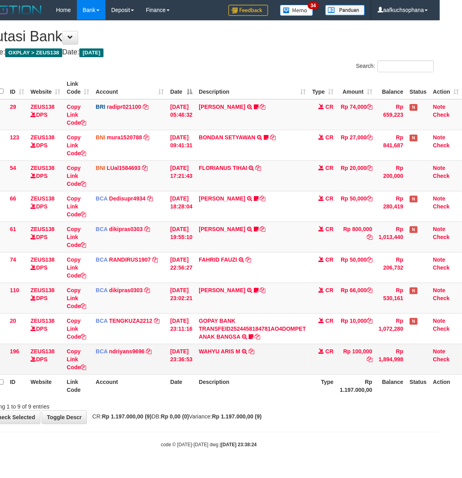
drag, startPoint x: 286, startPoint y: 397, endPoint x: 207, endPoint y: 362, distance: 87.1
click at [280, 393] on th "Description" at bounding box center [252, 385] width 113 height 23
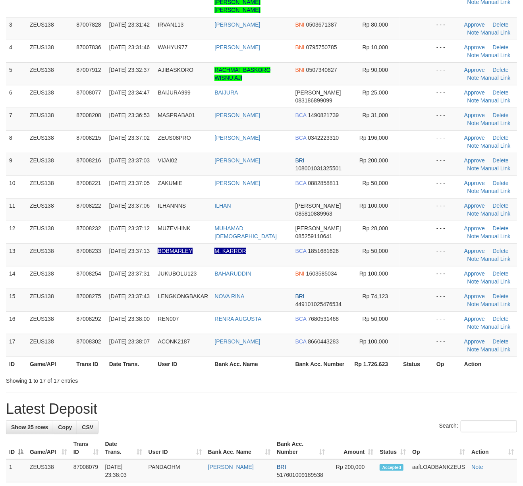
scroll to position [106, 0]
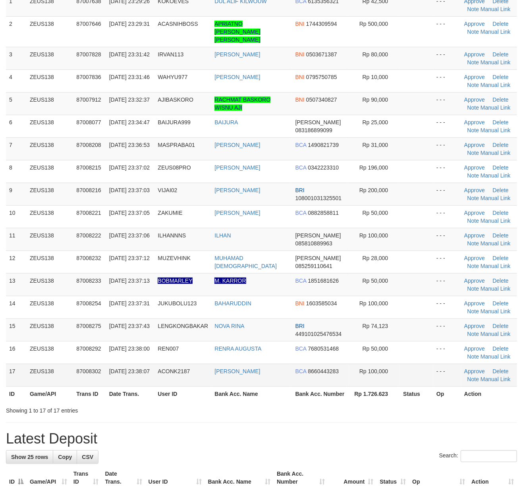
drag, startPoint x: 352, startPoint y: 362, endPoint x: 438, endPoint y: 365, distance: 87.0
click at [351, 363] on td "Rp 100,000" at bounding box center [374, 374] width 50 height 23
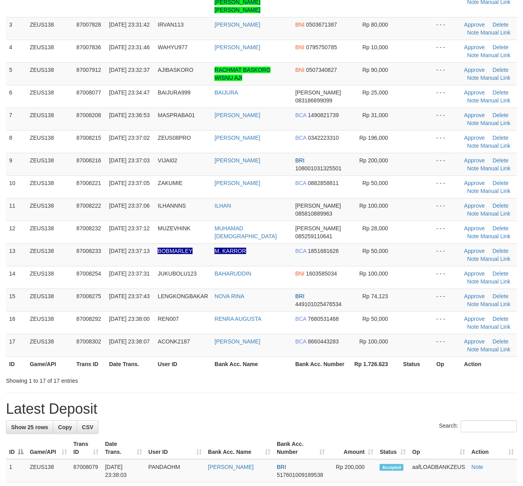
scroll to position [106, 0]
drag, startPoint x: 430, startPoint y: 398, endPoint x: 483, endPoint y: 392, distance: 52.8
click at [432, 401] on h1 "Latest Deposit" at bounding box center [261, 409] width 511 height 16
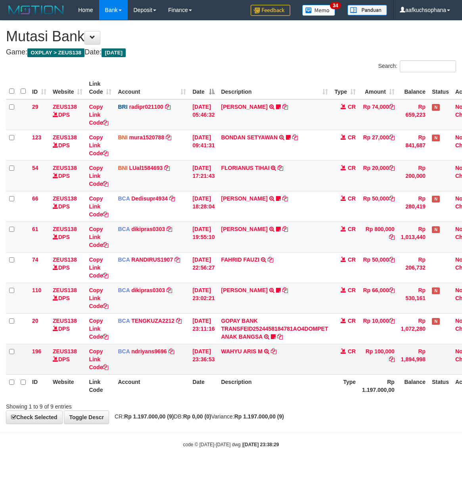
scroll to position [0, 28]
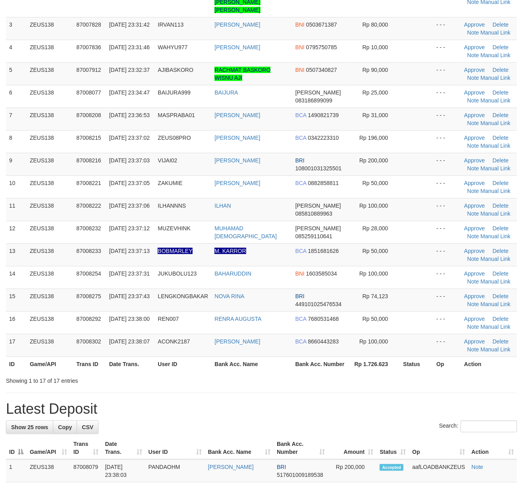
click at [443, 373] on div "Showing 1 to 17 of 17 entries" at bounding box center [261, 378] width 523 height 11
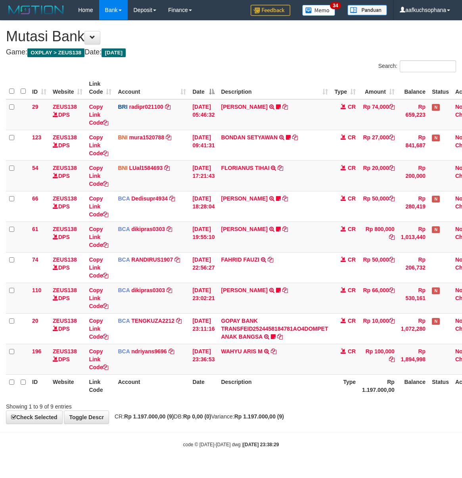
scroll to position [0, 28]
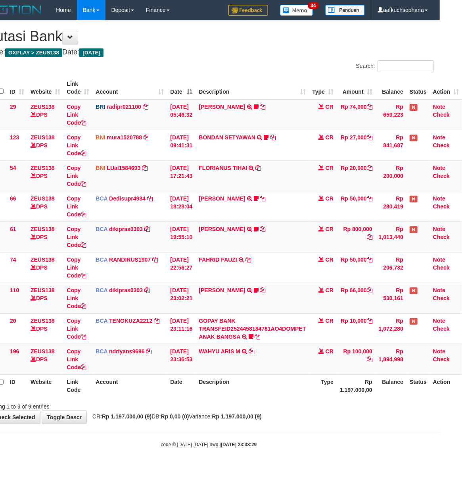
click at [391, 415] on div "**********" at bounding box center [209, 222] width 462 height 403
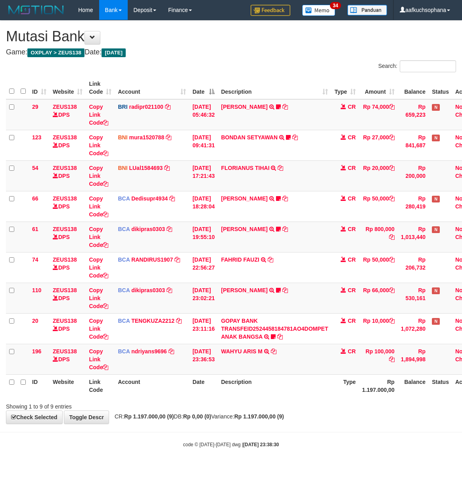
scroll to position [0, 28]
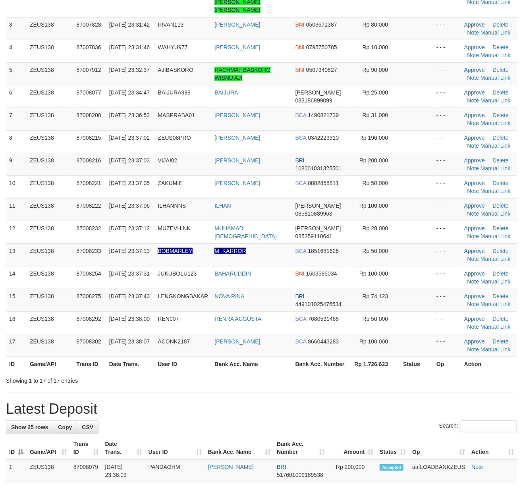
scroll to position [106, 0]
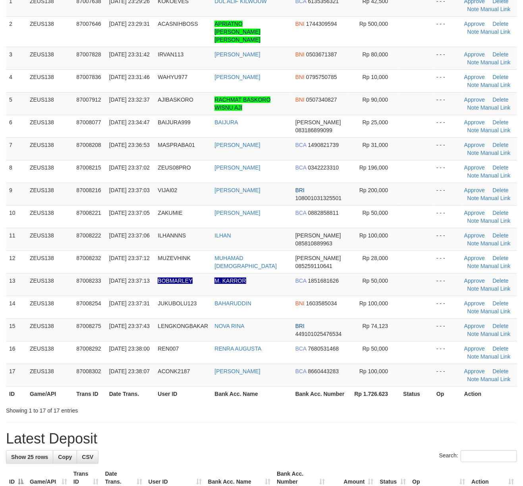
click at [461, 392] on th "Action" at bounding box center [489, 393] width 56 height 15
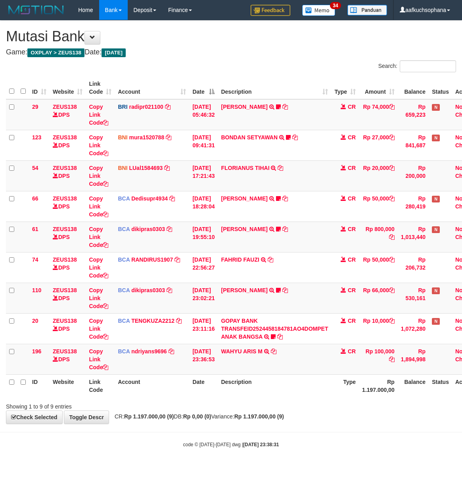
scroll to position [0, 28]
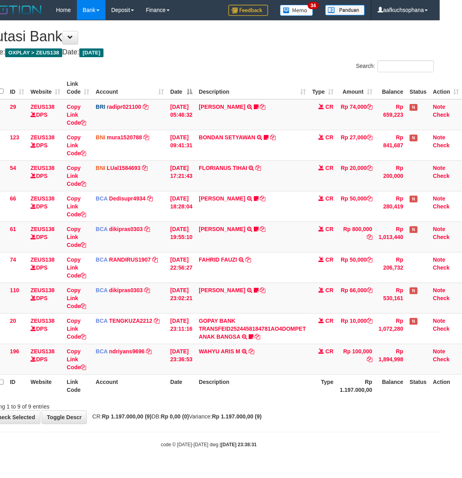
click at [347, 432] on body "Toggle navigation Home Bank Account List Load By Website Group [OXPLAY] ZEUS138…" at bounding box center [209, 234] width 462 height 468
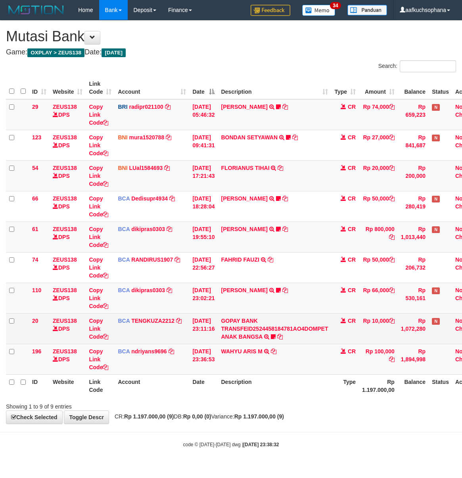
scroll to position [0, 28]
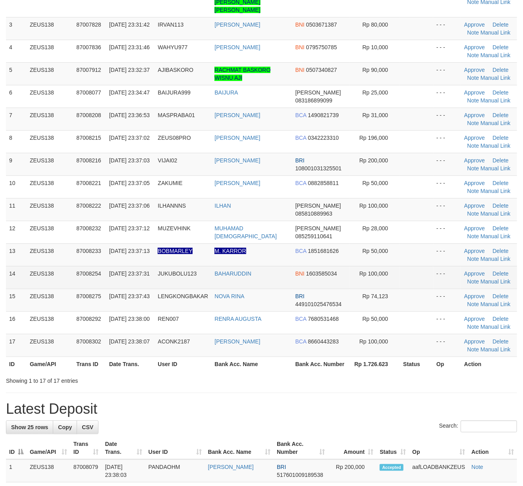
click at [381, 293] on span "Rp 74,123" at bounding box center [375, 296] width 26 height 6
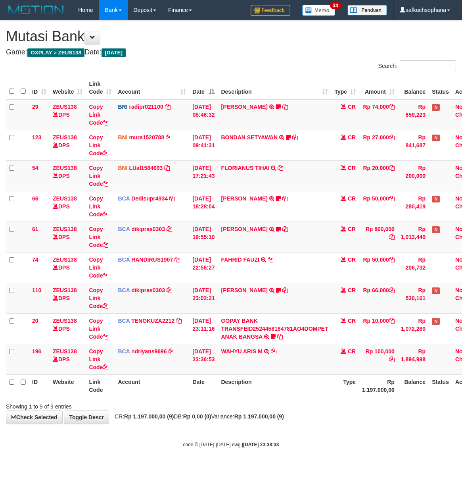
scroll to position [0, 28]
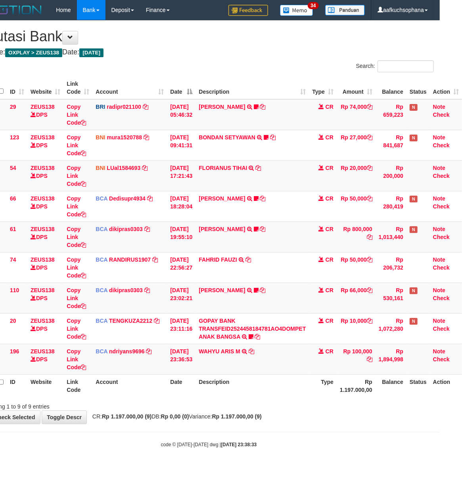
click at [250, 430] on body "Toggle navigation Home Bank Account List Load By Website Group [OXPLAY] ZEUS138…" at bounding box center [209, 234] width 462 height 468
drag, startPoint x: 244, startPoint y: 426, endPoint x: 231, endPoint y: 418, distance: 15.3
click at [240, 423] on body "Toggle navigation Home Bank Account List Load By Website Group [OXPLAY] ZEUS138…" at bounding box center [209, 234] width 462 height 468
click at [305, 430] on body "Toggle navigation Home Bank Account List Load By Website Group [OXPLAY] ZEUS138…" at bounding box center [209, 234] width 462 height 468
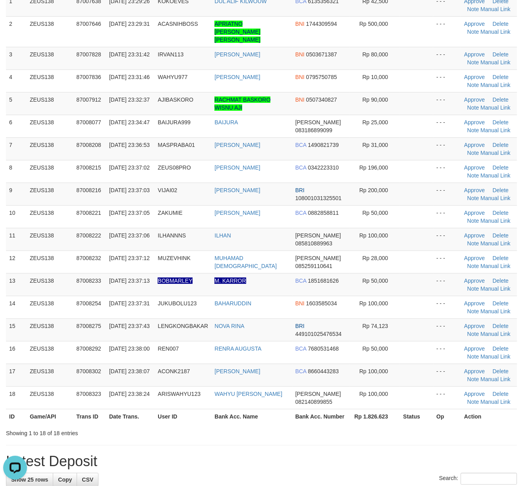
click at [438, 426] on div "Showing 1 to 18 of 18 entries" at bounding box center [261, 431] width 523 height 11
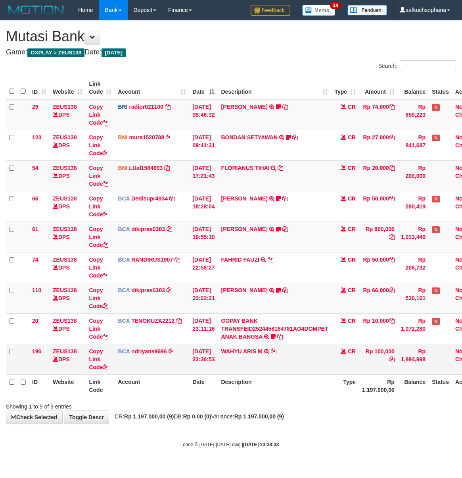
scroll to position [0, 28]
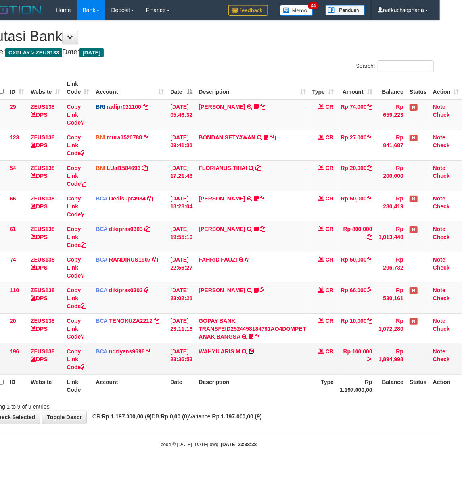
click at [251, 353] on icon at bounding box center [252, 351] width 6 height 6
drag, startPoint x: 164, startPoint y: 420, endPoint x: 118, endPoint y: 391, distance: 54.0
click at [162, 419] on span "CR: Rp 1.197.000,00 (9) DB: Rp 0,00 (0) Variance: Rp 1.197.000,00 (9)" at bounding box center [174, 416] width 173 height 6
click at [81, 366] on icon at bounding box center [84, 367] width 6 height 6
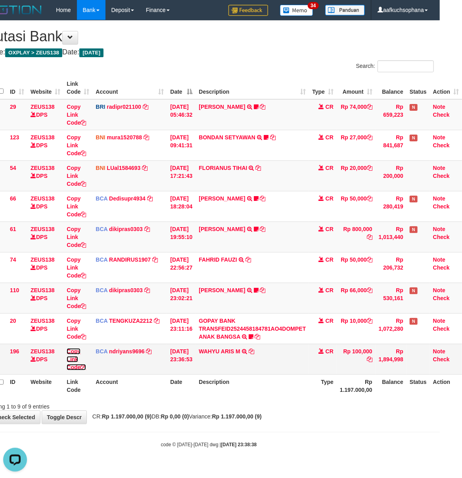
click at [81, 366] on icon at bounding box center [84, 367] width 6 height 6
drag, startPoint x: 275, startPoint y: 367, endPoint x: 261, endPoint y: 359, distance: 16.5
click at [267, 363] on td "WAHYU ARIS M TRSF E-BANKING CR 0109/FTSCY/WS95051 100000.002025090135662067 TRF…" at bounding box center [252, 359] width 113 height 31
drag, startPoint x: 261, startPoint y: 359, endPoint x: 266, endPoint y: 363, distance: 6.1
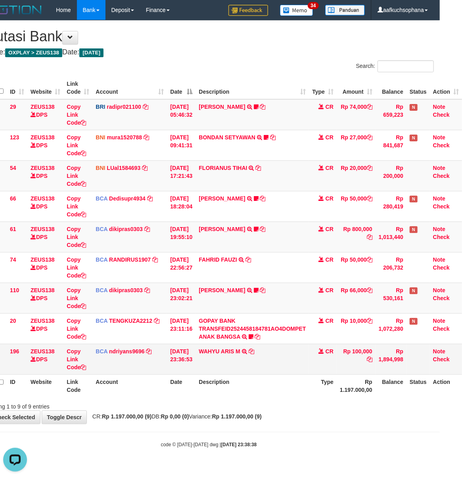
click at [263, 361] on td "WAHYU ARIS M TRSF E-BANKING CR 0109/FTSCY/WS95051 100000.002025090135662067 TRF…" at bounding box center [252, 359] width 113 height 31
click at [266, 363] on td "WAHYU ARIS M TRSF E-BANKING CR 0109/FTSCY/WS95051 100000.002025090135662067 TRF…" at bounding box center [252, 359] width 113 height 31
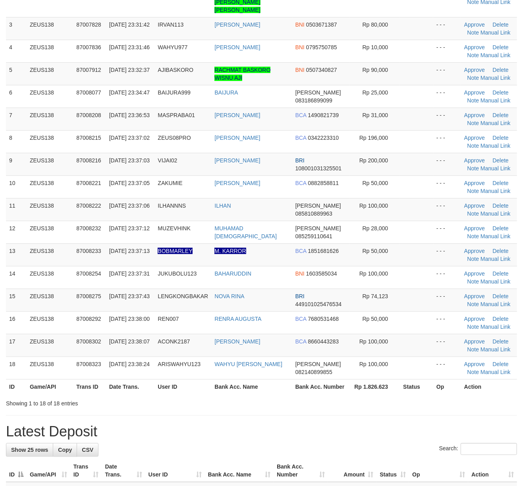
scroll to position [106, 0]
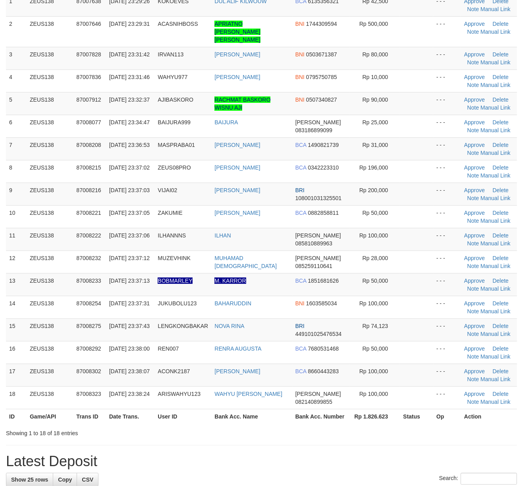
click at [436, 453] on h1 "Latest Deposit" at bounding box center [261, 461] width 511 height 16
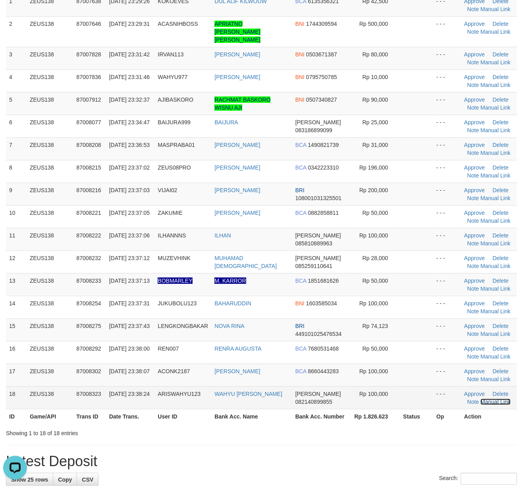
click at [485, 398] on link "Manual Link" at bounding box center [495, 401] width 30 height 6
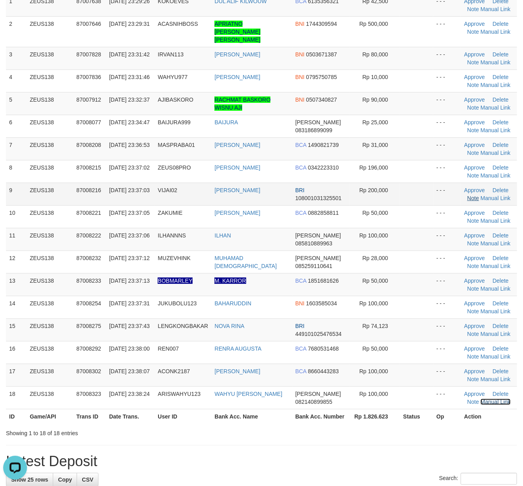
click at [480, 398] on link "Manual Link" at bounding box center [495, 401] width 30 height 6
click at [433, 298] on td "- - -" at bounding box center [447, 307] width 28 height 23
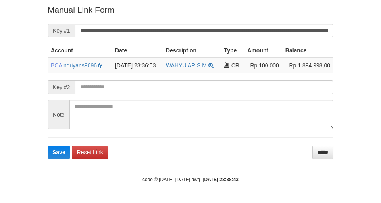
scroll to position [160, 0]
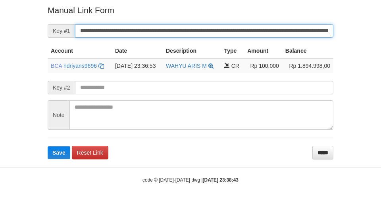
click at [48, 146] on button "Save" at bounding box center [59, 152] width 23 height 13
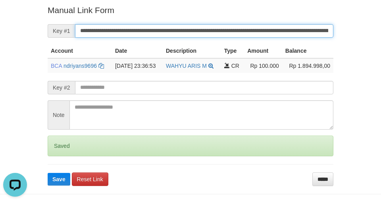
click at [48, 173] on button "Save" at bounding box center [59, 179] width 23 height 13
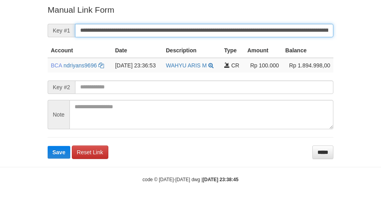
click at [48, 146] on button "Save" at bounding box center [59, 152] width 23 height 13
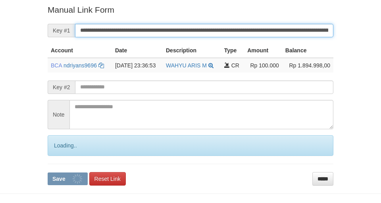
scroll to position [160, 0]
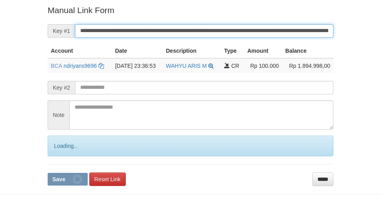
click at [48, 173] on button "Save" at bounding box center [68, 179] width 40 height 13
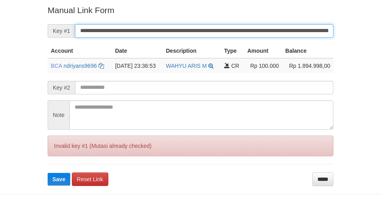
click at [48, 173] on button "Save" at bounding box center [59, 179] width 23 height 13
click at [167, 33] on input "**********" at bounding box center [204, 30] width 258 height 13
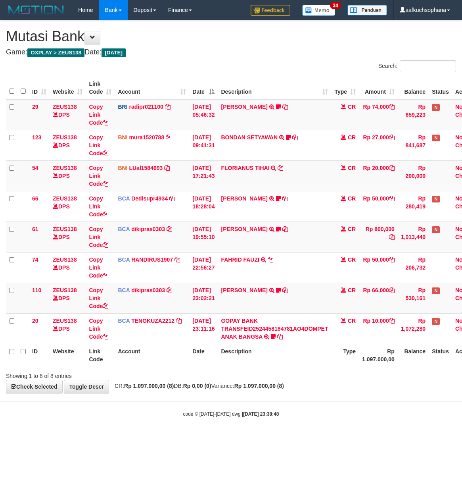
scroll to position [0, 28]
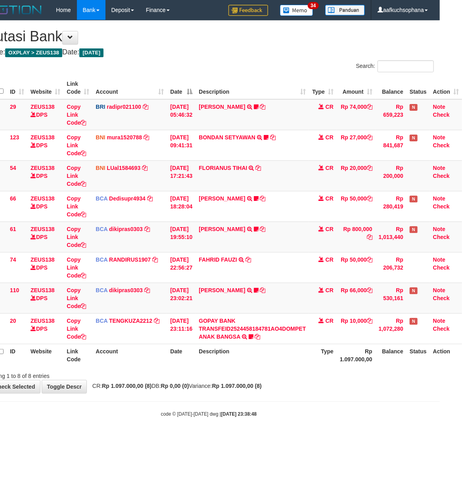
click at [321, 392] on div "**********" at bounding box center [209, 207] width 462 height 372
click at [318, 393] on div "**********" at bounding box center [209, 207] width 462 height 372
click at [322, 397] on body "Toggle navigation Home Bank Account List Load By Website Group [OXPLAY] ZEUS138…" at bounding box center [209, 218] width 462 height 437
click at [321, 393] on div "**********" at bounding box center [209, 207] width 462 height 372
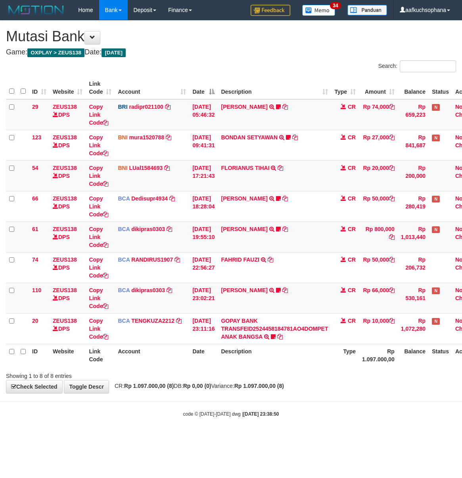
scroll to position [0, 28]
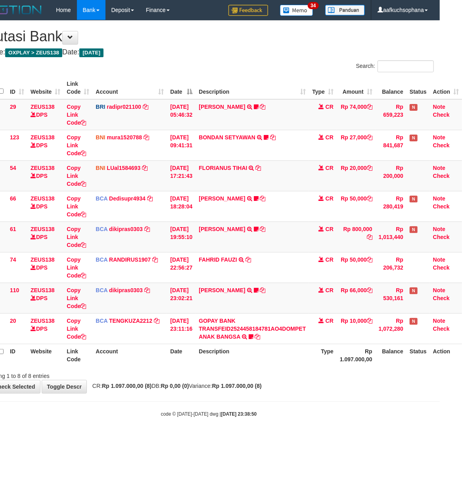
click at [250, 373] on div "Showing 1 to 8 of 8 entries" at bounding box center [209, 374] width 462 height 11
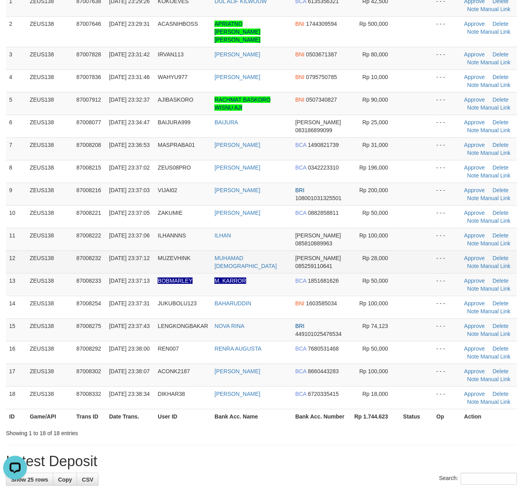
drag, startPoint x: 388, startPoint y: 235, endPoint x: 451, endPoint y: 252, distance: 65.4
click at [388, 235] on td "Rp 100,000" at bounding box center [374, 239] width 50 height 23
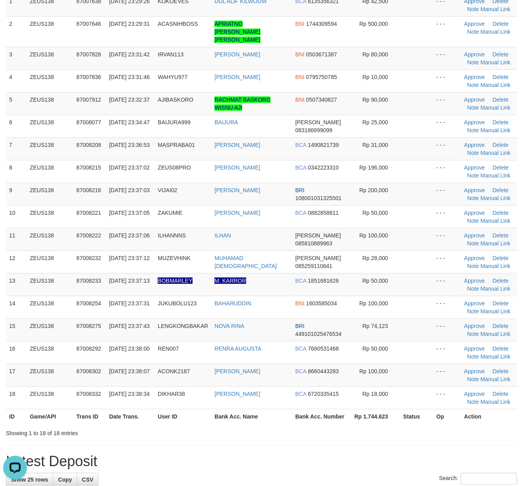
click at [439, 416] on th "Op" at bounding box center [447, 416] width 28 height 15
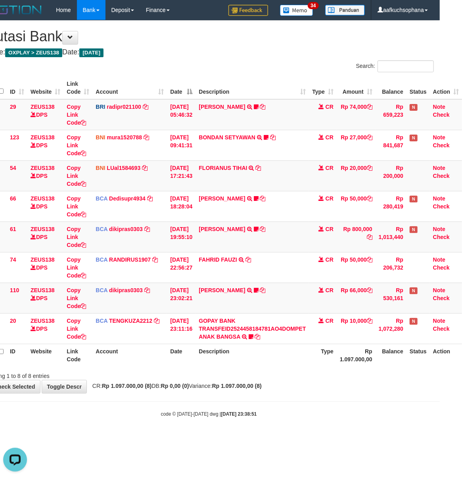
drag, startPoint x: 359, startPoint y: 441, endPoint x: 354, endPoint y: 438, distance: 5.5
click at [359, 437] on html "Toggle navigation Home Bank Account List Load By Website Group [OXPLAY] ZEUS138…" at bounding box center [209, 218] width 462 height 437
click at [354, 437] on html "Toggle navigation Home Bank Account List Load By Website Group [OXPLAY] ZEUS138…" at bounding box center [209, 218] width 462 height 437
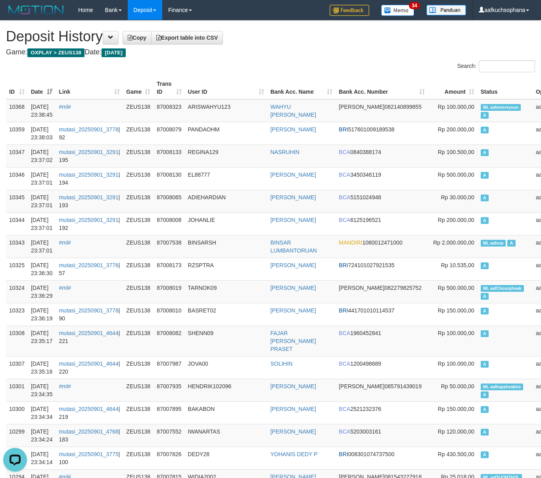
click at [257, 52] on h4 "Game: OXPLAY > ZEUS138 Date: Today" at bounding box center [270, 52] width 529 height 8
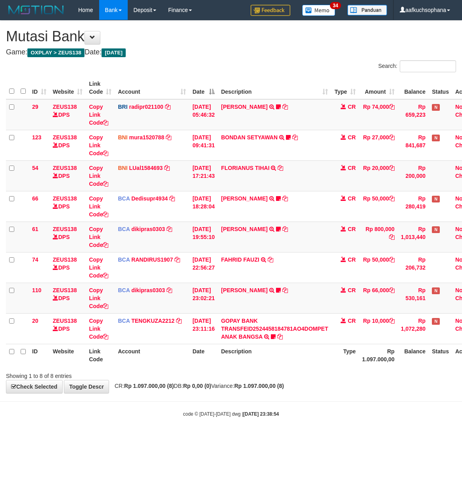
scroll to position [0, 28]
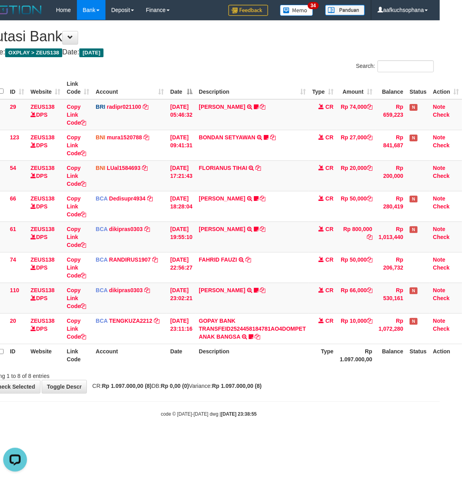
drag, startPoint x: 275, startPoint y: 435, endPoint x: 253, endPoint y: 421, distance: 26.5
click at [273, 434] on body "Toggle navigation Home Bank Account List Load By Website Group [OXPLAY] ZEUS138…" at bounding box center [209, 218] width 462 height 437
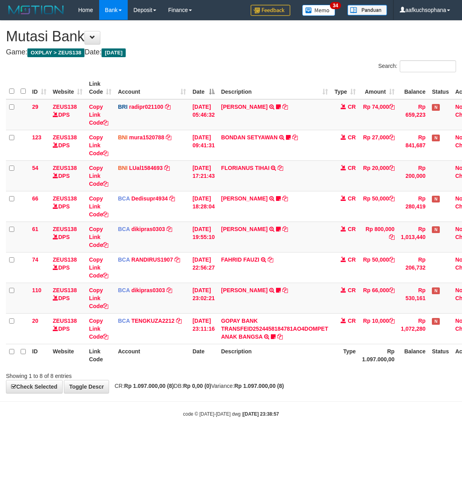
scroll to position [0, 28]
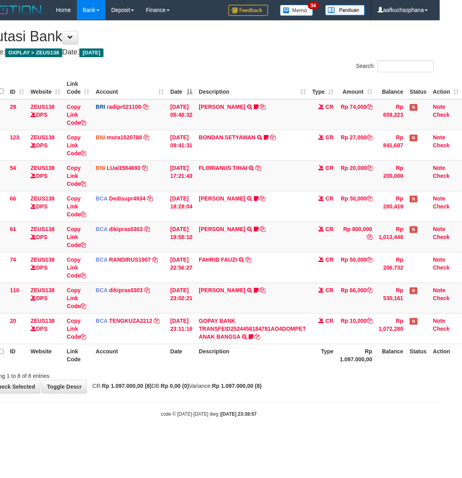
click at [336, 417] on div "code © [DATE]-[DATE] dwg | [DATE] 23:38:57" at bounding box center [209, 413] width 462 height 8
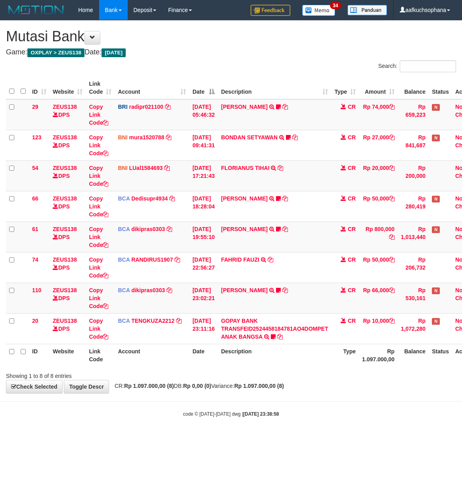
scroll to position [0, 28]
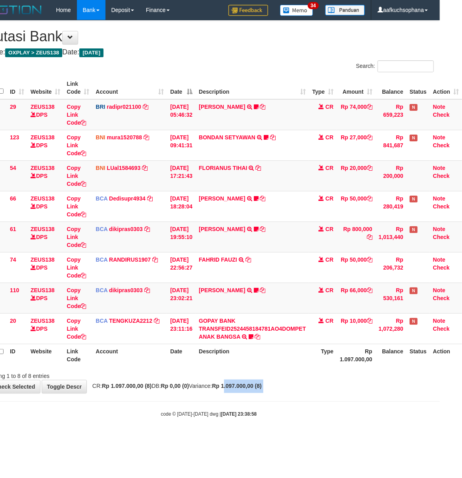
drag, startPoint x: 238, startPoint y: 394, endPoint x: 2, endPoint y: 375, distance: 236.9
click at [221, 388] on div "**********" at bounding box center [209, 207] width 462 height 372
click at [252, 420] on body "Toggle navigation Home Bank Account List Load By Website Group [OXPLAY] ZEUS138…" at bounding box center [209, 218] width 462 height 437
click at [251, 420] on body "Toggle navigation Home Bank Account List Load By Website Group [OXPLAY] ZEUS138…" at bounding box center [209, 218] width 462 height 437
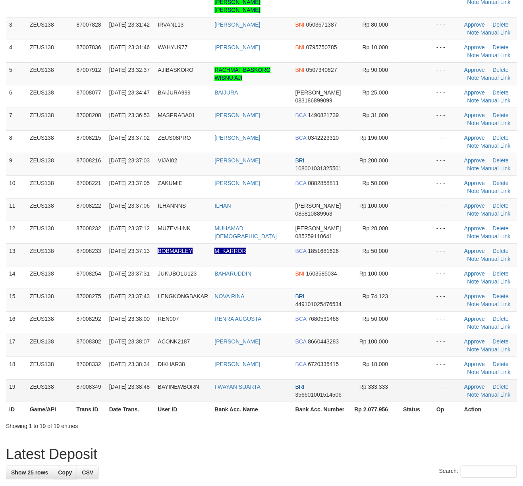
scroll to position [106, 0]
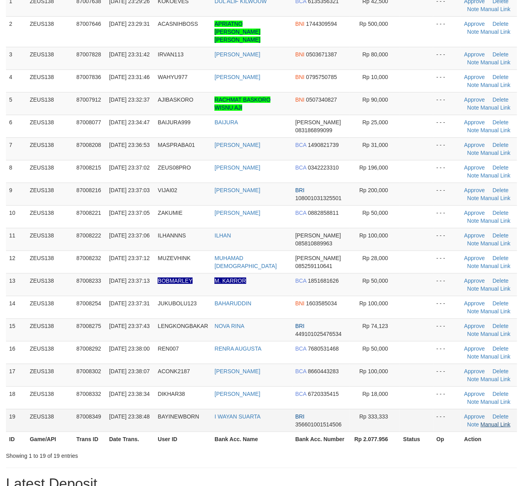
drag, startPoint x: 382, startPoint y: 420, endPoint x: 497, endPoint y: 417, distance: 114.7
click at [394, 419] on td "Rp 333,333" at bounding box center [374, 420] width 50 height 23
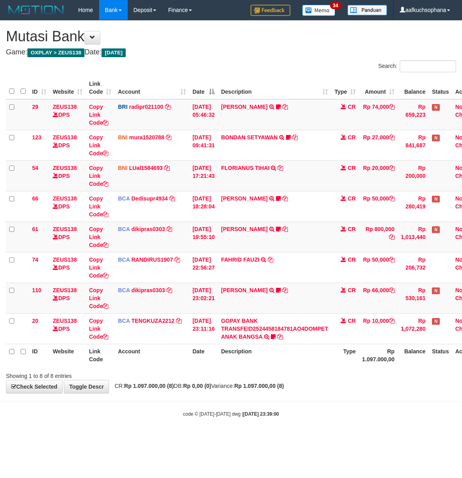
scroll to position [0, 28]
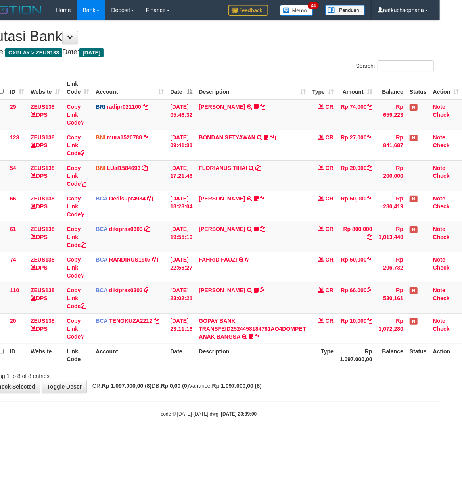
click at [310, 402] on body "Toggle navigation Home Bank Account List Load By Website Group [OXPLAY] ZEUS138…" at bounding box center [209, 218] width 462 height 437
click at [309, 402] on hr at bounding box center [209, 401] width 462 height 0
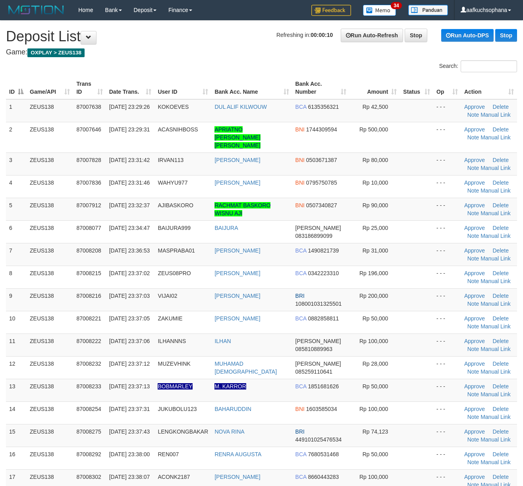
scroll to position [135, 0]
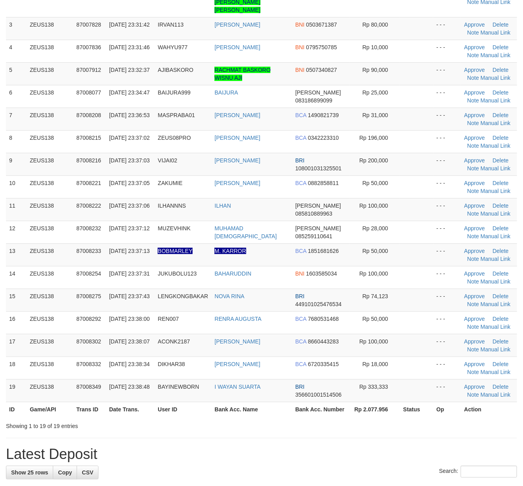
drag, startPoint x: 438, startPoint y: 433, endPoint x: 475, endPoint y: 426, distance: 37.7
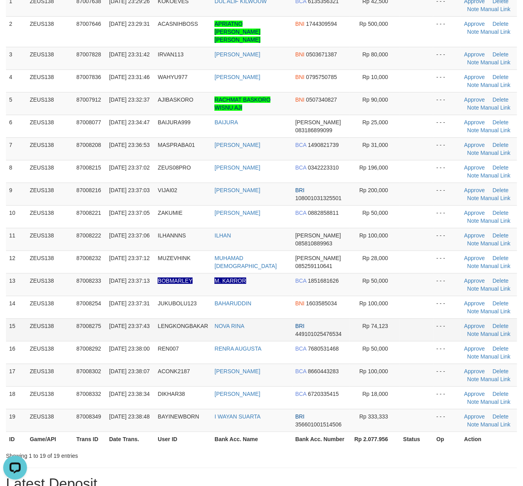
scroll to position [0, 0]
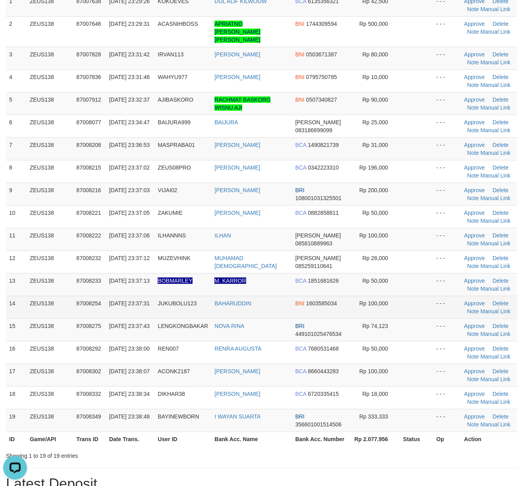
click at [419, 310] on td at bounding box center [416, 307] width 33 height 23
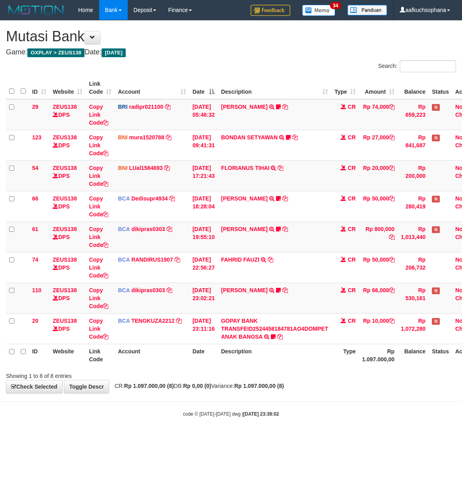
scroll to position [0, 28]
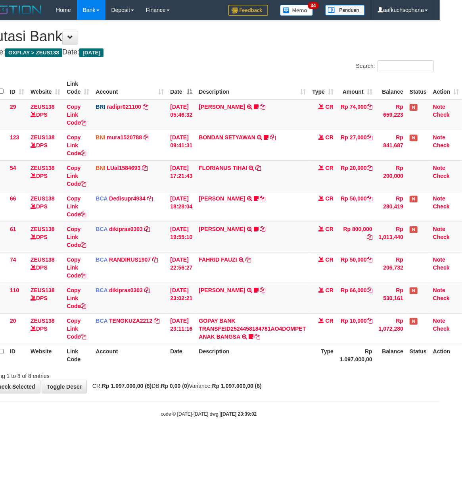
click at [291, 401] on body "Toggle navigation Home Bank Account List Load By Website Group [OXPLAY] ZEUS138…" at bounding box center [209, 218] width 462 height 437
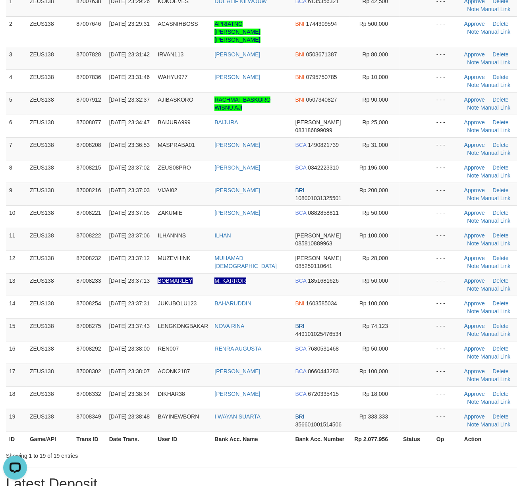
drag, startPoint x: 407, startPoint y: 325, endPoint x: 530, endPoint y: 340, distance: 124.3
click at [411, 326] on td at bounding box center [416, 329] width 33 height 23
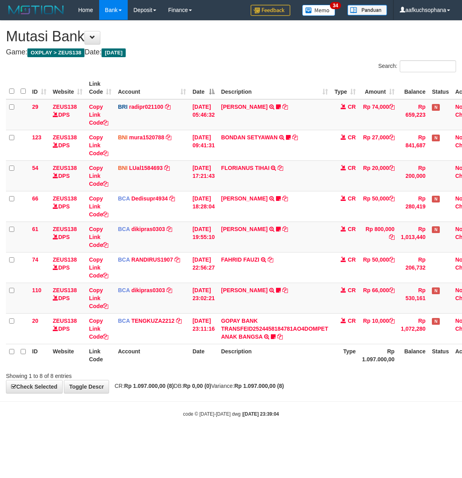
click at [280, 398] on body "Toggle navigation Home Bank Account List Load By Website Group [OXPLAY] ZEUS138…" at bounding box center [231, 218] width 462 height 437
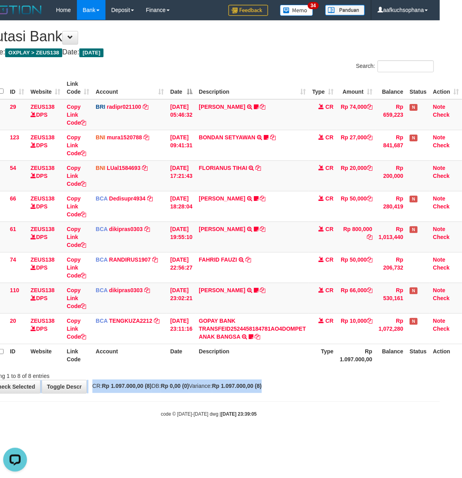
click at [325, 383] on div "**********" at bounding box center [209, 207] width 462 height 372
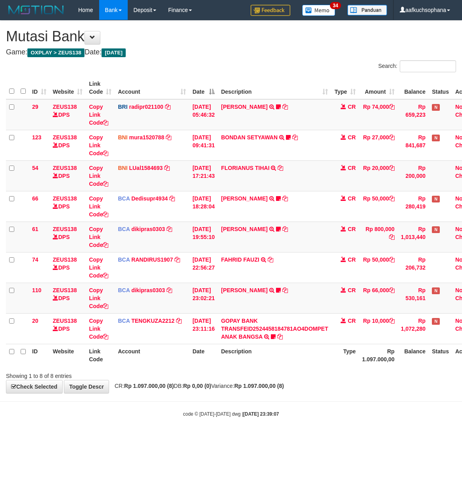
scroll to position [0, 28]
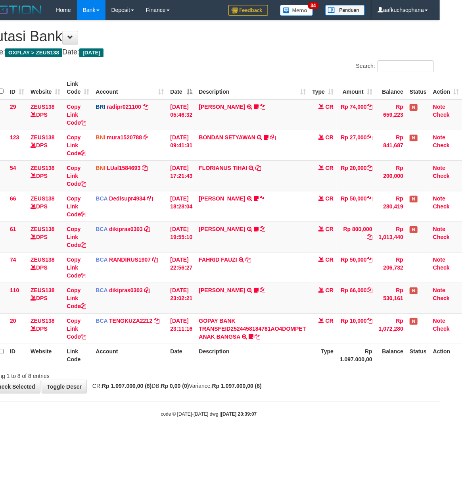
click at [261, 407] on body "Toggle navigation Home Bank Account List Load By Website Group [OXPLAY] ZEUS138…" at bounding box center [209, 218] width 462 height 437
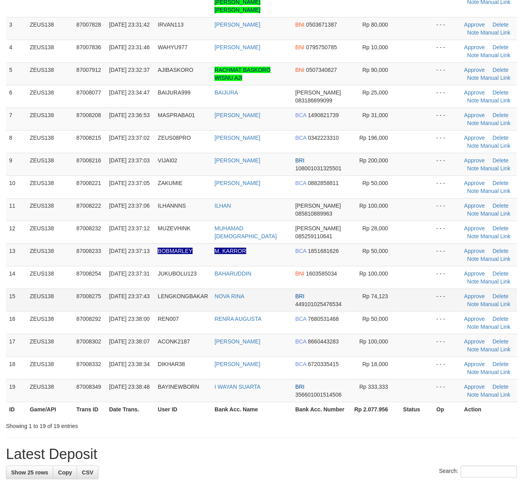
scroll to position [106, 0]
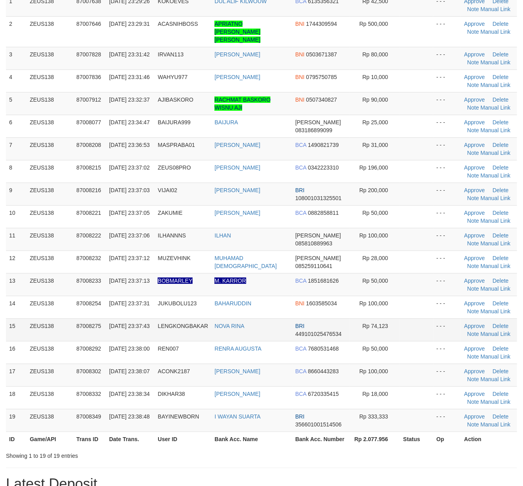
drag, startPoint x: 404, startPoint y: 319, endPoint x: 527, endPoint y: 345, distance: 126.1
click at [406, 320] on td at bounding box center [416, 329] width 33 height 23
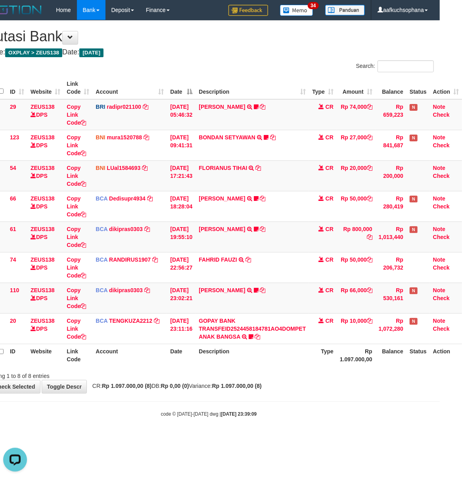
click at [346, 398] on body "Toggle navigation Home Bank Account List Load By Website Group [OXPLAY] ZEUS138…" at bounding box center [209, 218] width 462 height 437
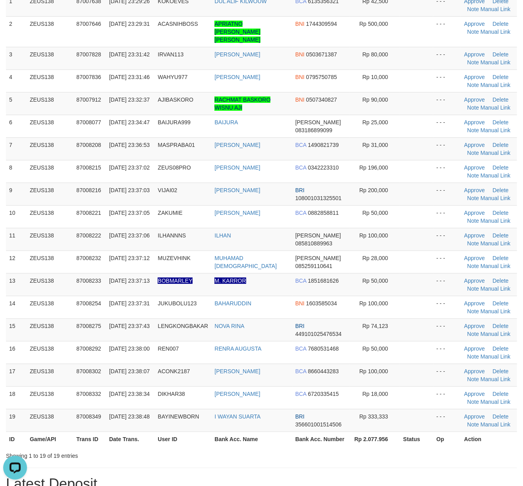
drag, startPoint x: 434, startPoint y: 336, endPoint x: 529, endPoint y: 353, distance: 96.3
click at [435, 341] on td "- - -" at bounding box center [447, 352] width 28 height 23
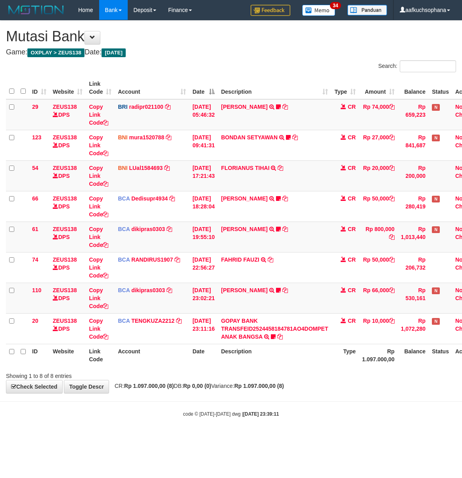
scroll to position [0, 28]
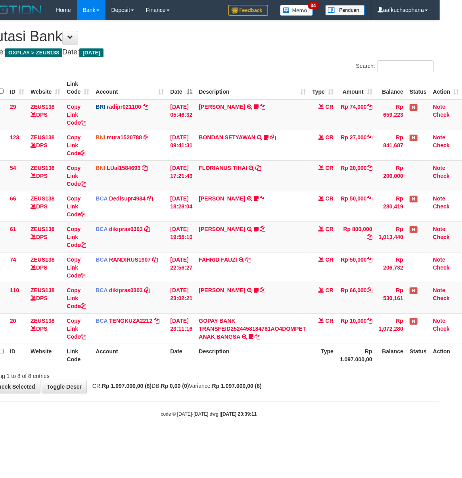
click at [326, 405] on body "Toggle navigation Home Bank Account List Load By Website Group [OXPLAY] ZEUS138…" at bounding box center [209, 218] width 462 height 437
drag, startPoint x: 324, startPoint y: 405, endPoint x: 291, endPoint y: 392, distance: 35.4
click at [302, 396] on body "Toggle navigation Home Bank Account List Load By Website Group [OXPLAY] ZEUS138…" at bounding box center [209, 218] width 462 height 437
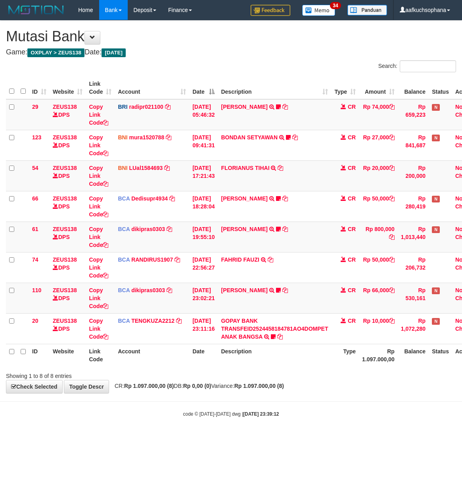
scroll to position [0, 28]
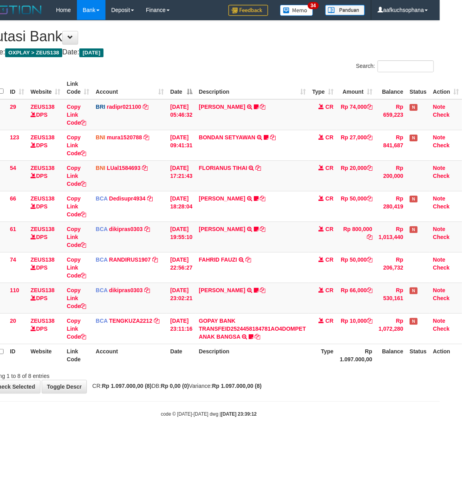
drag, startPoint x: 389, startPoint y: 388, endPoint x: 381, endPoint y: 382, distance: 9.4
click at [387, 386] on div "**********" at bounding box center [209, 207] width 462 height 372
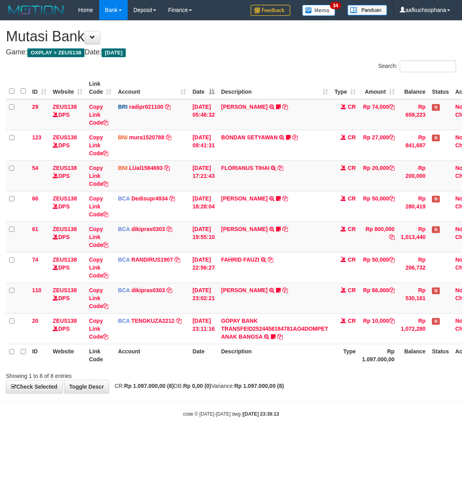
scroll to position [0, 28]
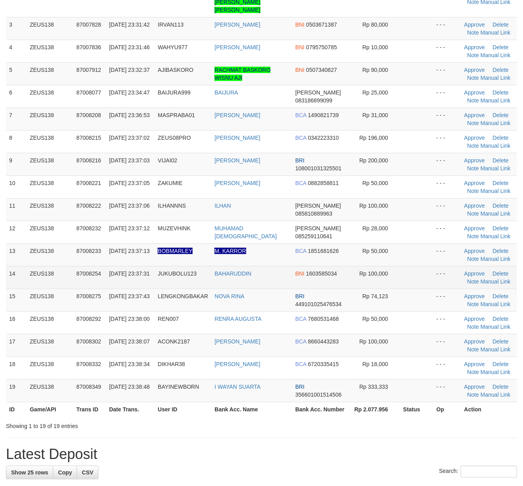
scroll to position [106, 0]
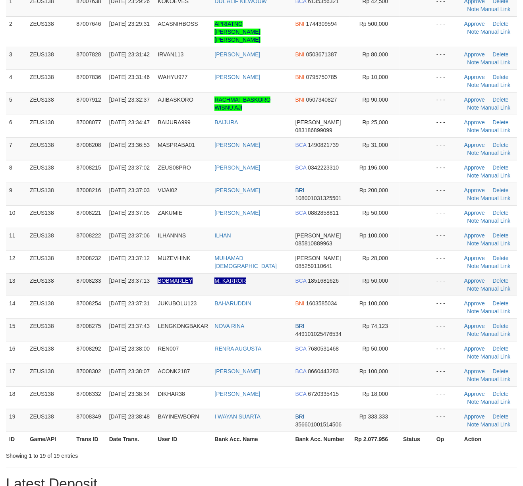
click at [418, 279] on td at bounding box center [416, 284] width 33 height 23
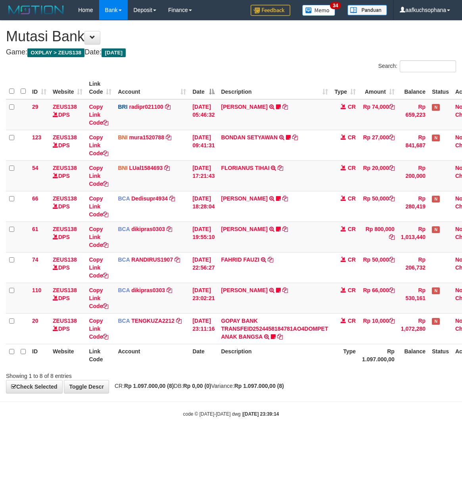
scroll to position [0, 28]
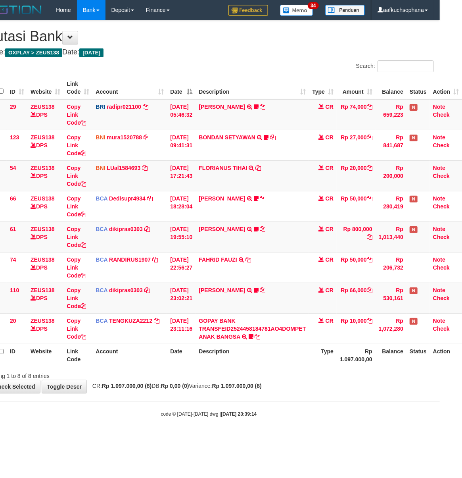
click at [428, 375] on div "Showing 1 to 8 of 8 entries" at bounding box center [209, 374] width 462 height 11
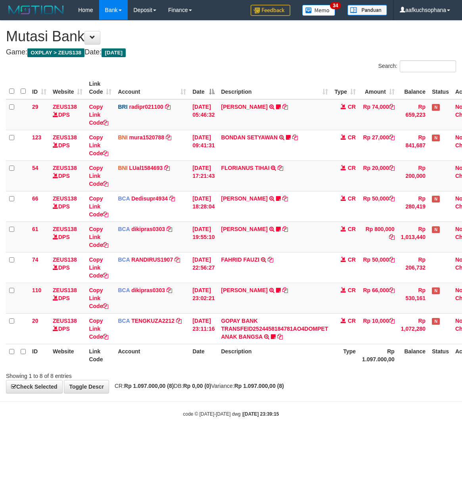
scroll to position [0, 28]
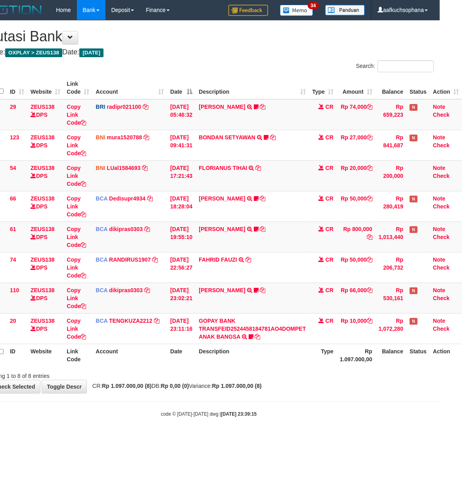
click at [376, 399] on body "Toggle navigation Home Bank Account List Load By Website Group [OXPLAY] ZEUS138…" at bounding box center [209, 218] width 462 height 437
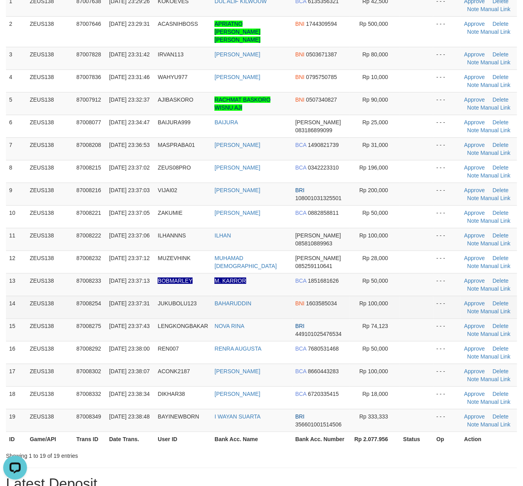
click at [407, 304] on td at bounding box center [416, 307] width 33 height 23
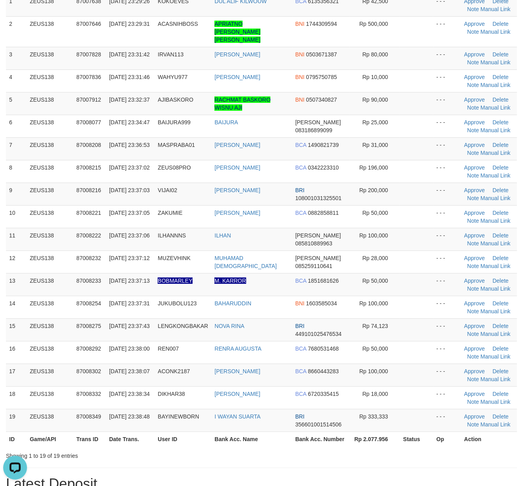
drag, startPoint x: 403, startPoint y: 323, endPoint x: 521, endPoint y: 343, distance: 120.0
click at [435, 327] on tr "15 ZEUS138 87008275 [DATE] 23:37:43 LENGKONGBAKAR [GEOGRAPHIC_DATA] BRI 4491010…" at bounding box center [261, 329] width 511 height 23
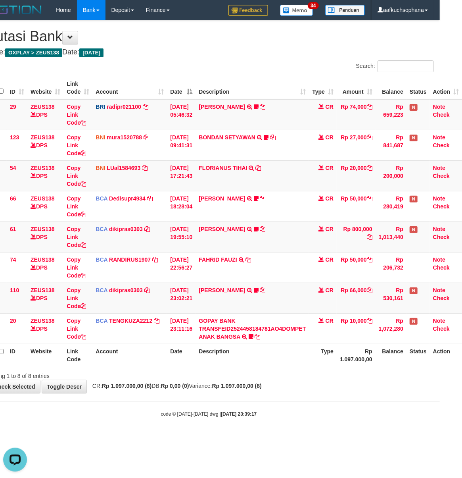
click at [346, 400] on body "Toggle navigation Home Bank Account List Load By Website Group [OXPLAY] ZEUS138…" at bounding box center [209, 218] width 462 height 437
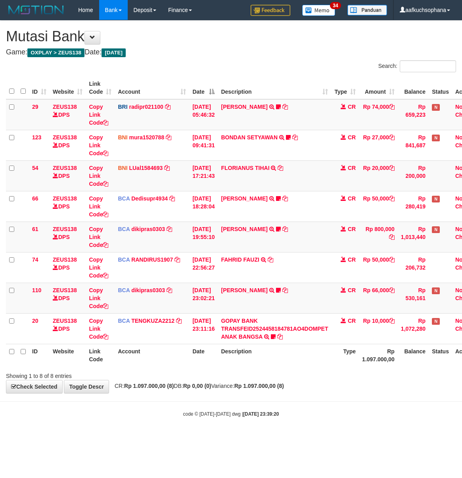
scroll to position [0, 28]
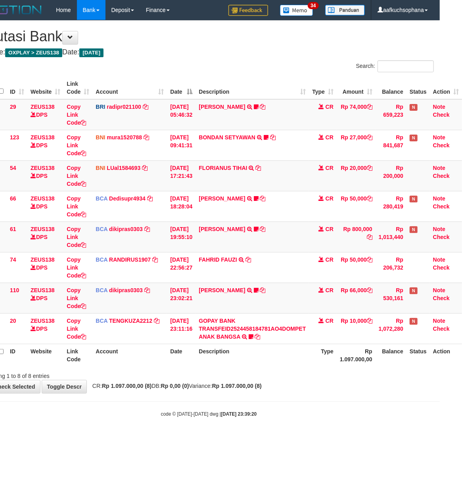
click at [344, 399] on body "Toggle navigation Home Bank Account List Load By Website Group [OXPLAY] ZEUS138…" at bounding box center [209, 218] width 462 height 437
click at [300, 407] on body "Toggle navigation Home Bank Account List Load By Website Group [OXPLAY] ZEUS138…" at bounding box center [209, 218] width 462 height 437
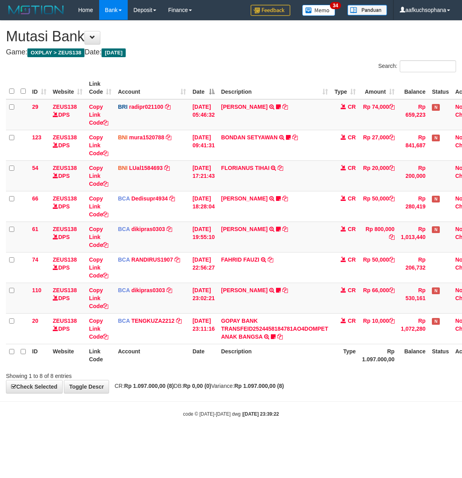
scroll to position [0, 28]
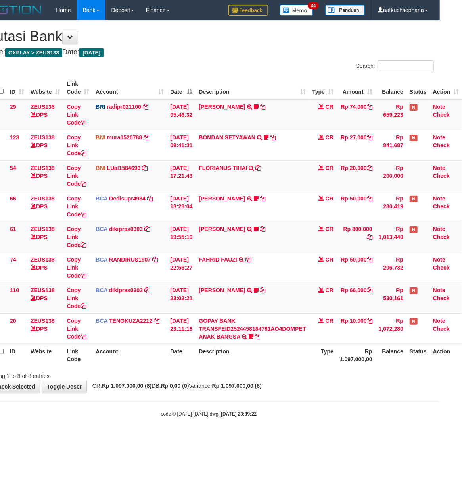
click at [387, 402] on body "Toggle navigation Home Bank Account List Load By Website Group [OXPLAY] ZEUS138…" at bounding box center [209, 218] width 462 height 437
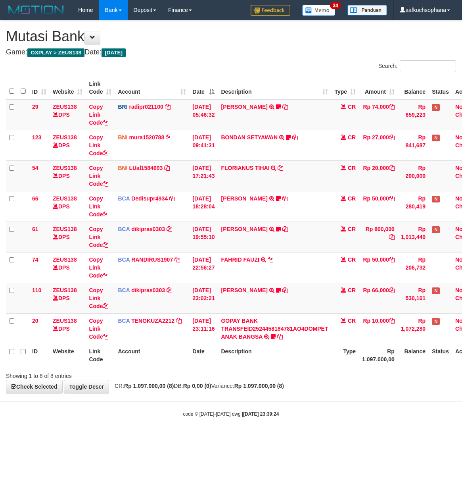
scroll to position [0, 28]
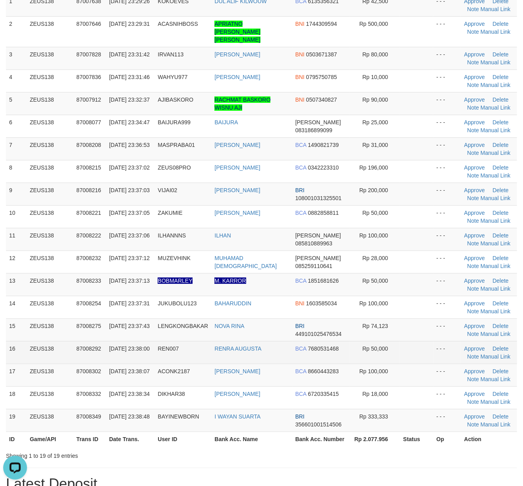
click at [434, 341] on td "- - -" at bounding box center [447, 352] width 28 height 23
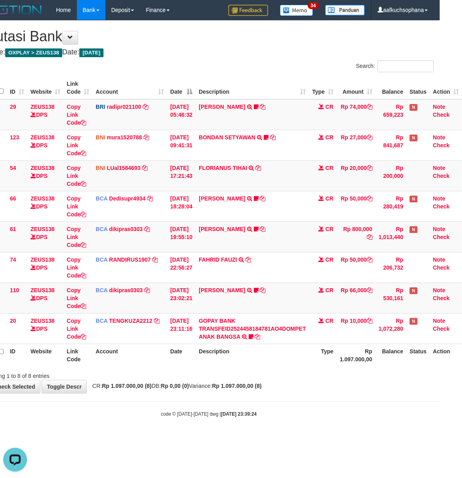
click at [316, 406] on body "Toggle navigation Home Bank Account List Load By Website Group [OXPLAY] ZEUS138…" at bounding box center [209, 218] width 462 height 437
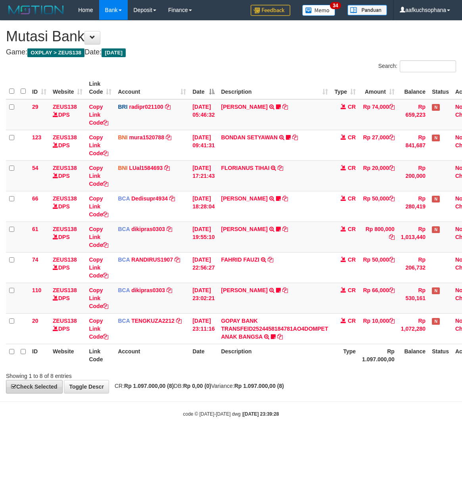
scroll to position [0, 28]
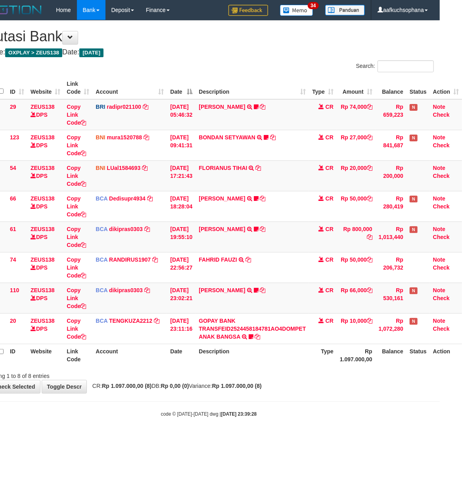
click at [372, 409] on body "Toggle navigation Home Bank Account List Load By Website Group [OXPLAY] ZEUS138…" at bounding box center [209, 218] width 462 height 437
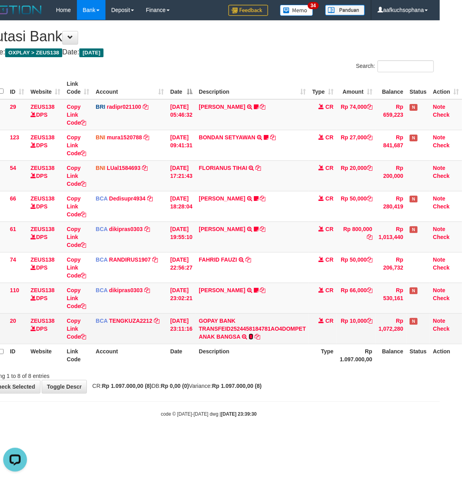
click at [249, 336] on icon at bounding box center [251, 337] width 5 height 6
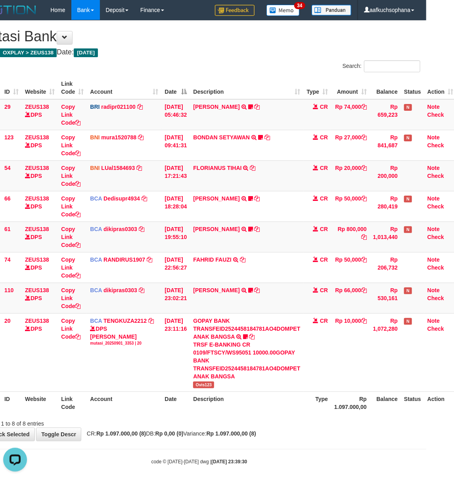
click at [299, 461] on div "code © 2012-2018 dwg | 2025/09/01 23:39:30" at bounding box center [199, 461] width 454 height 8
drag, startPoint x: 299, startPoint y: 461, endPoint x: 294, endPoint y: 459, distance: 5.4
click at [297, 462] on div "code © 2012-2018 dwg | 2025/09/01 23:39:30" at bounding box center [199, 461] width 454 height 8
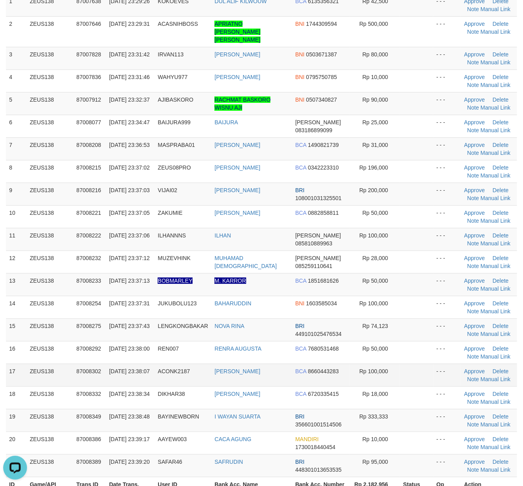
drag, startPoint x: 417, startPoint y: 357, endPoint x: 472, endPoint y: 367, distance: 55.3
click at [417, 363] on td at bounding box center [416, 374] width 33 height 23
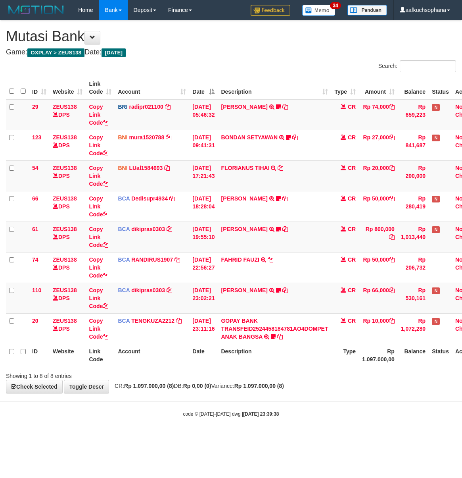
scroll to position [0, 28]
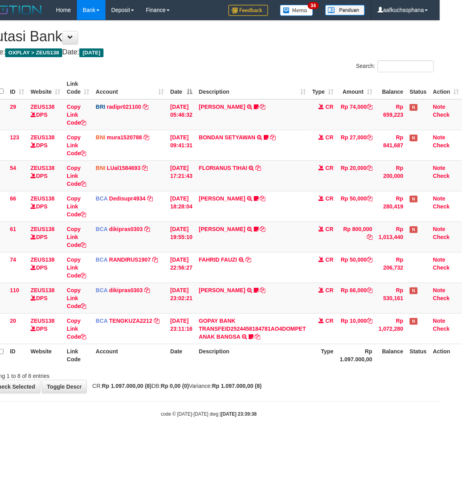
click at [279, 431] on body "Toggle navigation Home Bank Account List Load By Website Group [OXPLAY] ZEUS138…" at bounding box center [209, 218] width 462 height 437
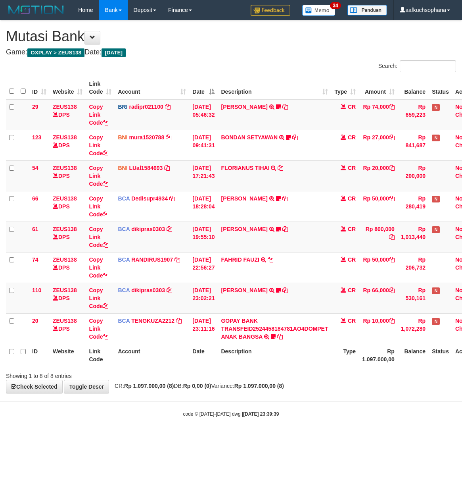
scroll to position [0, 28]
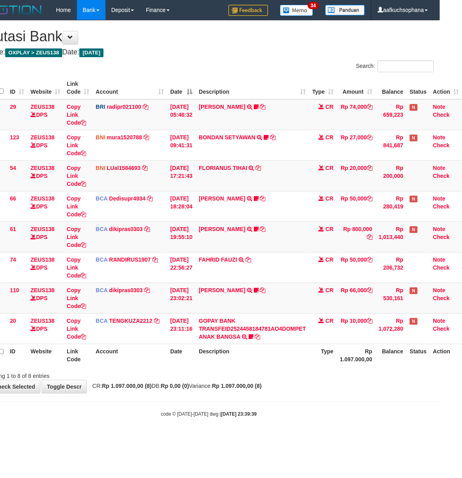
click at [296, 437] on html "Toggle navigation Home Bank Account List Load By Website Group [OXPLAY] ZEUS138…" at bounding box center [209, 218] width 462 height 437
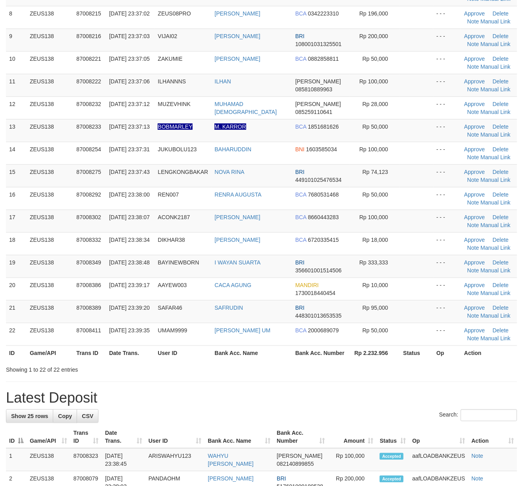
scroll to position [264, 0]
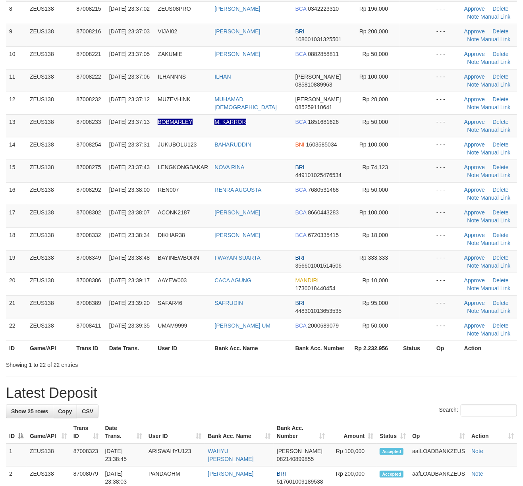
click at [455, 350] on div "ID Game/API Trans ID Date Trans. User ID Bank Acc. Name Bank Acc. Number Amount…" at bounding box center [261, 84] width 523 height 548
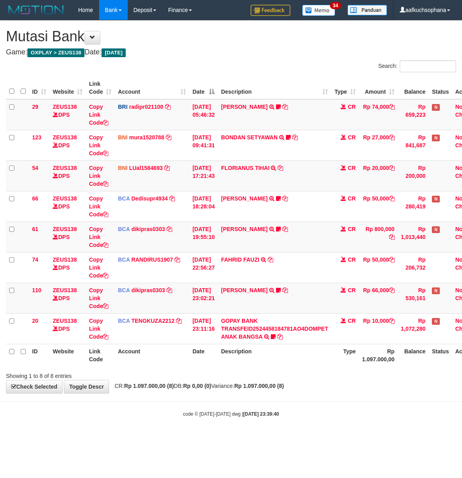
scroll to position [0, 28]
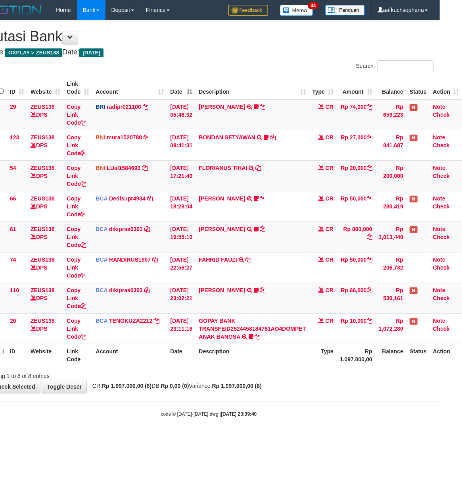
click at [307, 404] on body "Toggle navigation Home Bank Account List Load By Website Group [OXPLAY] ZEUS138…" at bounding box center [209, 218] width 462 height 437
click at [264, 434] on body "Toggle navigation Home Bank Account List Load By Website Group [OXPLAY] ZEUS138…" at bounding box center [209, 218] width 462 height 437
click at [240, 420] on body "Toggle navigation Home Bank Account List Load By Website Group [OXPLAY] ZEUS138…" at bounding box center [209, 218] width 462 height 437
drag, startPoint x: 238, startPoint y: 420, endPoint x: 162, endPoint y: 390, distance: 82.0
click at [238, 420] on body "Toggle navigation Home Bank Account List Load By Website Group [OXPLAY] ZEUS138…" at bounding box center [209, 218] width 462 height 437
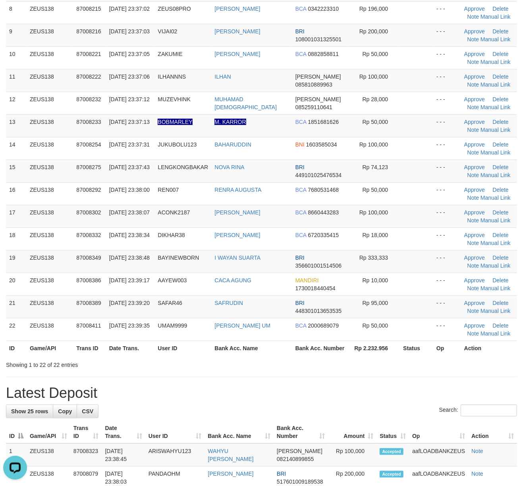
drag, startPoint x: 437, startPoint y: 378, endPoint x: 529, endPoint y: 384, distance: 92.3
click at [443, 379] on div "**********" at bounding box center [261, 412] width 523 height 1313
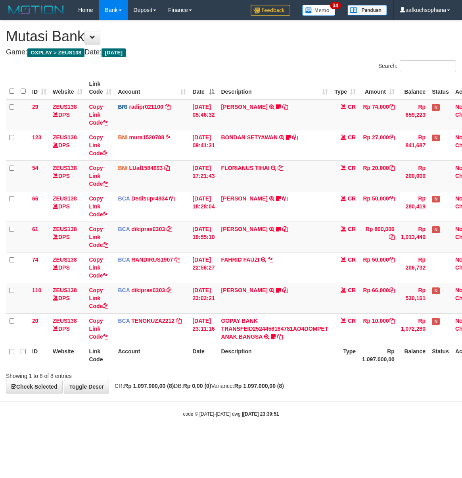
scroll to position [0, 28]
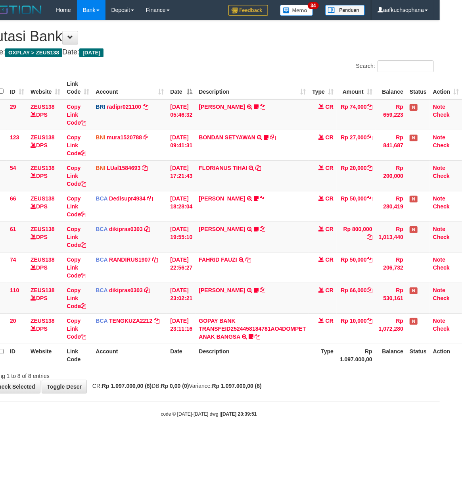
click at [332, 407] on body "Toggle navigation Home Bank Account List Load By Website Group [OXPLAY] ZEUS138…" at bounding box center [209, 218] width 462 height 437
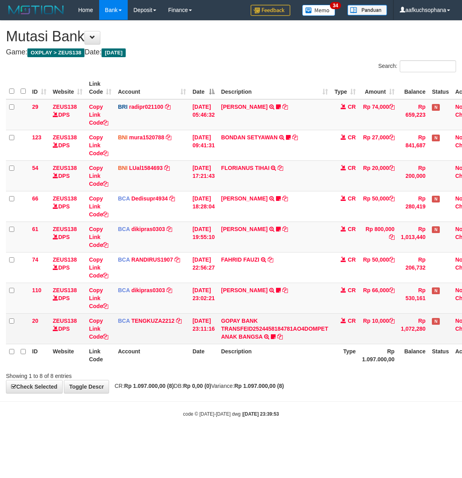
scroll to position [0, 28]
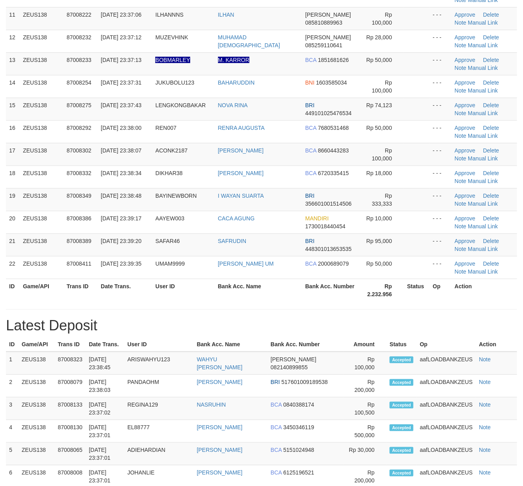
scroll to position [294, 0]
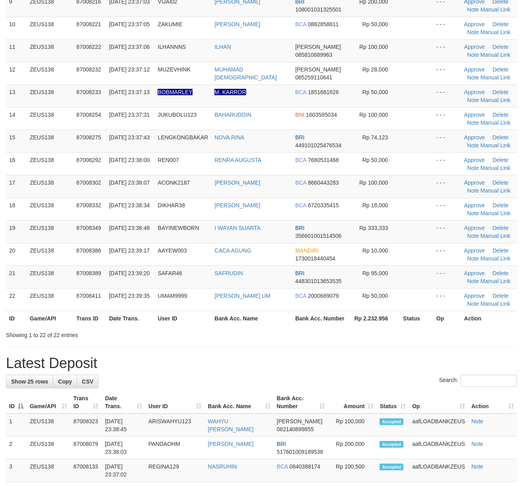
drag, startPoint x: 388, startPoint y: 356, endPoint x: 528, endPoint y: 348, distance: 140.7
click at [391, 357] on h1 "Latest Deposit" at bounding box center [261, 363] width 511 height 16
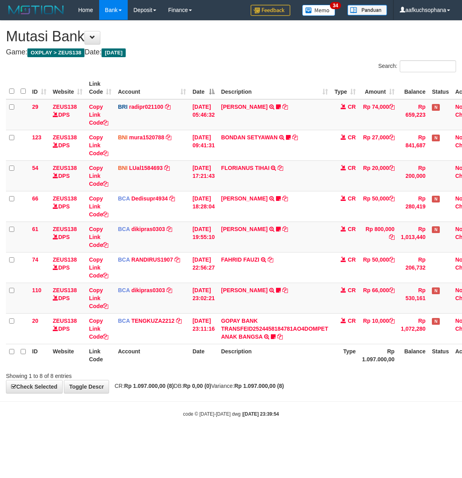
scroll to position [0, 28]
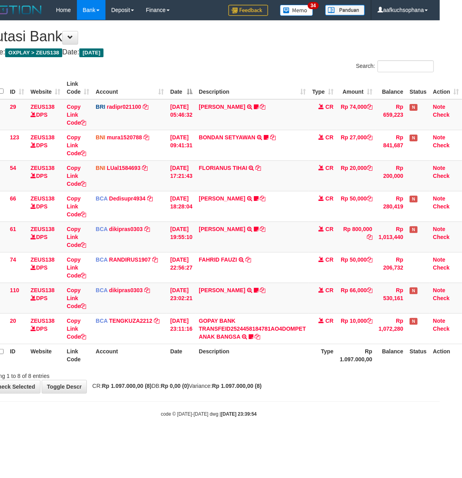
click at [276, 379] on div "Showing 1 to 8 of 8 entries" at bounding box center [209, 374] width 462 height 11
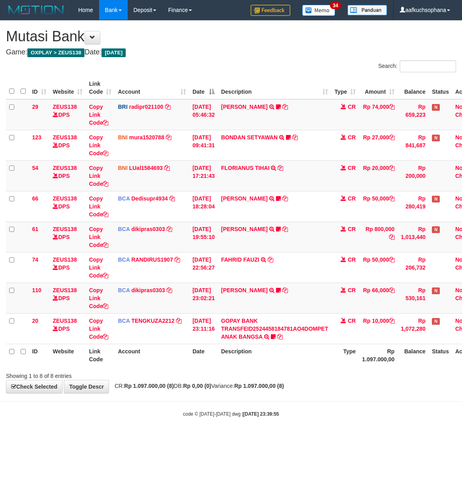
scroll to position [0, 28]
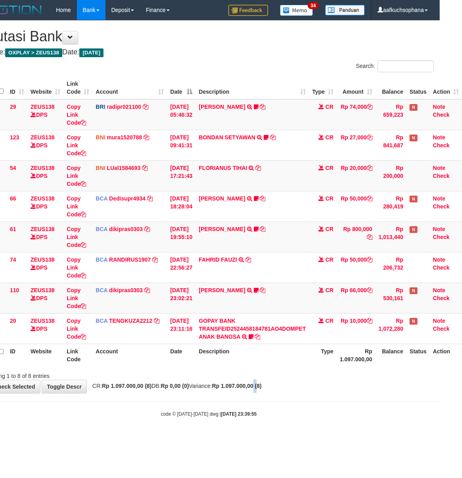
click at [272, 393] on div "**********" at bounding box center [209, 207] width 462 height 372
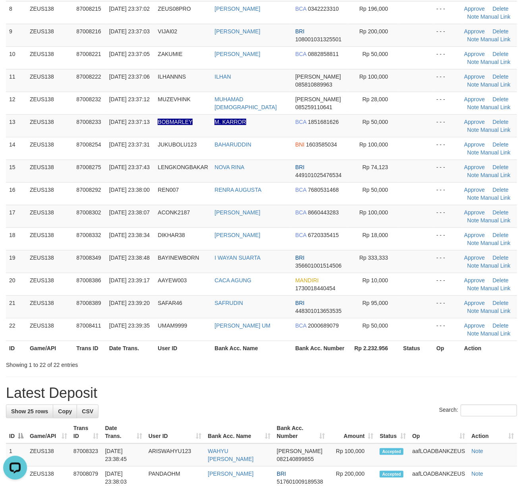
drag, startPoint x: 445, startPoint y: 347, endPoint x: 528, endPoint y: 352, distance: 83.9
click at [456, 348] on th "Op" at bounding box center [447, 347] width 28 height 15
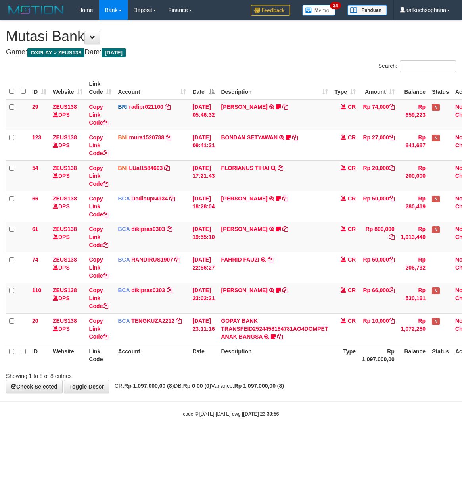
scroll to position [0, 28]
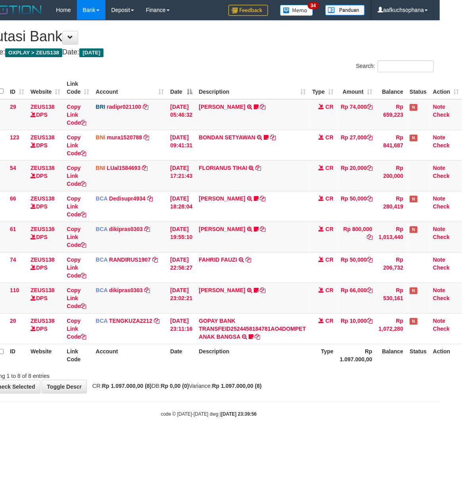
drag, startPoint x: 318, startPoint y: 418, endPoint x: 294, endPoint y: 407, distance: 26.4
click at [315, 417] on div "code © [DATE]-[DATE] dwg | [DATE] 23:39:56" at bounding box center [209, 413] width 462 height 8
click at [259, 427] on body "Toggle navigation Home Bank Account List Load By Website Group [OXPLAY] ZEUS138…" at bounding box center [209, 218] width 462 height 437
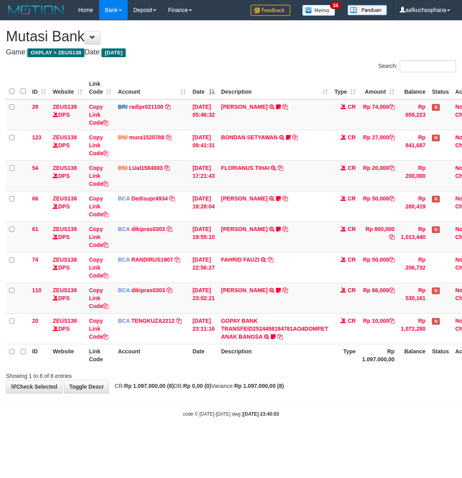
scroll to position [0, 28]
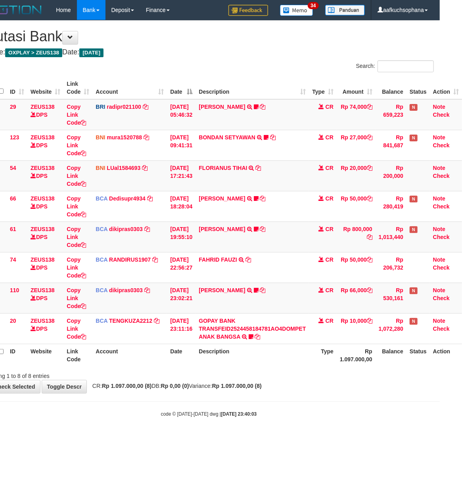
drag, startPoint x: 359, startPoint y: 406, endPoint x: 164, endPoint y: 352, distance: 202.1
click at [355, 407] on body "Toggle navigation Home Bank Account List Load By Website Group [OXPLAY] ZEUS138…" at bounding box center [209, 218] width 462 height 437
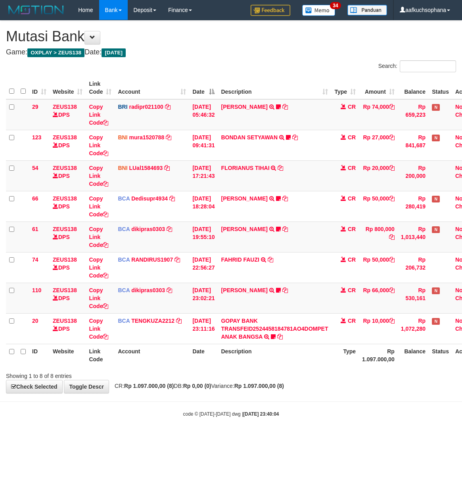
scroll to position [0, 28]
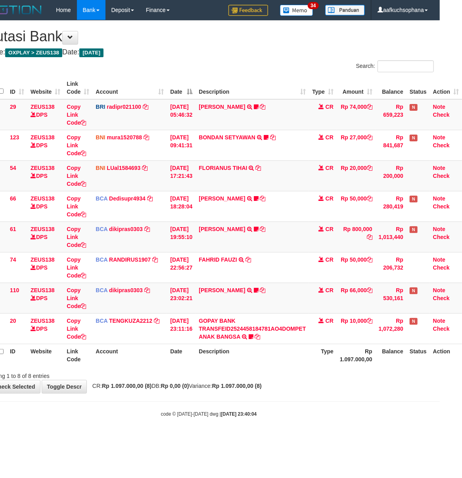
click at [327, 421] on body "Toggle navigation Home Bank Account List Load By Website Group [OXPLAY] ZEUS138…" at bounding box center [209, 218] width 462 height 437
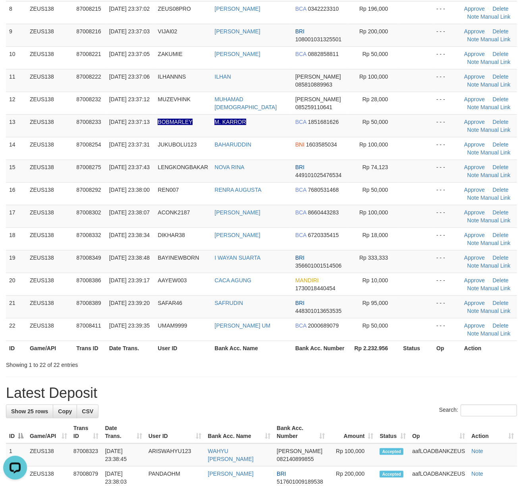
drag, startPoint x: 471, startPoint y: 354, endPoint x: 495, endPoint y: 357, distance: 24.8
click at [480, 357] on div "Showing 1 to 22 of 22 entries" at bounding box center [261, 362] width 523 height 11
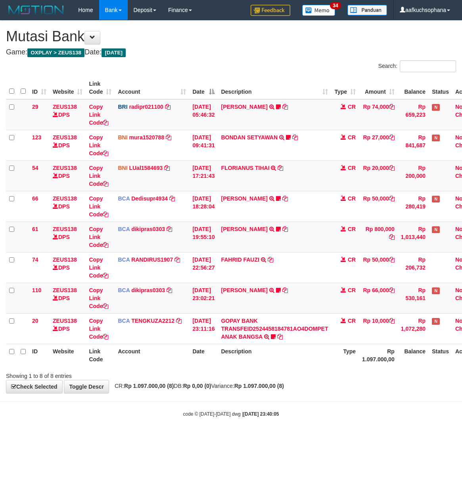
scroll to position [0, 28]
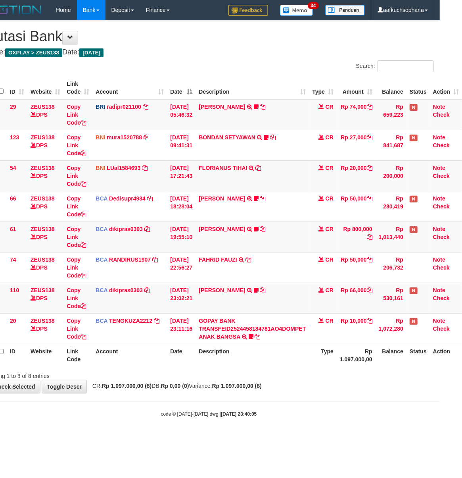
click at [312, 409] on body "Toggle navigation Home Bank Account List Load By Website Group [OXPLAY] ZEUS138…" at bounding box center [209, 218] width 462 height 437
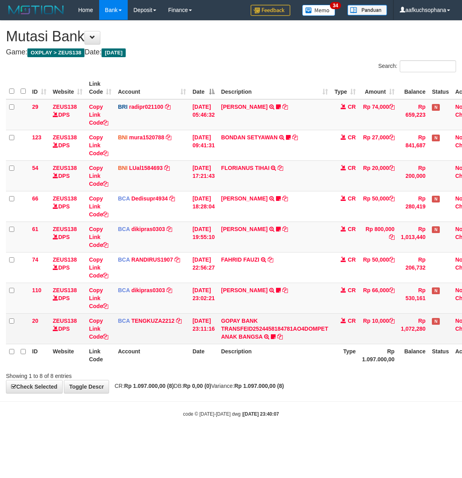
scroll to position [0, 28]
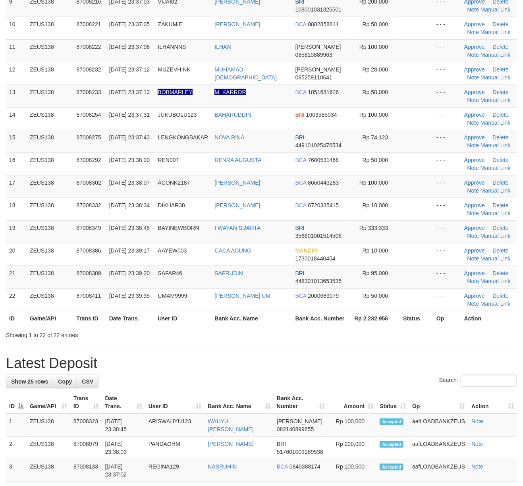
scroll to position [264, 0]
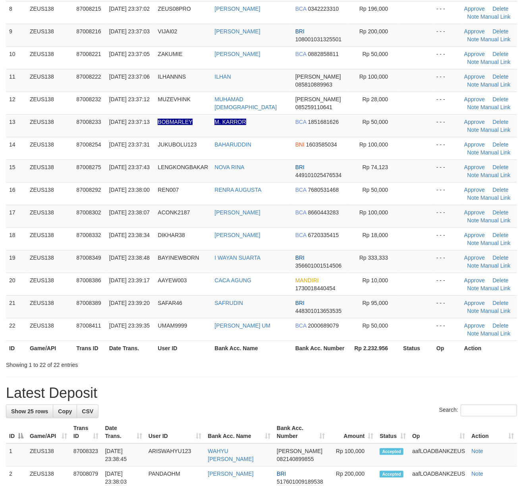
drag, startPoint x: 384, startPoint y: 363, endPoint x: 530, endPoint y: 371, distance: 145.9
click at [386, 363] on div "**********" at bounding box center [261, 412] width 523 height 1313
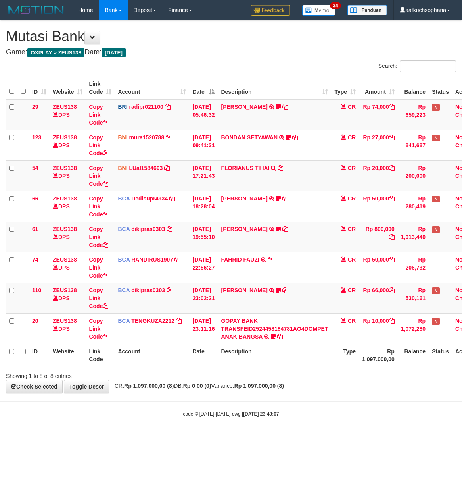
scroll to position [0, 28]
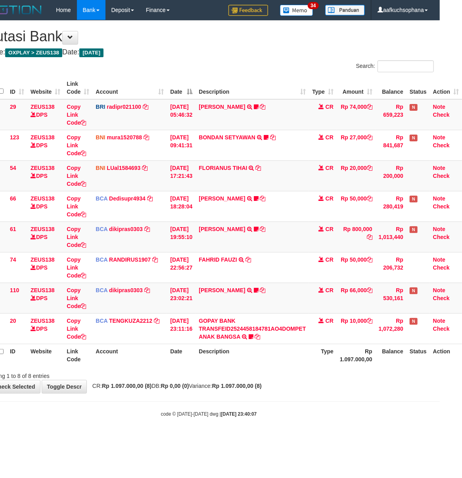
drag, startPoint x: 353, startPoint y: 392, endPoint x: 129, endPoint y: 320, distance: 235.5
click at [352, 391] on div "**********" at bounding box center [209, 207] width 462 height 372
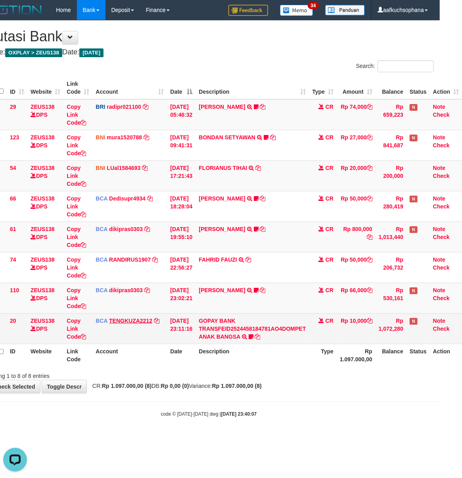
scroll to position [0, 0]
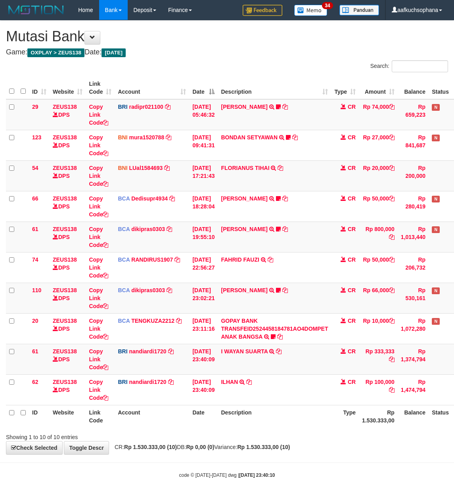
scroll to position [0, 28]
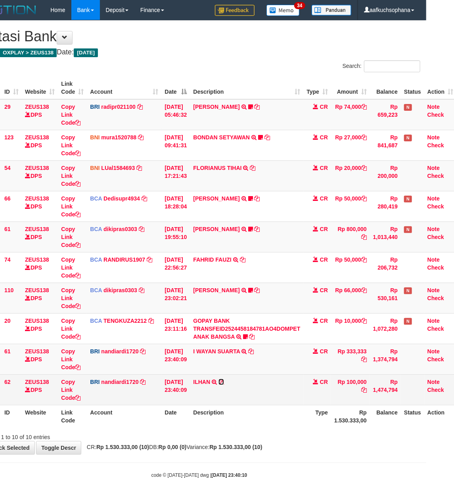
click at [224, 383] on icon at bounding box center [222, 382] width 6 height 6
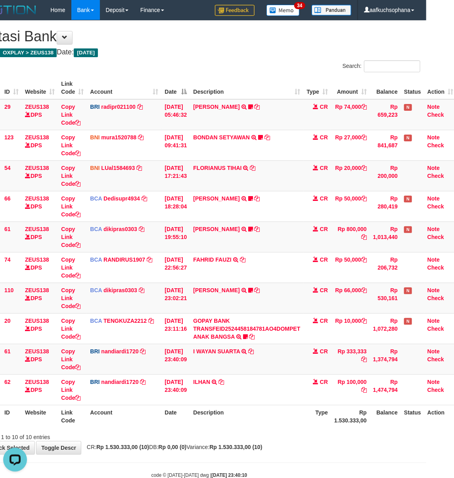
scroll to position [22, 28]
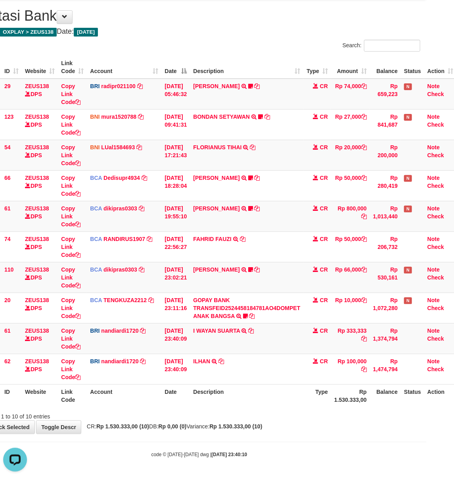
click at [299, 410] on div "Showing 1 to 10 of 10 entries" at bounding box center [199, 414] width 454 height 11
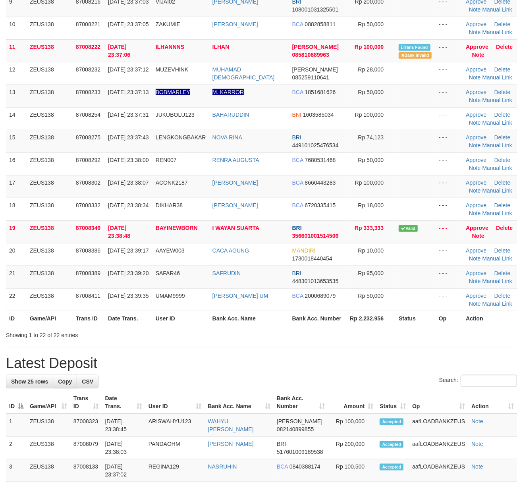
scroll to position [264, 0]
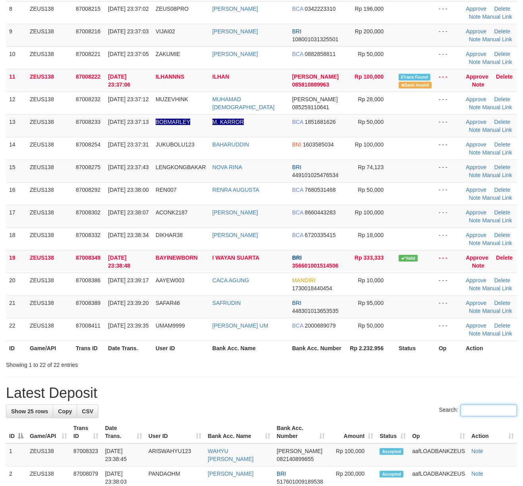
drag, startPoint x: 449, startPoint y: 405, endPoint x: 448, endPoint y: 399, distance: 6.9
click at [460, 405] on input "Search:" at bounding box center [488, 410] width 56 height 12
paste input "*****"
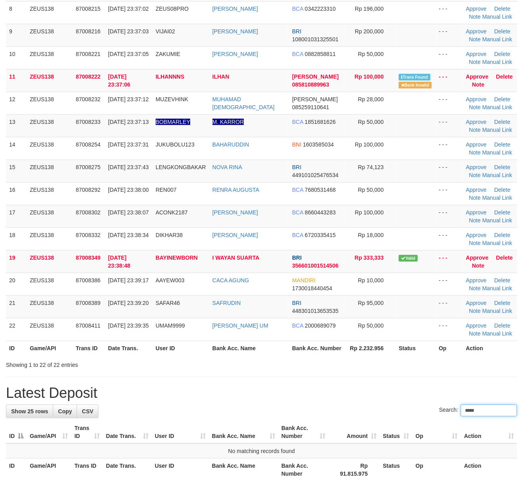
type input "*****"
click at [446, 396] on div "**********" at bounding box center [261, 133] width 523 height 755
click at [442, 390] on h1 "Latest Deposit" at bounding box center [261, 393] width 511 height 16
click at [441, 388] on h1 "Latest Deposit" at bounding box center [261, 393] width 511 height 16
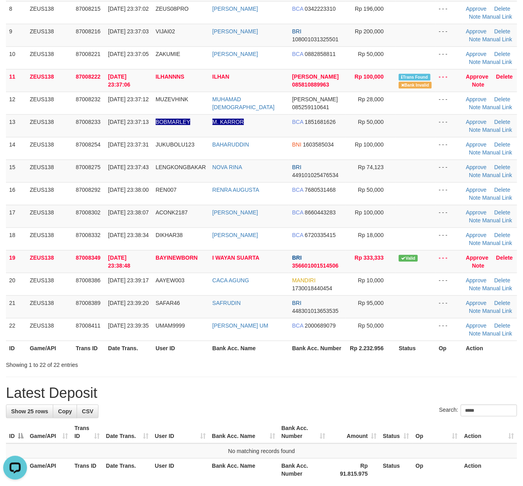
click at [442, 388] on h1 "Latest Deposit" at bounding box center [261, 393] width 511 height 16
click at [331, 385] on h1 "Latest Deposit" at bounding box center [261, 393] width 511 height 16
click at [332, 385] on h1 "Latest Deposit" at bounding box center [261, 393] width 511 height 16
click at [333, 377] on div "**********" at bounding box center [261, 133] width 523 height 755
drag, startPoint x: 333, startPoint y: 377, endPoint x: 347, endPoint y: 364, distance: 18.3
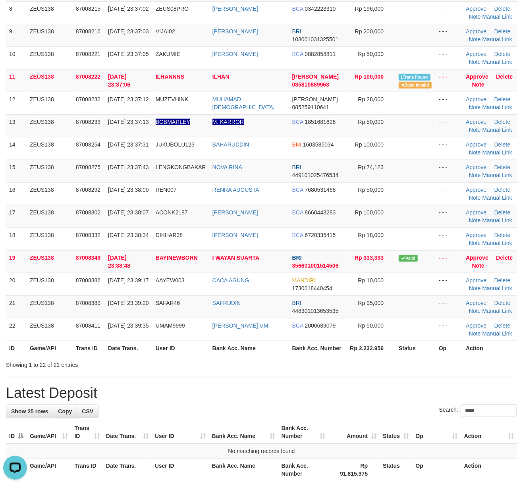
click at [334, 376] on div "**********" at bounding box center [261, 133] width 523 height 755
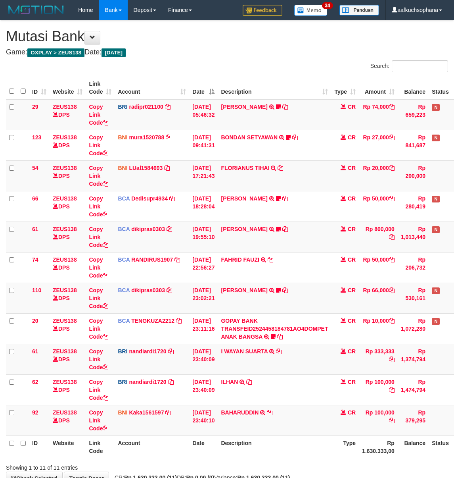
scroll to position [23, 28]
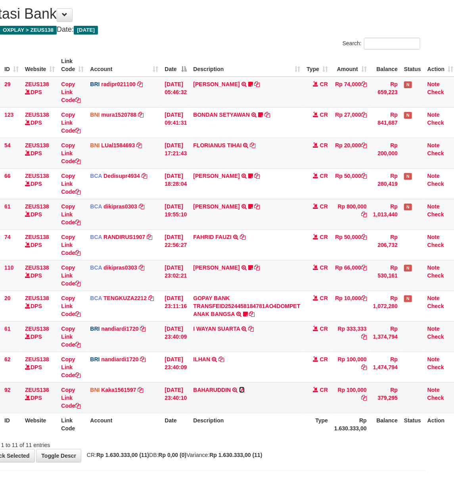
click at [245, 389] on icon at bounding box center [242, 390] width 6 height 6
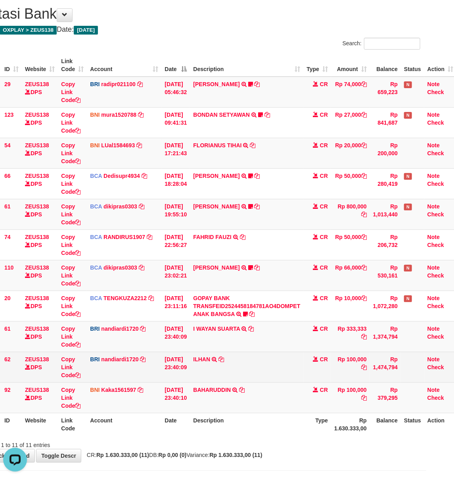
scroll to position [0, 0]
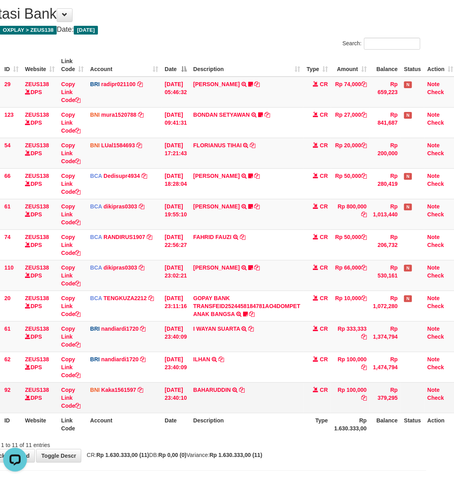
drag, startPoint x: 296, startPoint y: 399, endPoint x: 299, endPoint y: 402, distance: 4.5
click at [298, 399] on td "BAHARUDDIN TRANSFER DARI BPK BAHARUDDIN" at bounding box center [246, 397] width 113 height 31
click at [299, 402] on td "BAHARUDDIN TRANSFER DARI BPK BAHARUDDIN" at bounding box center [246, 397] width 113 height 31
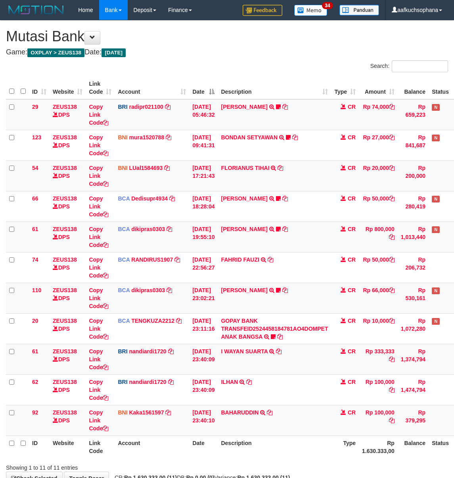
scroll to position [23, 28]
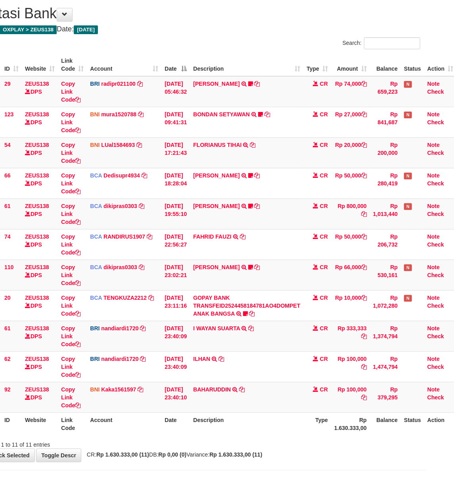
click at [289, 432] on th "Description" at bounding box center [246, 423] width 113 height 23
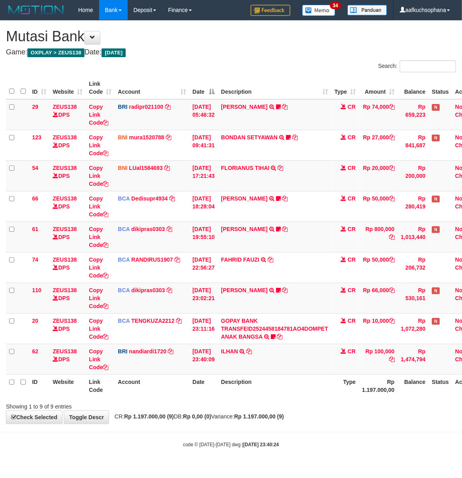
click at [413, 417] on div "**********" at bounding box center [231, 222] width 462 height 403
click at [411, 417] on div "**********" at bounding box center [231, 222] width 462 height 403
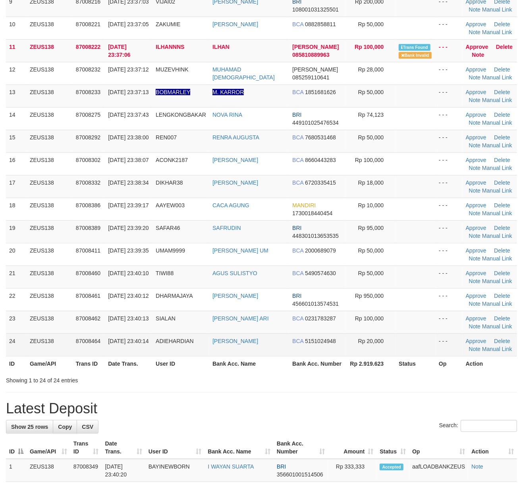
scroll to position [264, 0]
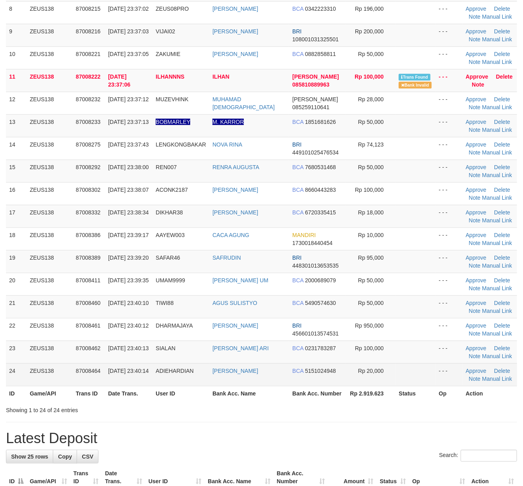
drag, startPoint x: 452, startPoint y: 373, endPoint x: 465, endPoint y: 373, distance: 13.9
click at [453, 373] on div "Search: ID Game/API Trans ID Date Trans. User ID Bank Acc. Name Bank Acc. Numbe…" at bounding box center [261, 105] width 511 height 618
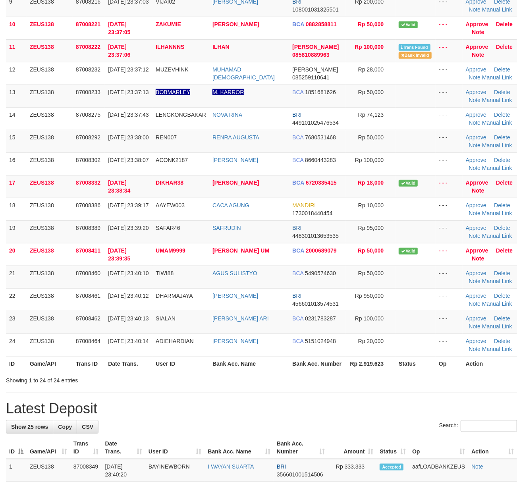
click at [402, 406] on h1 "Latest Deposit" at bounding box center [261, 408] width 511 height 16
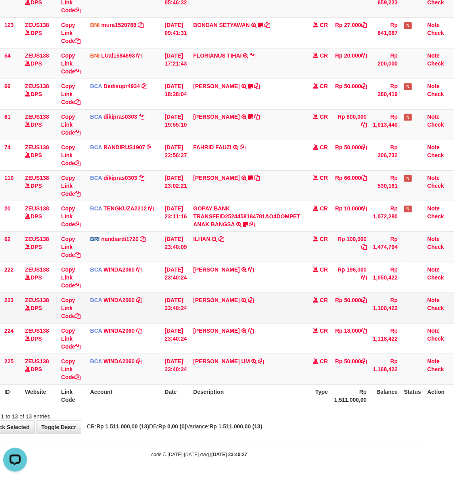
scroll to position [114, 28]
click at [306, 411] on div "Showing 1 to 13 of 13 entries" at bounding box center [199, 414] width 454 height 11
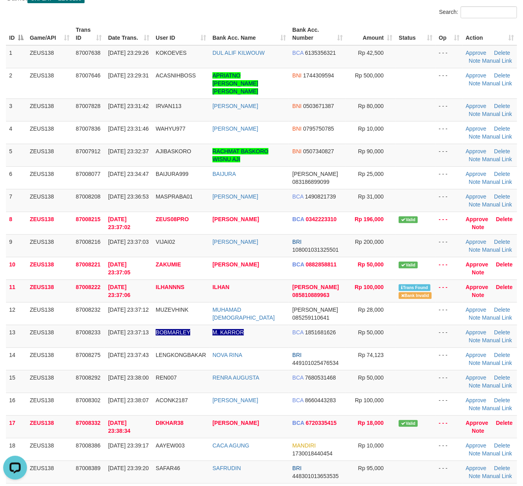
scroll to position [53, 0]
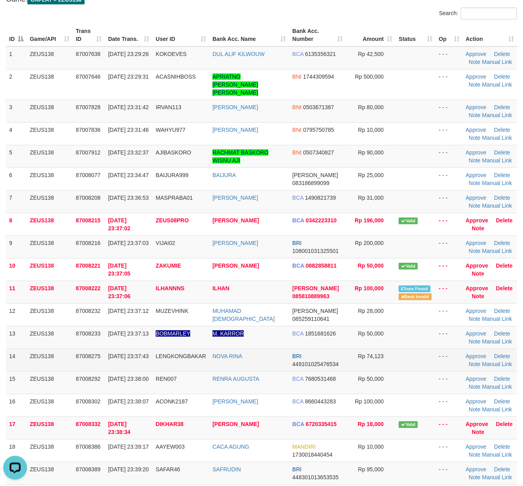
click at [448, 357] on td "- - -" at bounding box center [448, 359] width 27 height 23
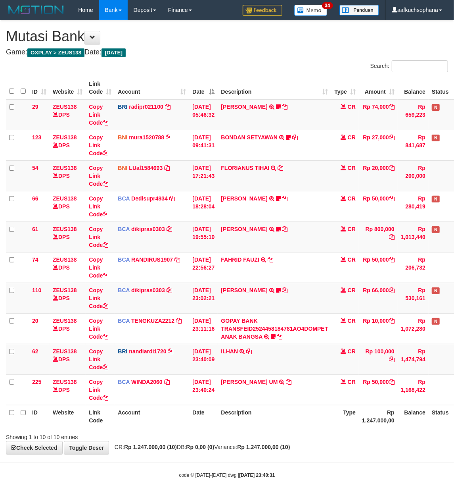
drag, startPoint x: 308, startPoint y: 413, endPoint x: 293, endPoint y: 409, distance: 15.8
click at [309, 413] on div "Search: ID Website Link Code Account Date Description Type Amount Balance Statu…" at bounding box center [227, 250] width 442 height 380
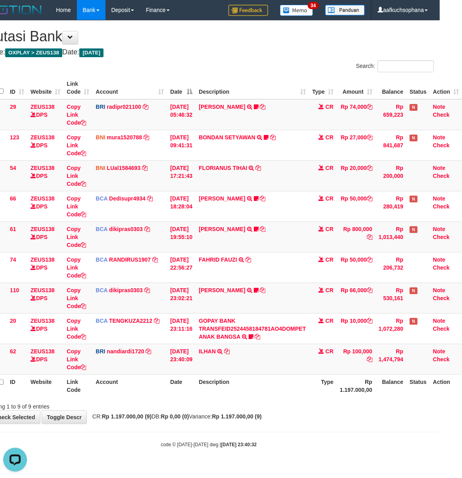
drag, startPoint x: 340, startPoint y: 419, endPoint x: 317, endPoint y: 416, distance: 23.2
click at [325, 416] on div "**********" at bounding box center [209, 222] width 462 height 403
click at [317, 416] on div "**********" at bounding box center [209, 222] width 462 height 403
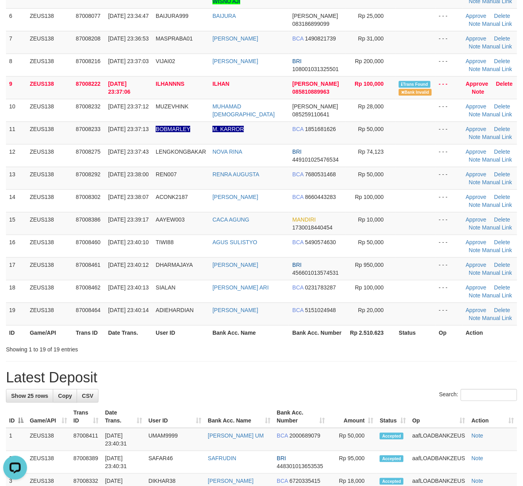
click at [449, 350] on div "**********" at bounding box center [261, 431] width 523 height 1245
click at [446, 348] on div "**********" at bounding box center [261, 431] width 523 height 1245
click at [455, 350] on div "**********" at bounding box center [261, 431] width 523 height 1245
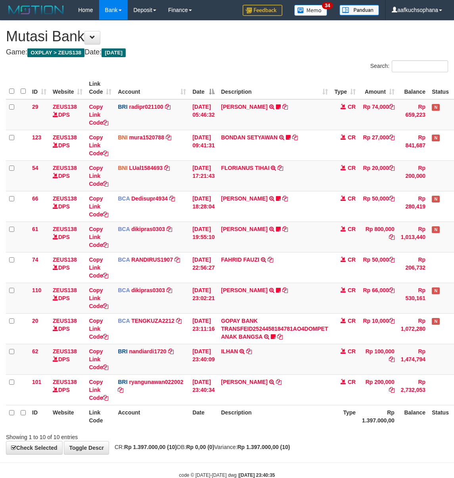
scroll to position [0, 28]
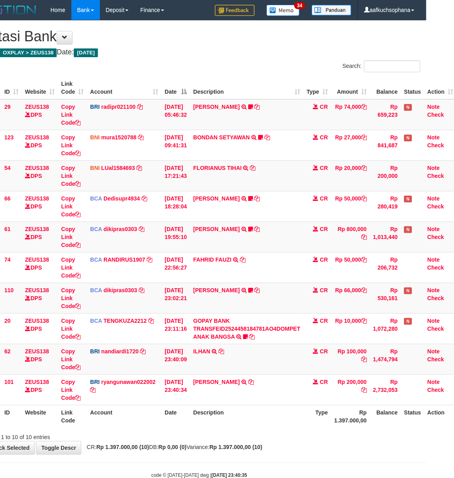
click at [289, 412] on th "Description" at bounding box center [246, 416] width 113 height 23
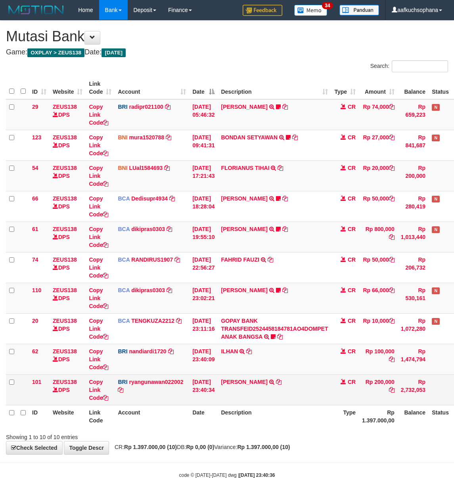
scroll to position [0, 28]
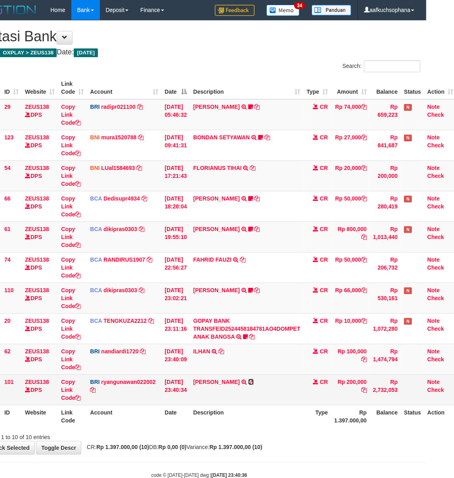
click at [252, 380] on icon at bounding box center [251, 382] width 6 height 6
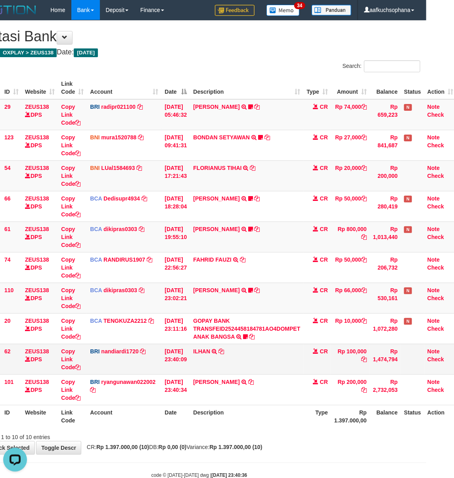
scroll to position [0, 0]
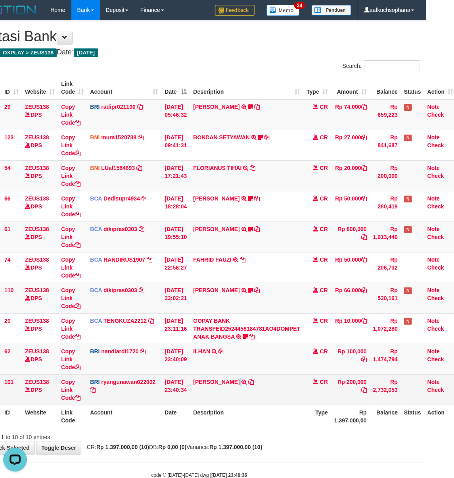
drag, startPoint x: 240, startPoint y: 402, endPoint x: 256, endPoint y: 405, distance: 16.2
click at [240, 402] on td "VIJAI KAIHATU TRANSFER NBMB VIJAI KAIHATU TO RYAN GUNAWAN" at bounding box center [246, 389] width 113 height 31
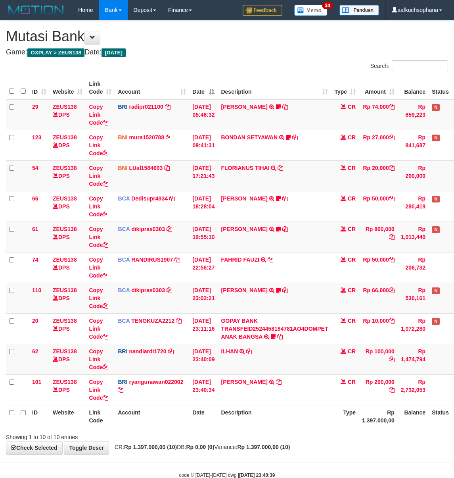
scroll to position [0, 28]
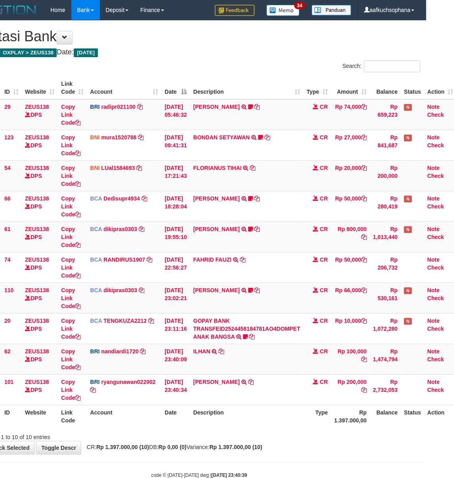
click at [302, 410] on th "Description" at bounding box center [246, 416] width 113 height 23
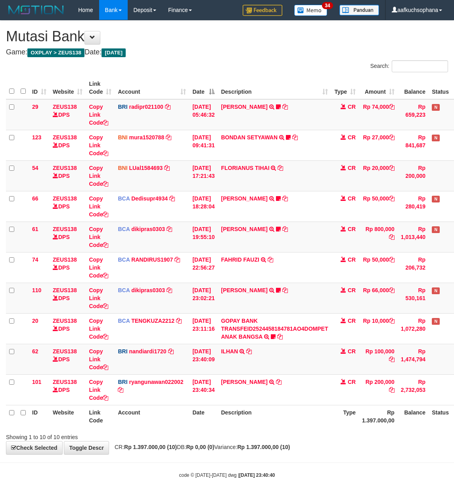
scroll to position [0, 28]
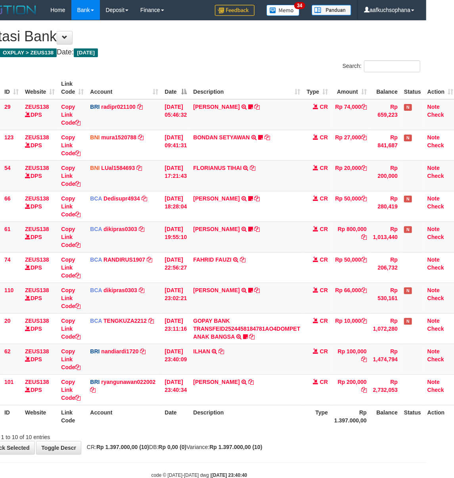
click at [240, 426] on th "Description" at bounding box center [246, 416] width 113 height 23
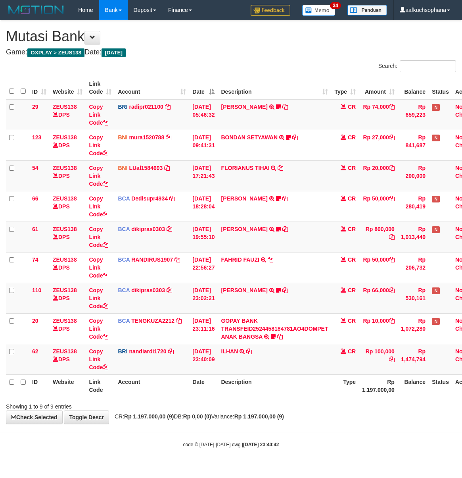
scroll to position [0, 28]
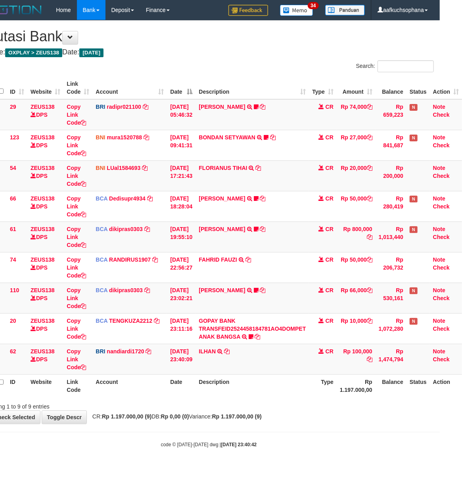
click at [241, 426] on body "Toggle navigation Home Bank Account List Load By Website Group [OXPLAY] ZEUS138…" at bounding box center [209, 234] width 462 height 468
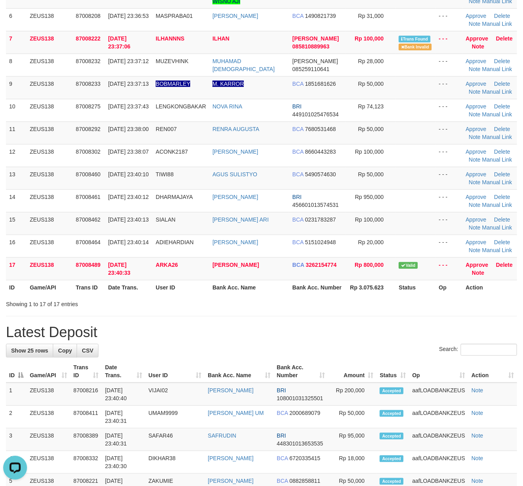
click at [410, 324] on h1 "Latest Deposit" at bounding box center [261, 332] width 511 height 16
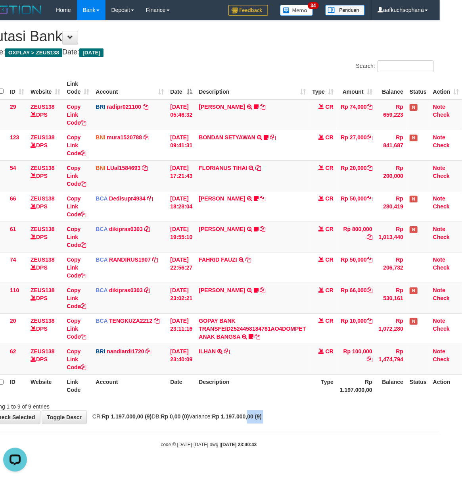
drag, startPoint x: 258, startPoint y: 421, endPoint x: 248, endPoint y: 418, distance: 10.7
click at [255, 420] on body "Toggle navigation Home Bank Account List Load By Website Group [OXPLAY] ZEUS138…" at bounding box center [209, 234] width 462 height 468
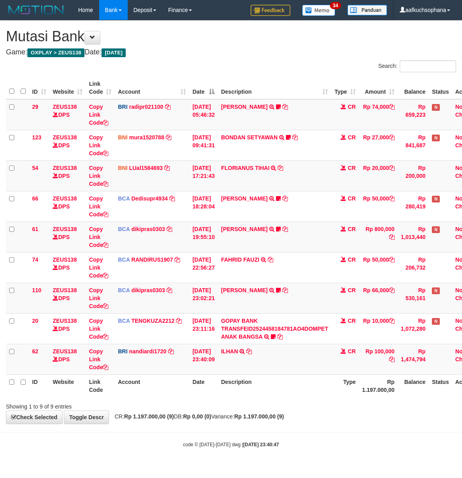
scroll to position [0, 28]
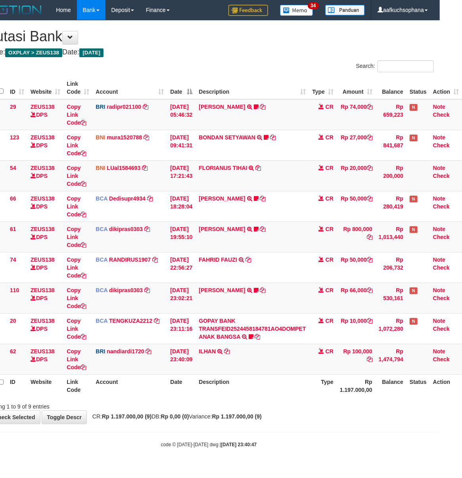
drag, startPoint x: 313, startPoint y: 426, endPoint x: 297, endPoint y: 416, distance: 19.2
click at [305, 420] on body "Toggle navigation Home Bank Account List Load By Website Group [OXPLAY] ZEUS138…" at bounding box center [209, 234] width 462 height 468
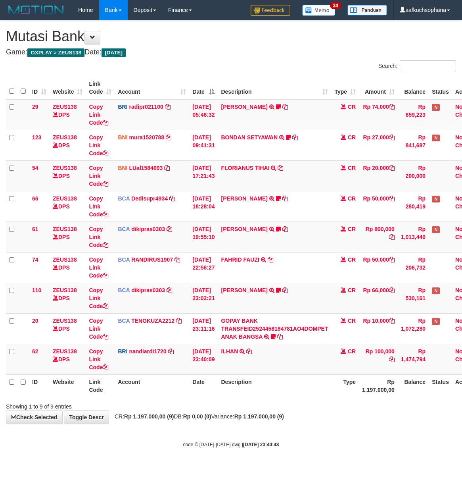
scroll to position [0, 28]
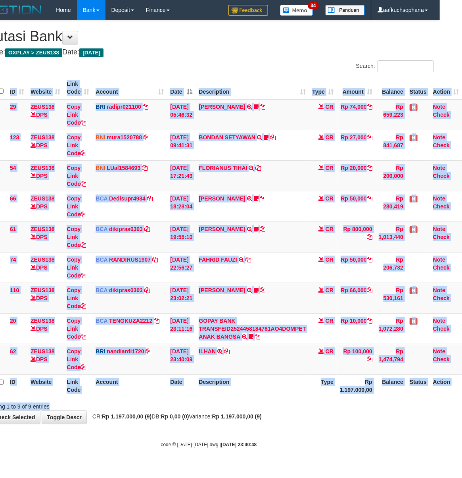
click at [278, 400] on div "Search: ID Website Link Code Account Date Description Type Amount Balance Statu…" at bounding box center [209, 235] width 450 height 350
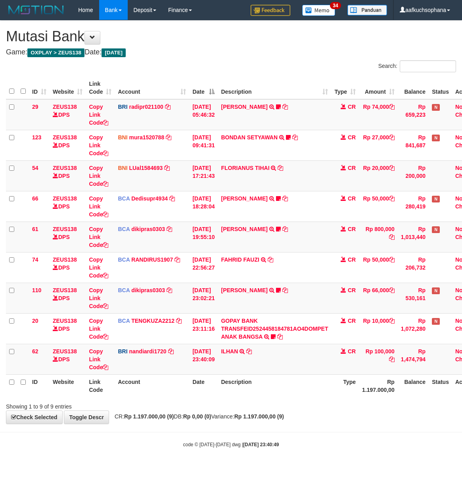
scroll to position [0, 28]
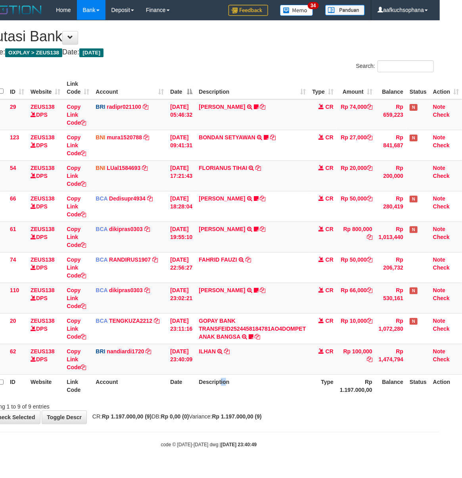
drag, startPoint x: 226, startPoint y: 397, endPoint x: 211, endPoint y: 393, distance: 15.3
click at [217, 395] on th "Description" at bounding box center [252, 385] width 113 height 23
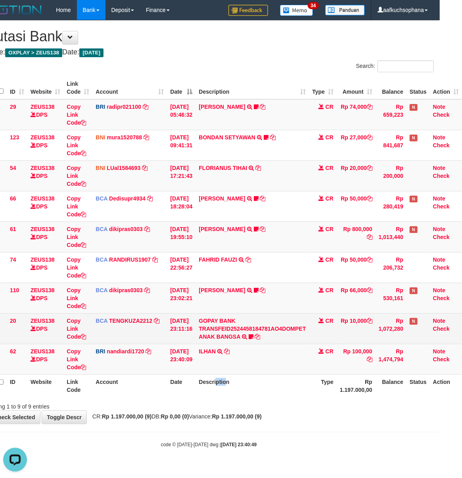
scroll to position [0, 0]
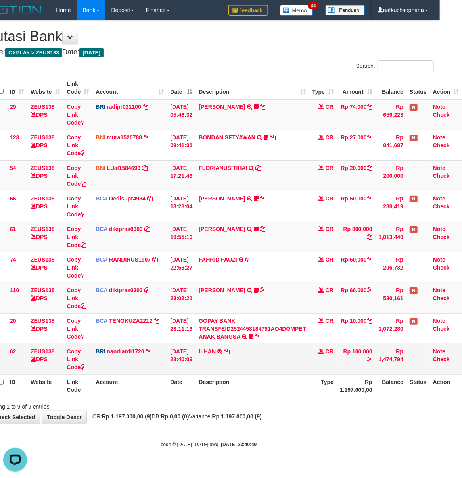
click at [190, 363] on td "01/09/2025 23:40:09" at bounding box center [181, 359] width 29 height 31
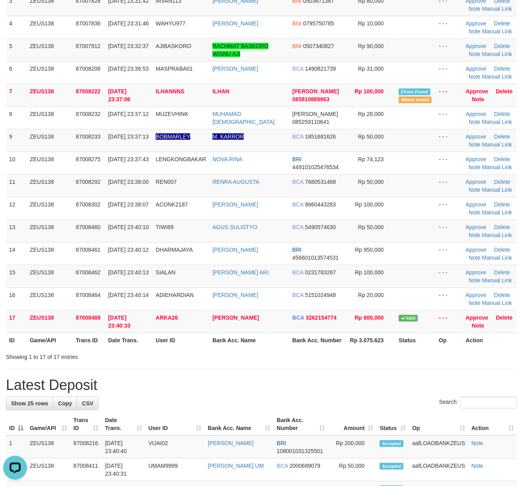
scroll to position [0, 0]
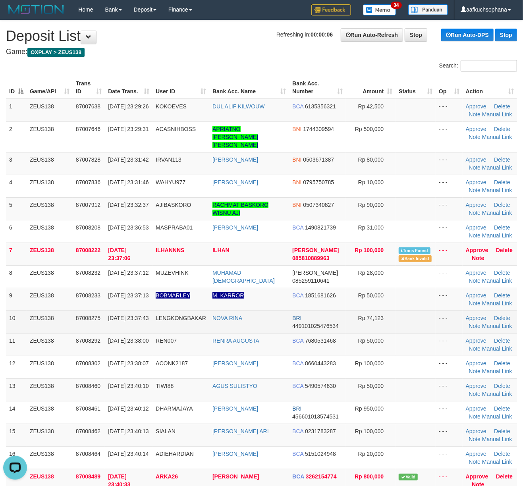
click at [420, 324] on td at bounding box center [415, 321] width 40 height 23
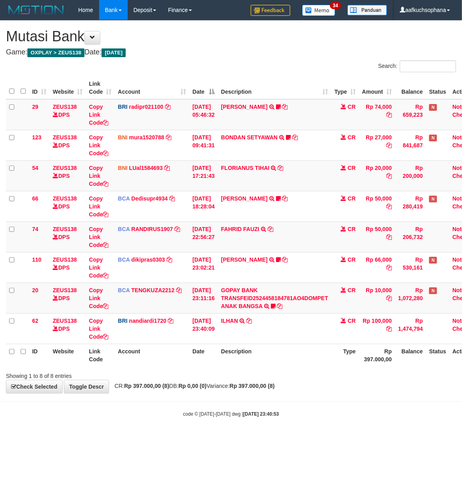
scroll to position [0, 25]
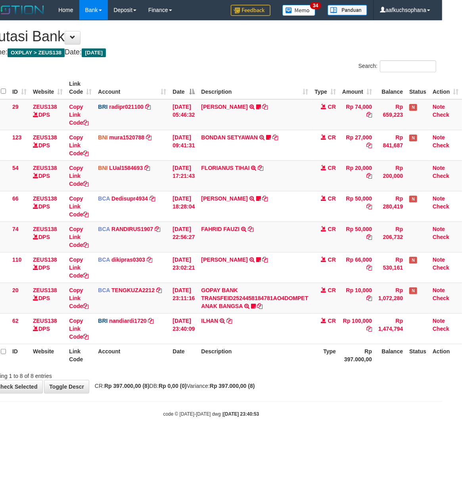
click at [329, 394] on body "Toggle navigation Home Bank Account List Load By Website Group [OXPLAY] ZEUS138…" at bounding box center [211, 218] width 462 height 437
drag, startPoint x: 345, startPoint y: 383, endPoint x: 332, endPoint y: 386, distance: 13.6
click at [337, 384] on div "**********" at bounding box center [211, 207] width 462 height 372
click at [326, 396] on body "Toggle navigation Home Bank Account List Load By Website Group [OXPLAY] ZEUS138…" at bounding box center [211, 218] width 462 height 437
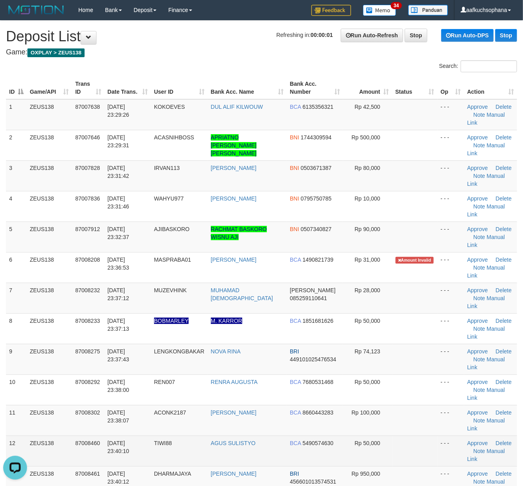
drag, startPoint x: 384, startPoint y: 359, endPoint x: 391, endPoint y: 361, distance: 7.3
click at [391, 435] on tr "12 ZEUS138 87008460 [DATE] 23:40:10 TIWI88 AGUS SULISTYO BCA 5490574630 Rp 50,0…" at bounding box center [261, 450] width 511 height 31
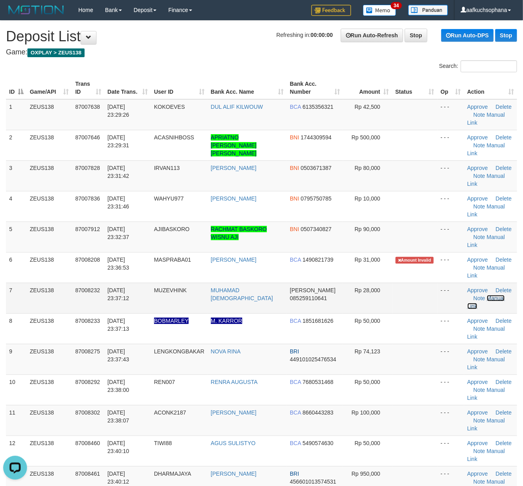
click at [493, 295] on link "Manual Link" at bounding box center [486, 302] width 38 height 14
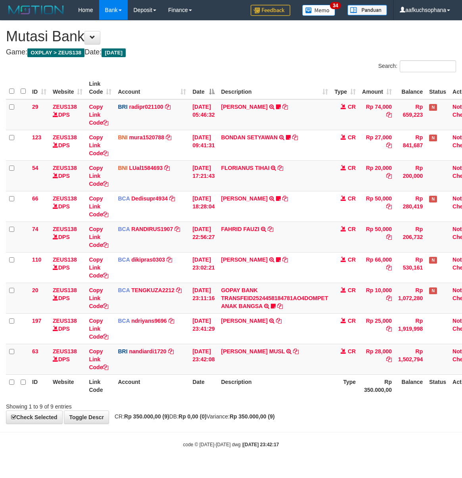
scroll to position [0, 25]
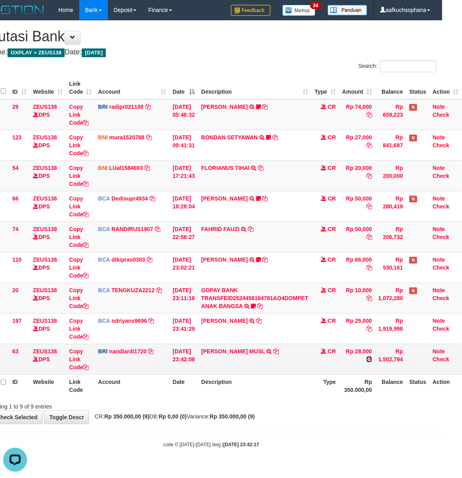
click at [371, 359] on icon at bounding box center [370, 359] width 6 height 6
drag, startPoint x: 277, startPoint y: 373, endPoint x: 269, endPoint y: 369, distance: 8.9
click at [273, 372] on td "DANA MUHAMAD MUSL TRANSFER NBMB DANA MUHAMAD MUSL TO NANDI ARDIANSYAH" at bounding box center [254, 359] width 113 height 31
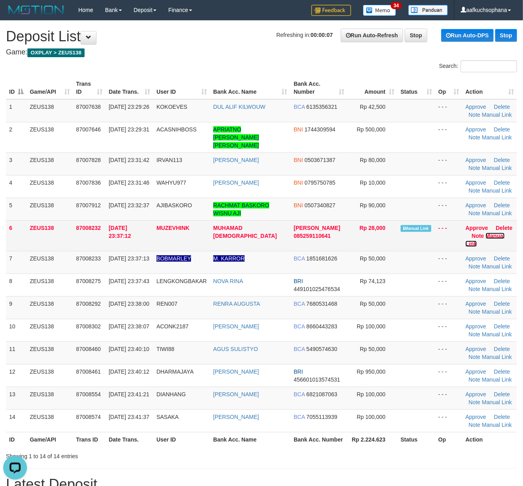
click at [491, 233] on link "Manual Link" at bounding box center [484, 240] width 39 height 14
click at [465, 233] on link "Manual Link" at bounding box center [484, 240] width 39 height 14
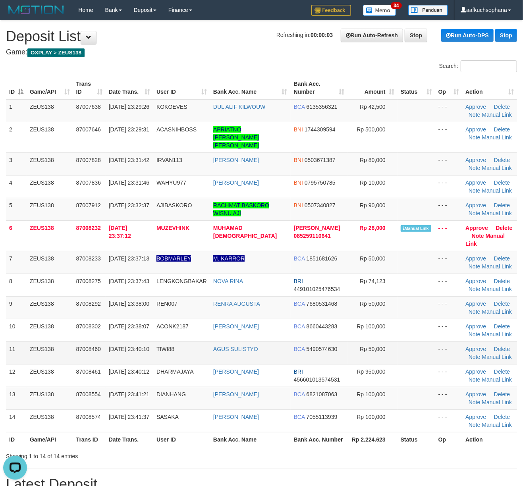
drag, startPoint x: 414, startPoint y: 329, endPoint x: 422, endPoint y: 329, distance: 7.9
click at [419, 341] on td at bounding box center [416, 352] width 38 height 23
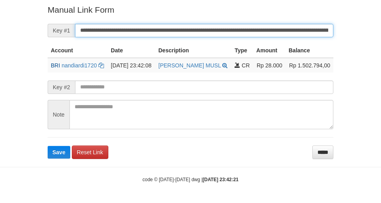
click at [264, 31] on input "**********" at bounding box center [204, 30] width 258 height 13
click at [48, 146] on button "Save" at bounding box center [59, 152] width 23 height 13
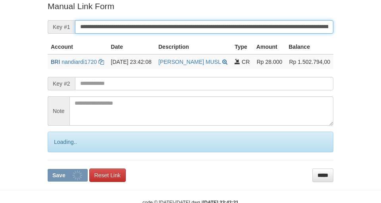
scroll to position [164, 0]
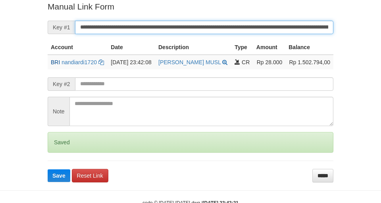
click at [48, 169] on button "Save" at bounding box center [59, 175] width 23 height 13
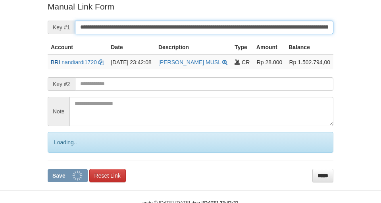
click at [48, 169] on button "Save" at bounding box center [68, 175] width 40 height 13
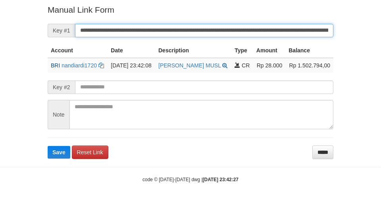
click at [48, 146] on button "Save" at bounding box center [59, 152] width 23 height 13
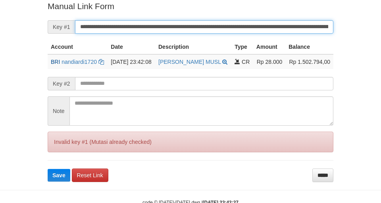
scroll to position [164, 0]
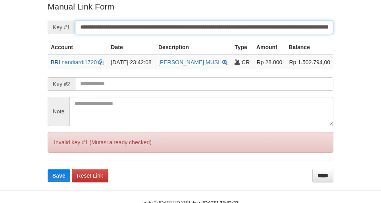
click at [250, 28] on input "**********" at bounding box center [204, 27] width 258 height 13
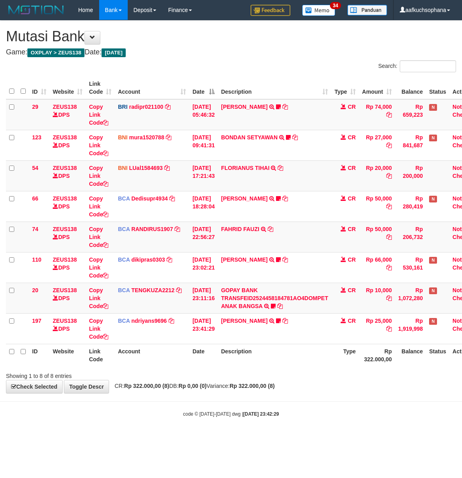
scroll to position [0, 25]
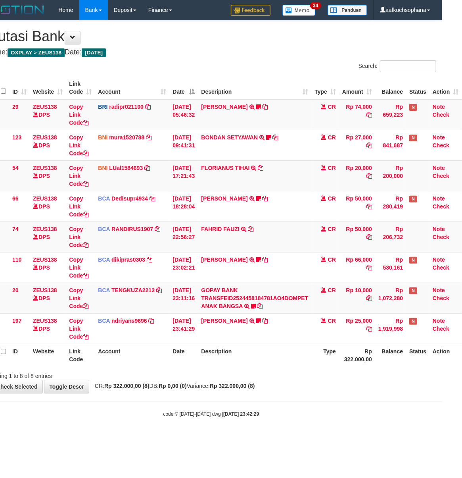
click at [334, 399] on body "Toggle navigation Home Bank Account List Load By Website Group [OXPLAY] ZEUS138…" at bounding box center [211, 218] width 462 height 437
